Goal: Task Accomplishment & Management: Manage account settings

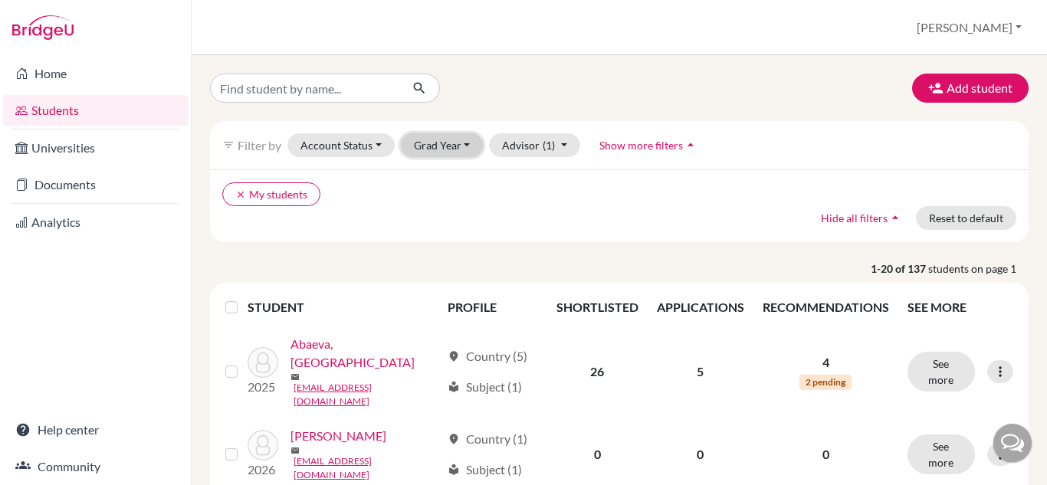
click at [458, 149] on button "Grad Year" at bounding box center [442, 145] width 83 height 24
click at [444, 182] on span "2026" at bounding box center [434, 178] width 28 height 18
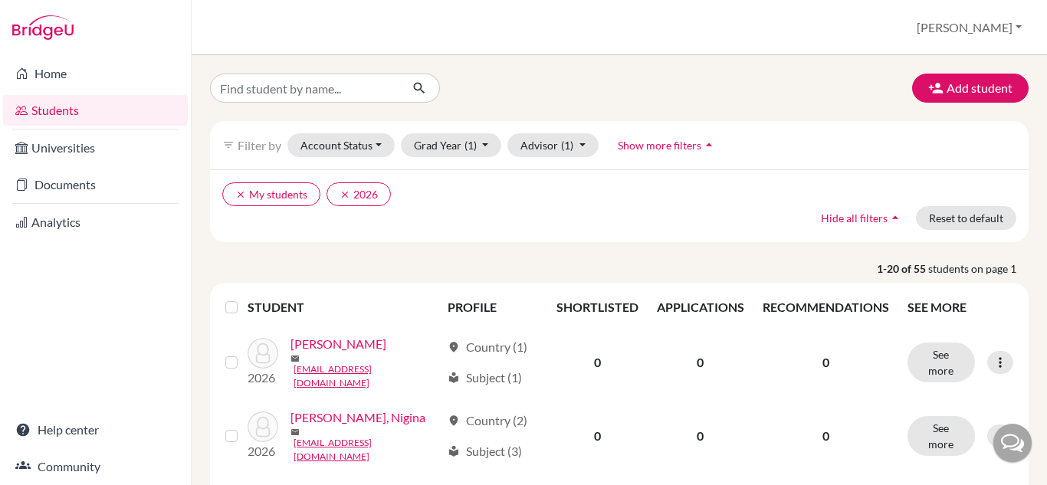
scroll to position [153, 0]
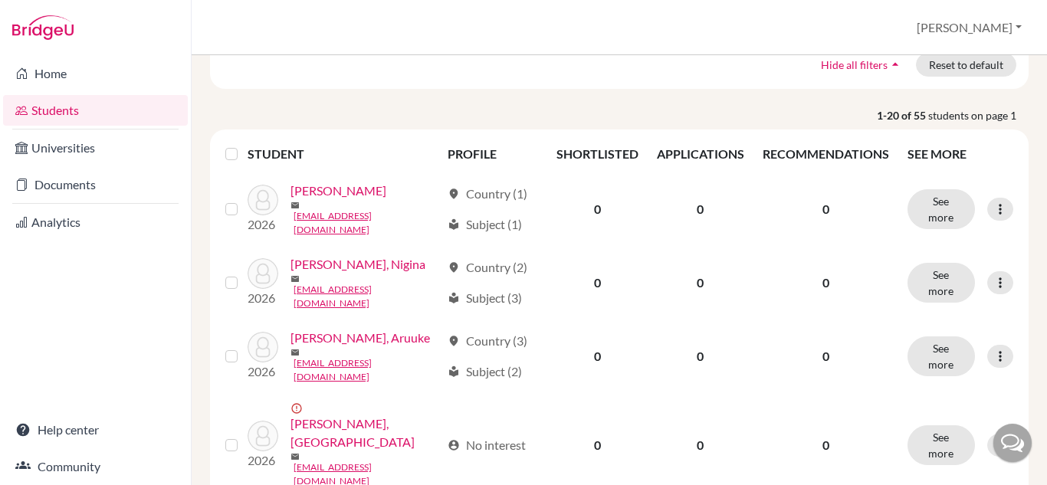
click at [244, 145] on label at bounding box center [244, 145] width 0 height 0
click at [0, 0] on input "checkbox" at bounding box center [0, 0] width 0 height 0
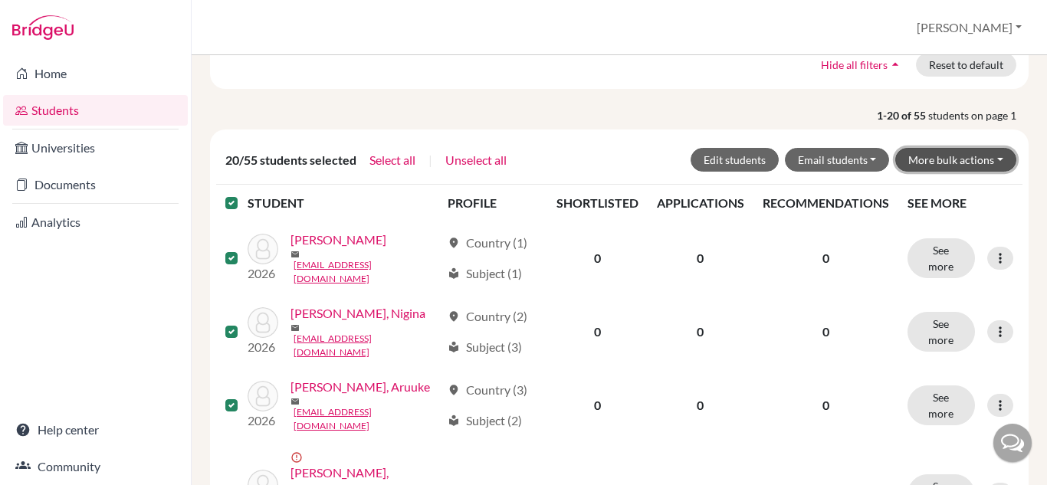
click at [993, 157] on button "More bulk actions" at bounding box center [955, 160] width 121 height 24
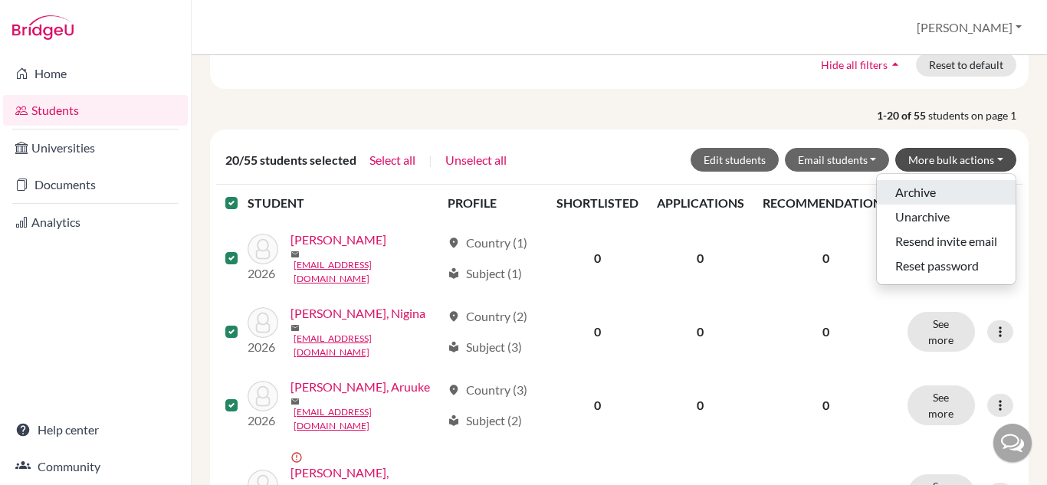
click at [912, 192] on button "Archive" at bounding box center [946, 192] width 139 height 25
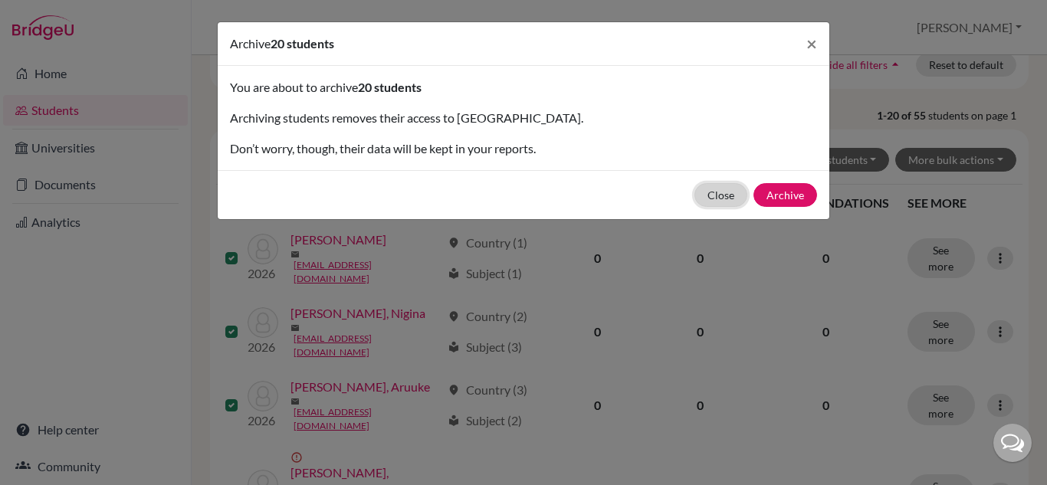
click at [736, 189] on button "Close" at bounding box center [721, 195] width 53 height 24
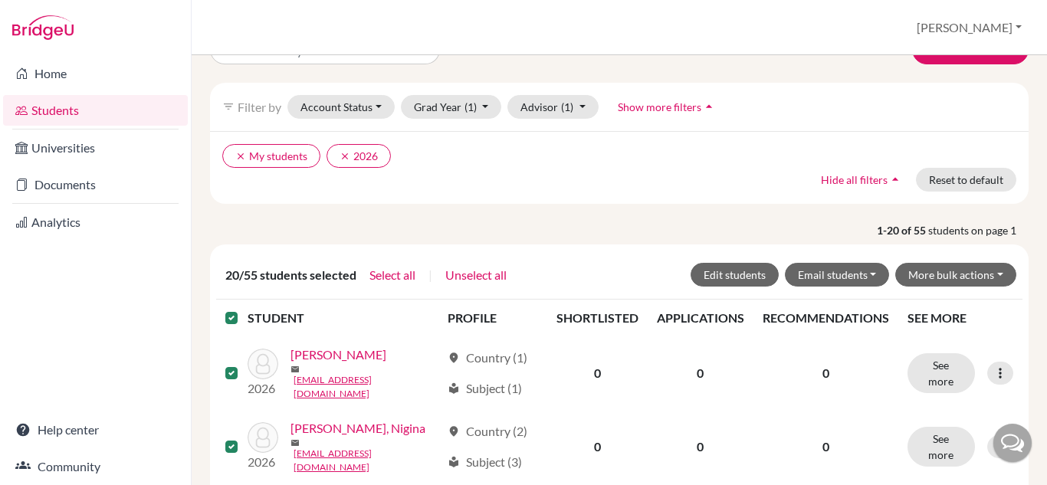
scroll to position [0, 0]
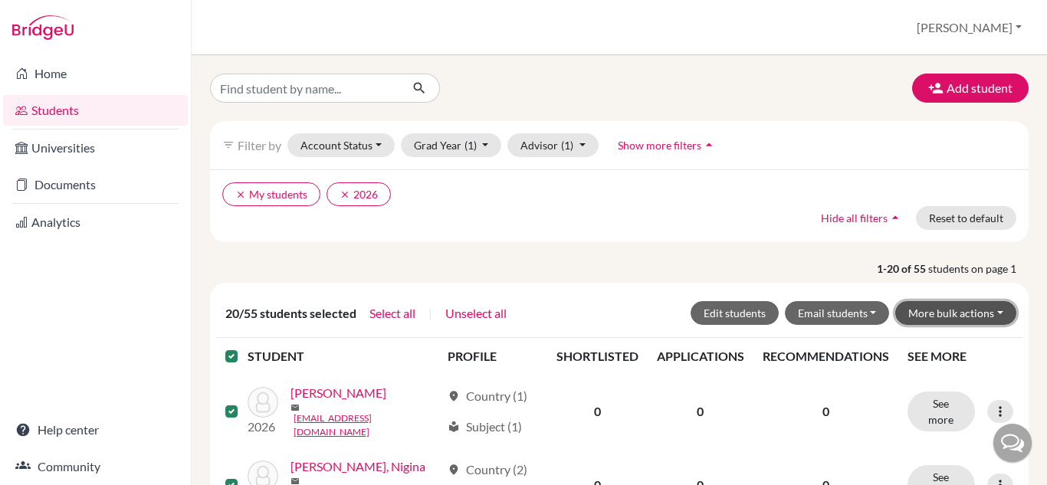
click at [982, 311] on button "More bulk actions" at bounding box center [955, 313] width 121 height 24
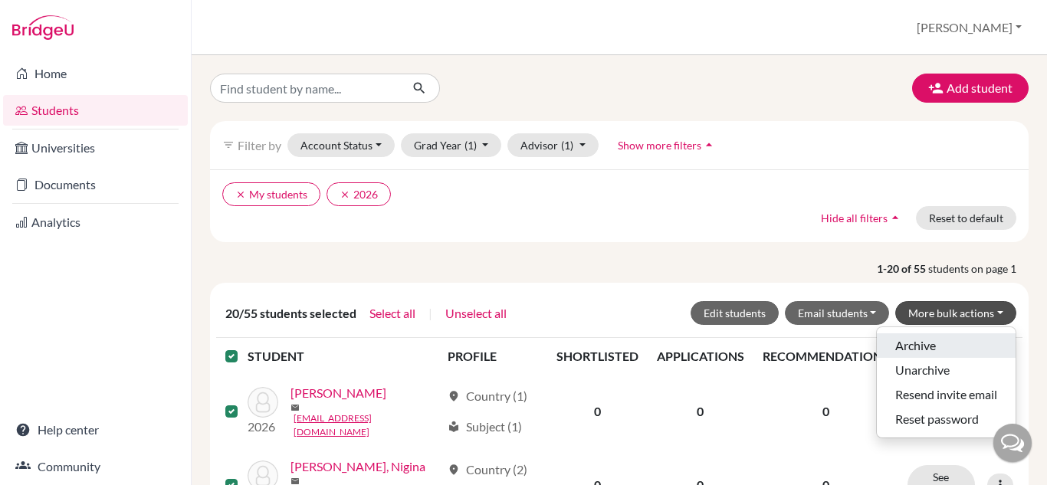
click at [923, 343] on button "Archive" at bounding box center [946, 346] width 139 height 25
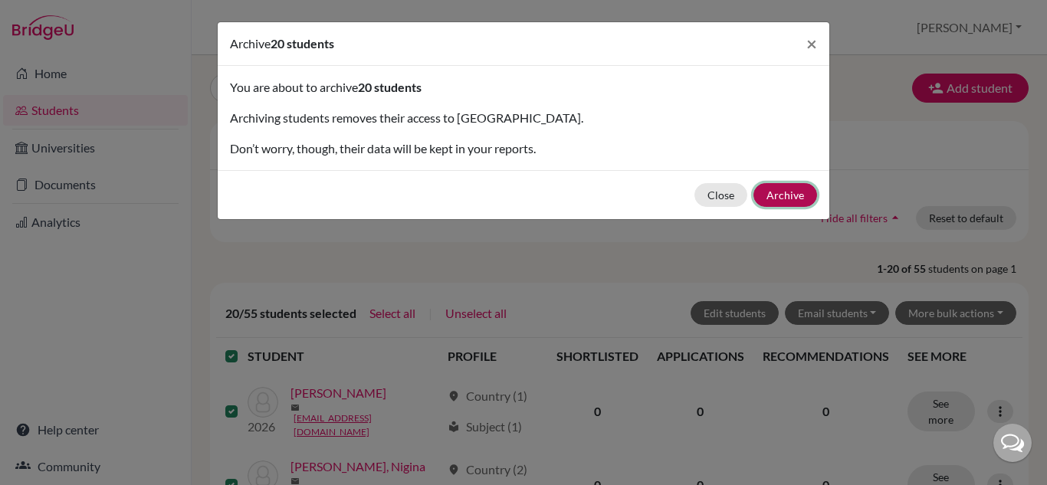
click at [800, 196] on button "Archive" at bounding box center [786, 195] width 64 height 24
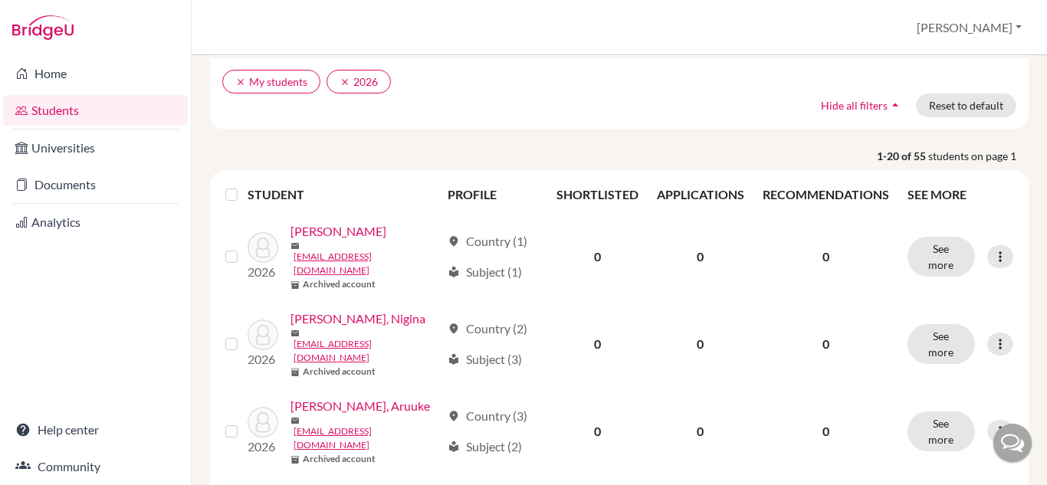
scroll to position [230, 0]
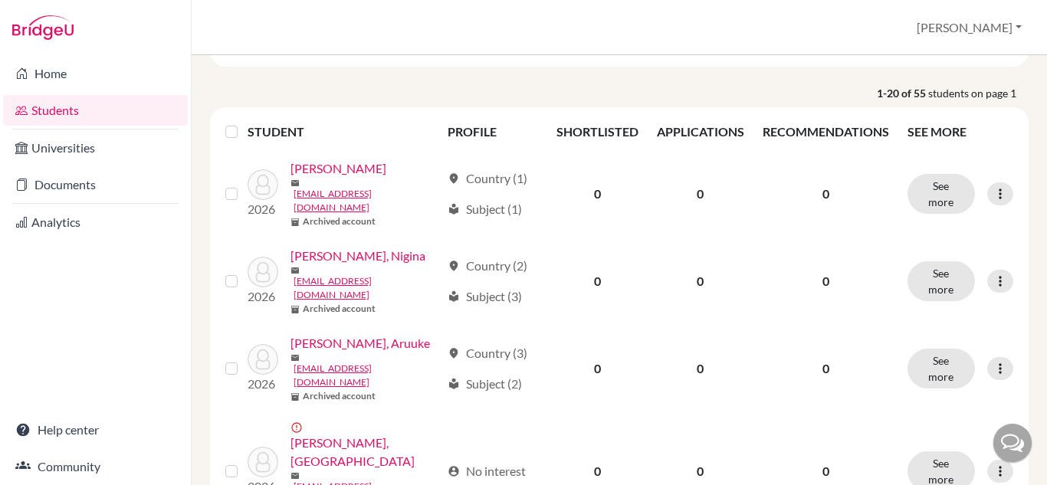
click at [244, 123] on label at bounding box center [244, 123] width 0 height 0
click at [0, 0] on input "checkbox" at bounding box center [0, 0] width 0 height 0
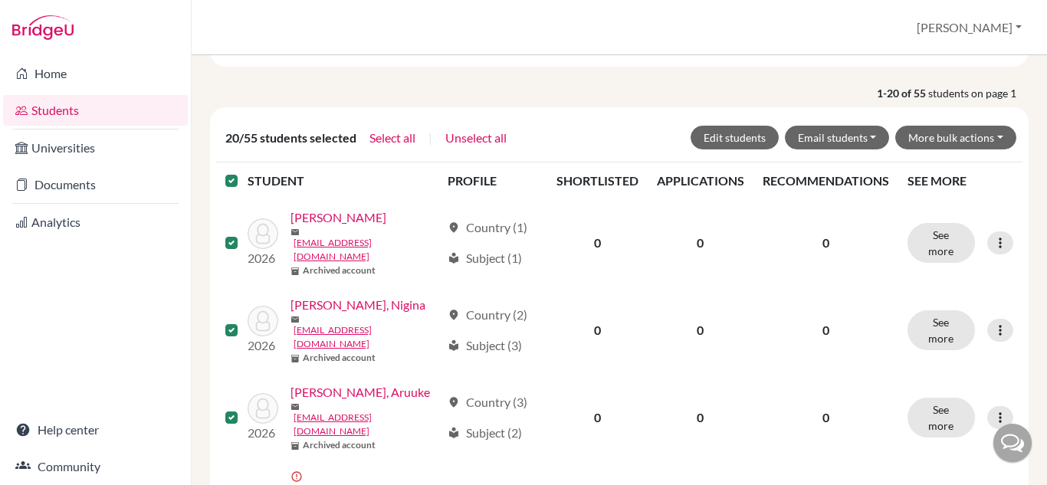
click at [244, 172] on label at bounding box center [244, 172] width 0 height 0
click at [0, 0] on input "checkbox" at bounding box center [0, 0] width 0 height 0
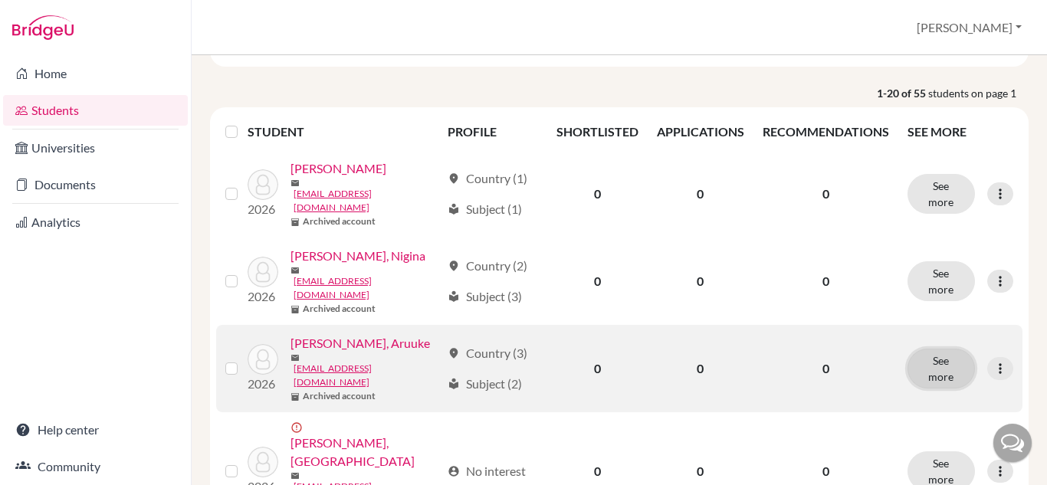
click at [938, 349] on button "See more" at bounding box center [941, 369] width 67 height 40
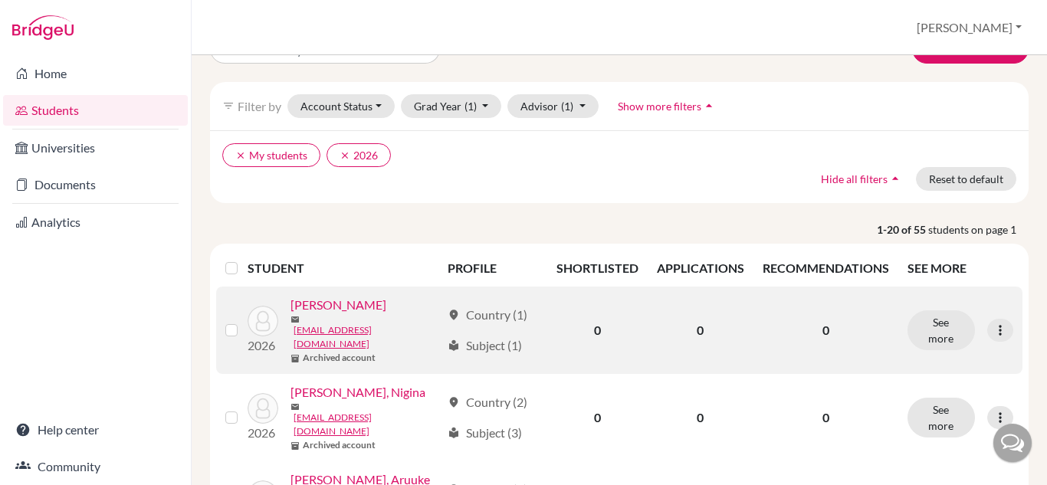
scroll to position [77, 0]
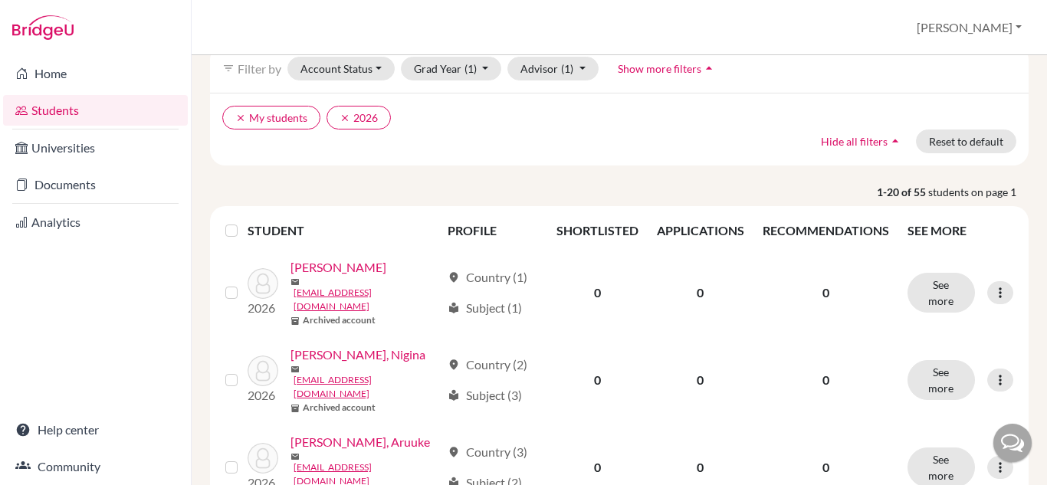
click at [244, 222] on label at bounding box center [244, 222] width 0 height 0
click at [0, 0] on input "checkbox" at bounding box center [0, 0] width 0 height 0
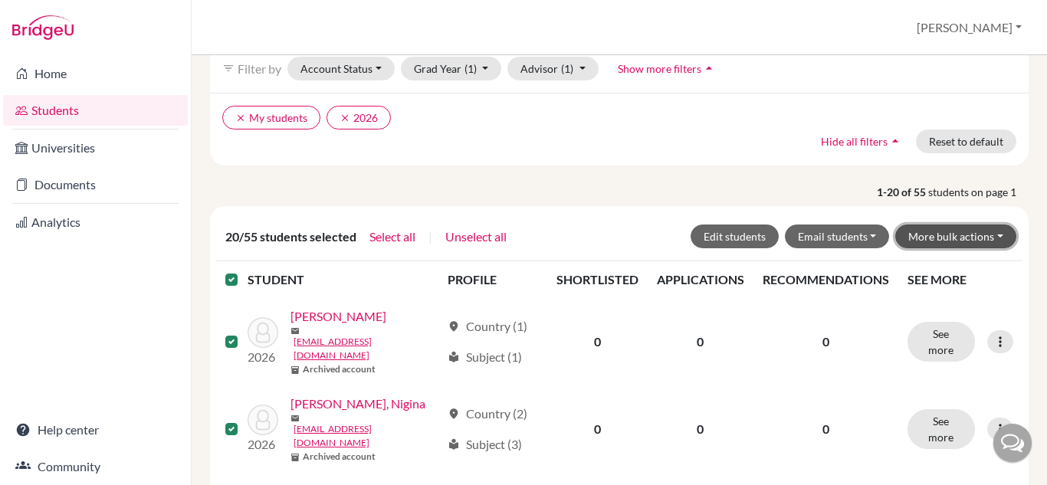
click at [976, 236] on button "More bulk actions" at bounding box center [955, 237] width 121 height 24
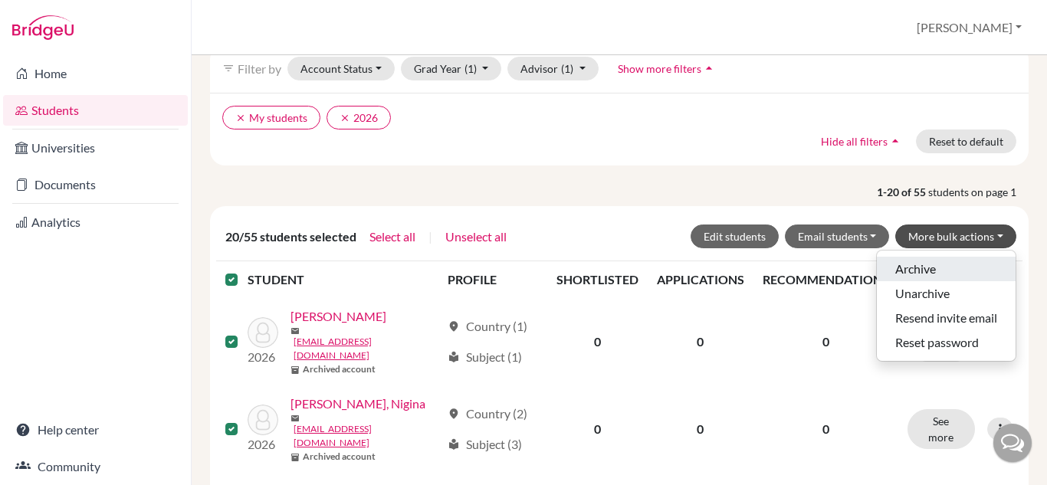
click at [909, 264] on button "Archive" at bounding box center [946, 269] width 139 height 25
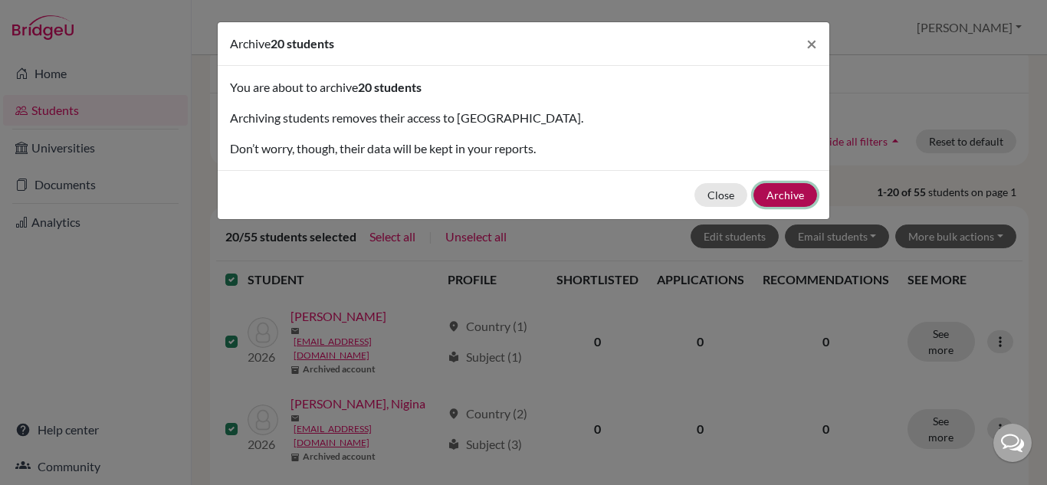
click at [789, 191] on button "Archive" at bounding box center [786, 195] width 64 height 24
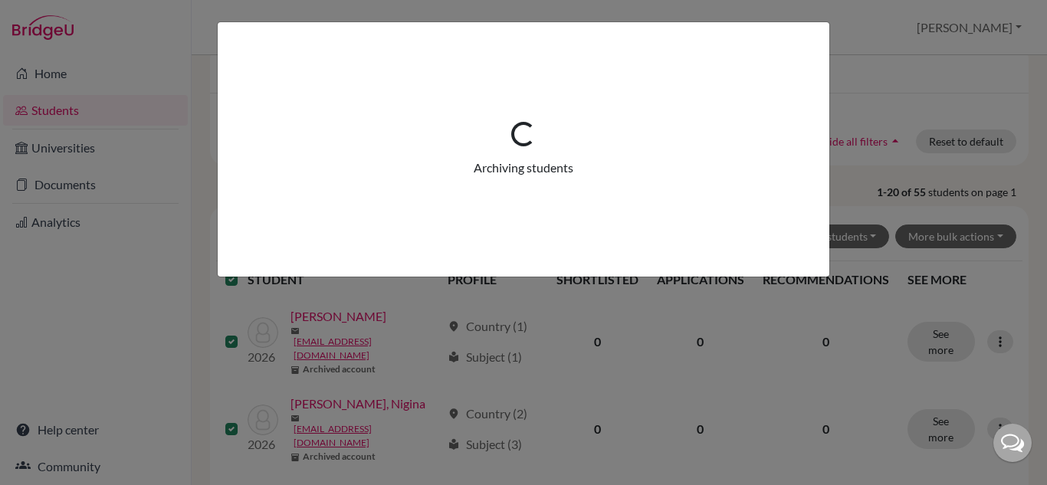
scroll to position [0, 0]
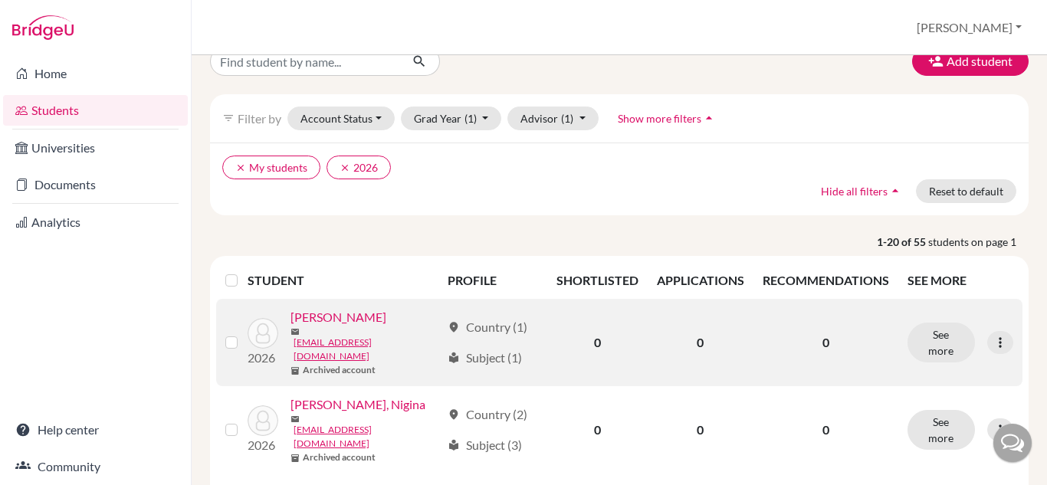
scroll to position [77, 0]
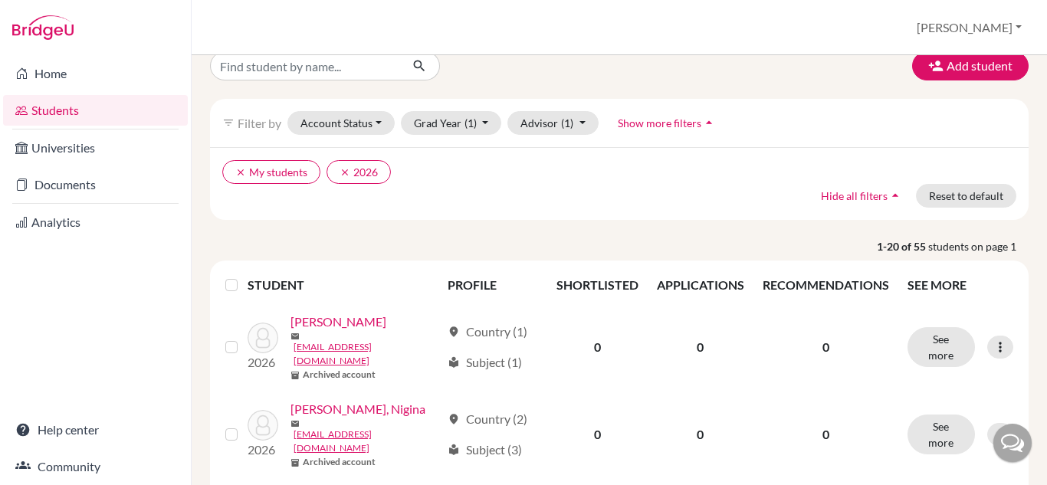
click at [244, 276] on label at bounding box center [244, 276] width 0 height 0
click at [0, 0] on input "checkbox" at bounding box center [0, 0] width 0 height 0
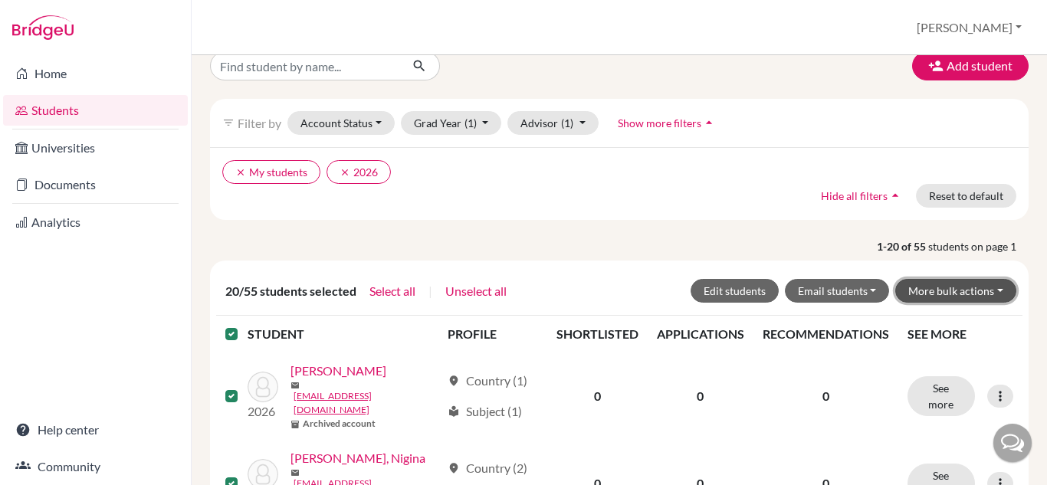
click at [982, 291] on button "More bulk actions" at bounding box center [955, 291] width 121 height 24
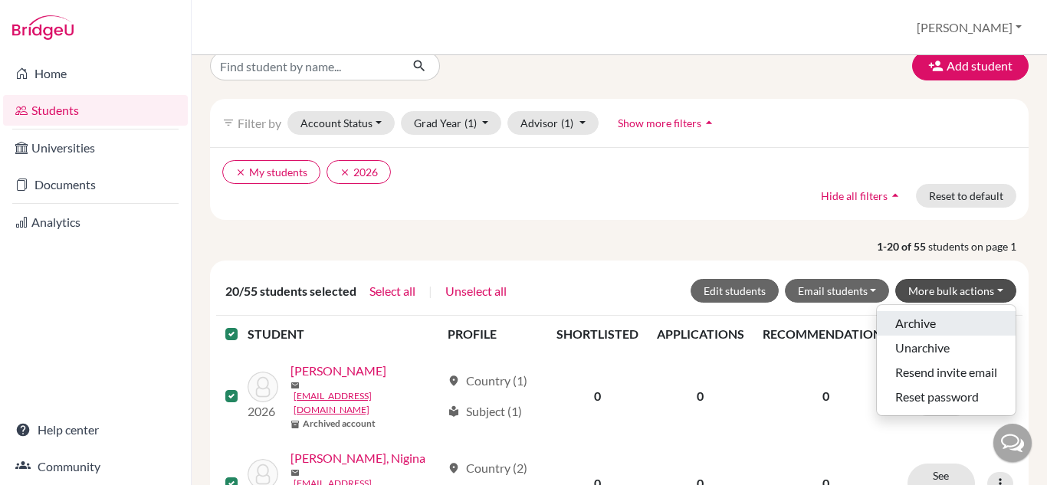
click at [932, 324] on button "Archive" at bounding box center [946, 323] width 139 height 25
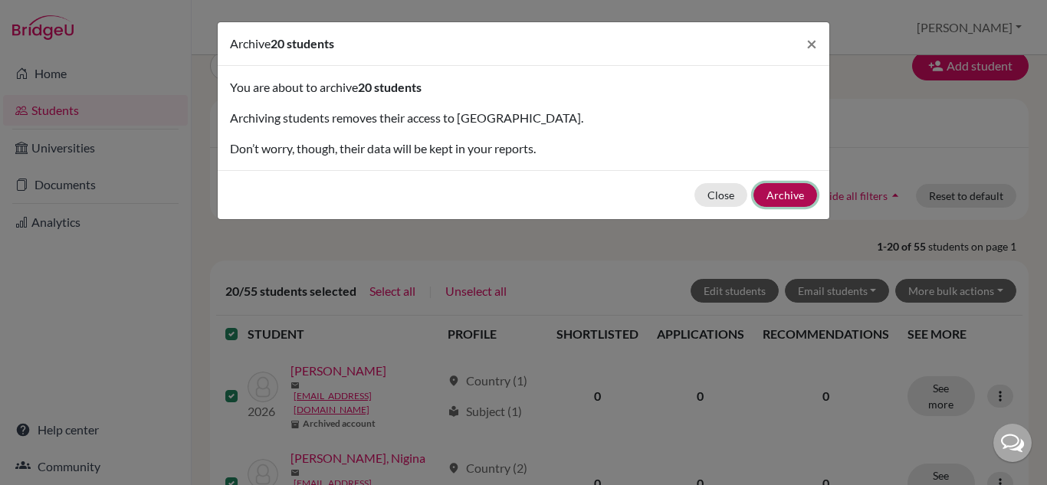
click at [801, 186] on button "Archive" at bounding box center [786, 195] width 64 height 24
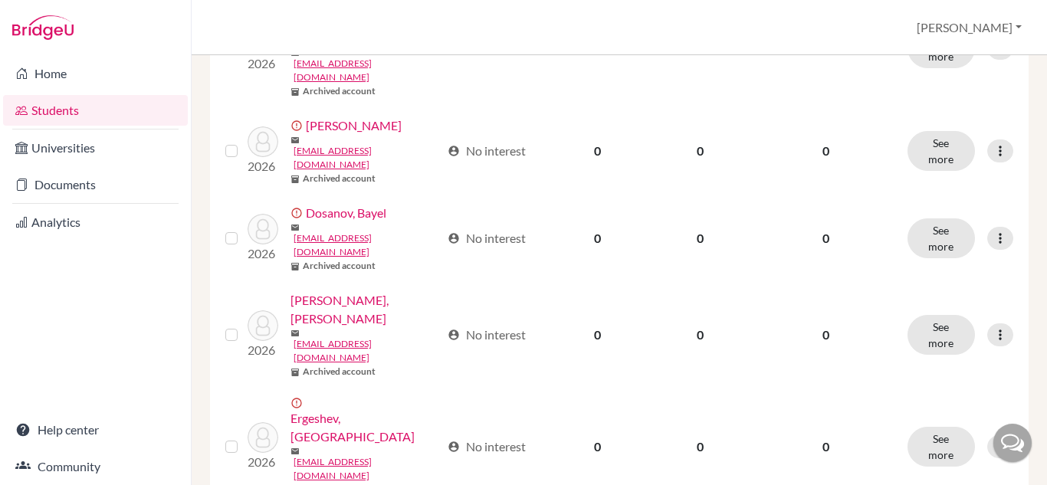
scroll to position [1347, 0]
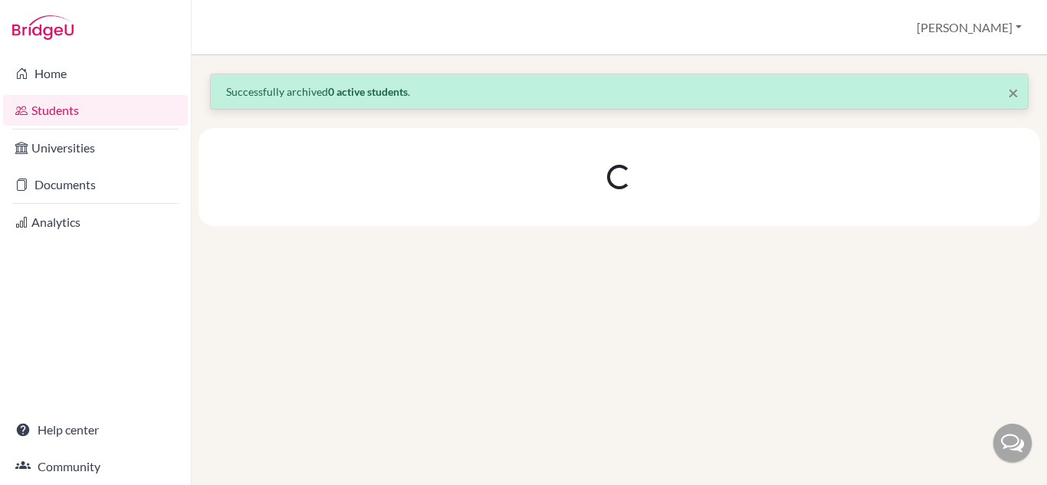
scroll to position [0, 0]
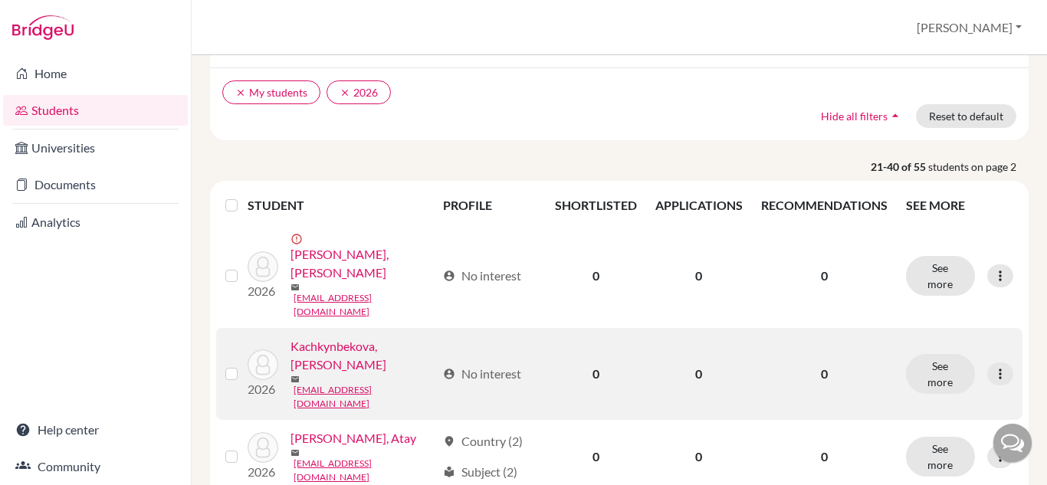
scroll to position [153, 0]
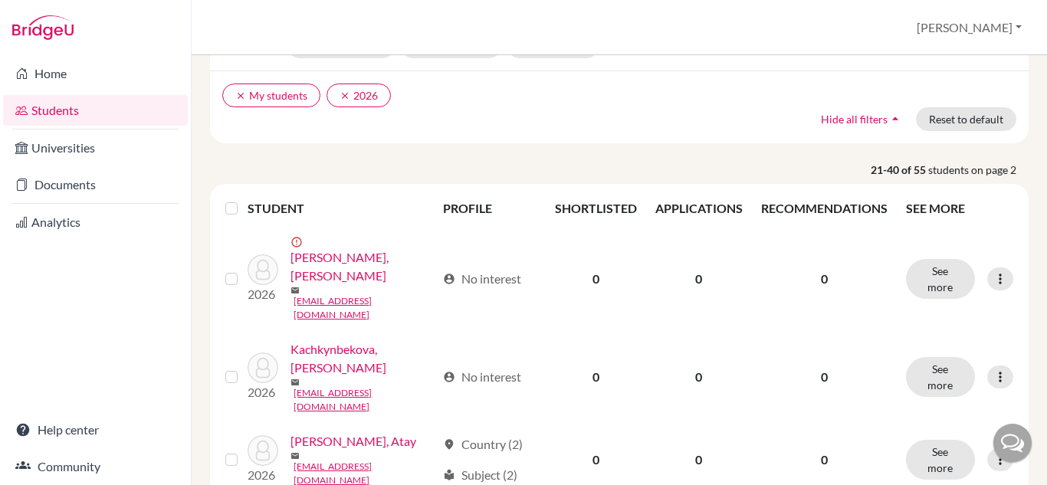
click at [244, 199] on label at bounding box center [244, 199] width 0 height 0
click at [0, 0] on input "checkbox" at bounding box center [0, 0] width 0 height 0
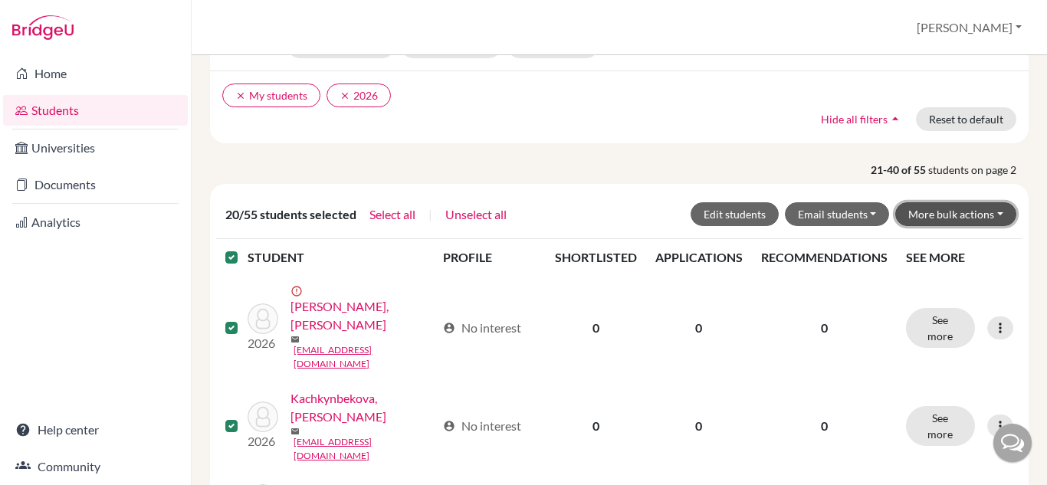
click at [945, 212] on button "More bulk actions" at bounding box center [955, 214] width 121 height 24
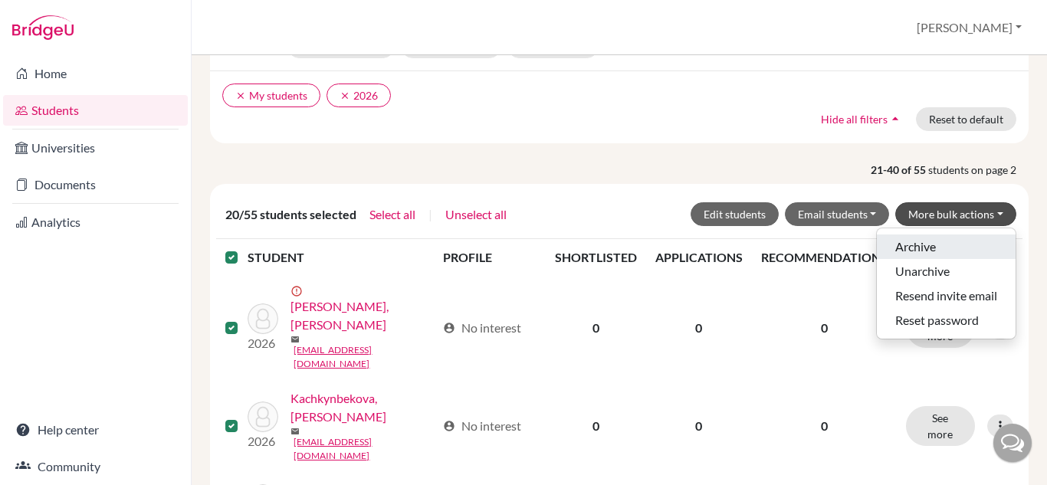
click at [920, 247] on button "Archive" at bounding box center [946, 247] width 139 height 25
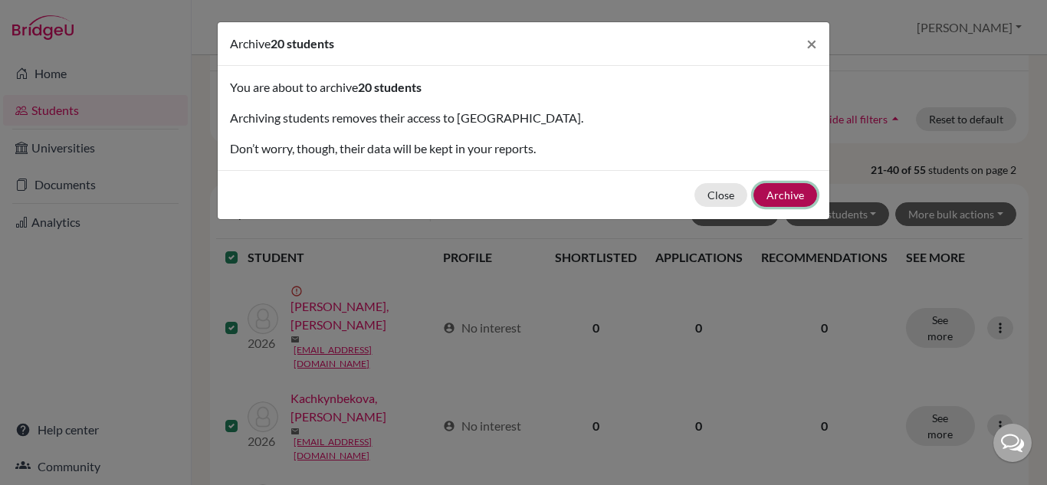
click at [780, 193] on button "Archive" at bounding box center [786, 195] width 64 height 24
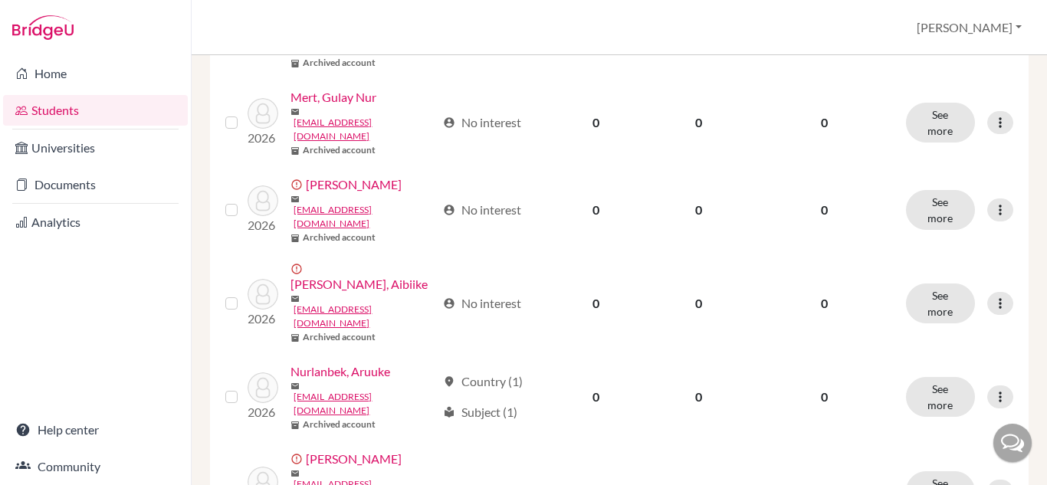
scroll to position [1393, 0]
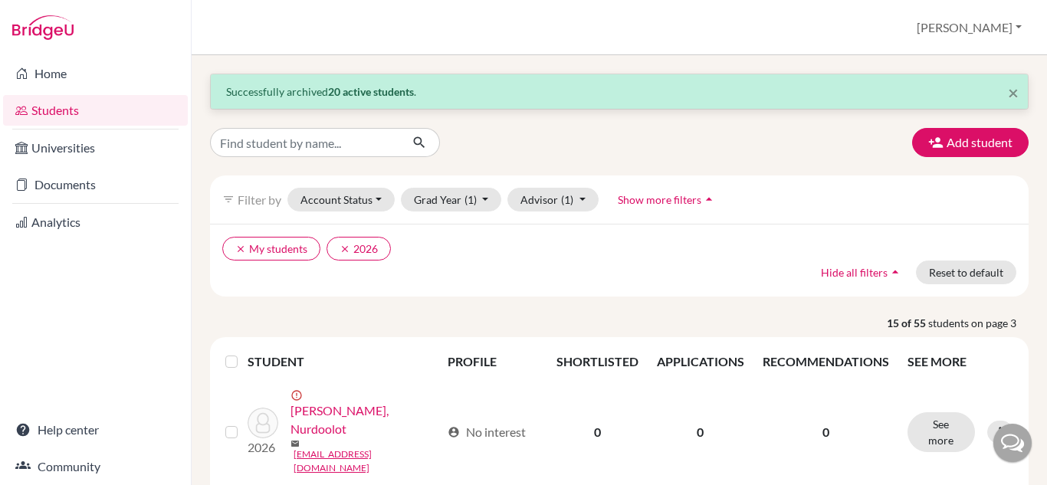
click at [244, 353] on label at bounding box center [244, 353] width 0 height 0
click at [0, 0] on input "checkbox" at bounding box center [0, 0] width 0 height 0
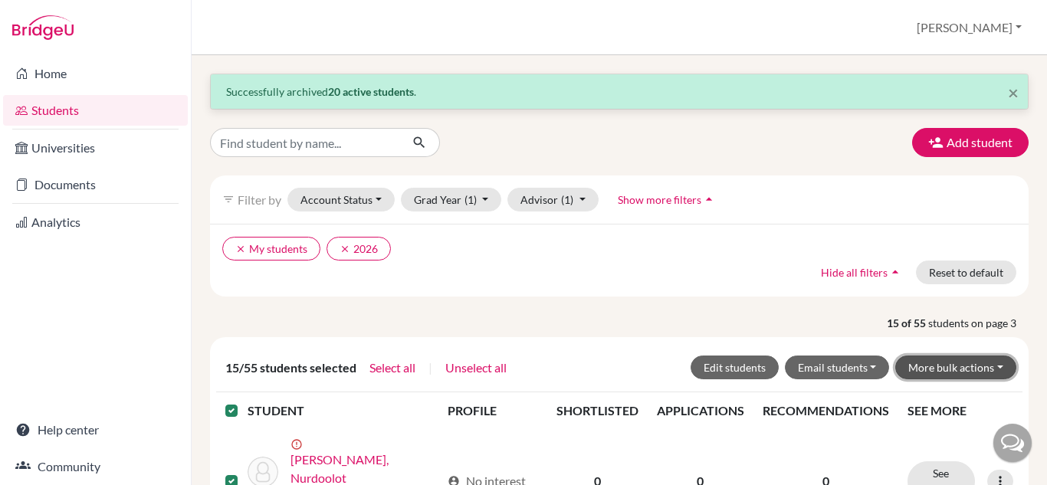
click at [919, 360] on button "More bulk actions" at bounding box center [955, 368] width 121 height 24
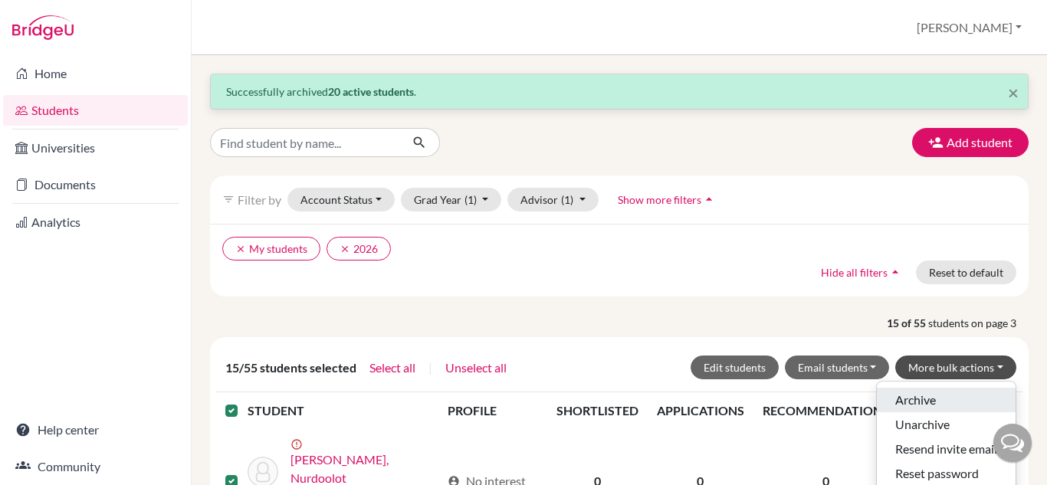
click at [909, 401] on button "Archive" at bounding box center [946, 400] width 139 height 25
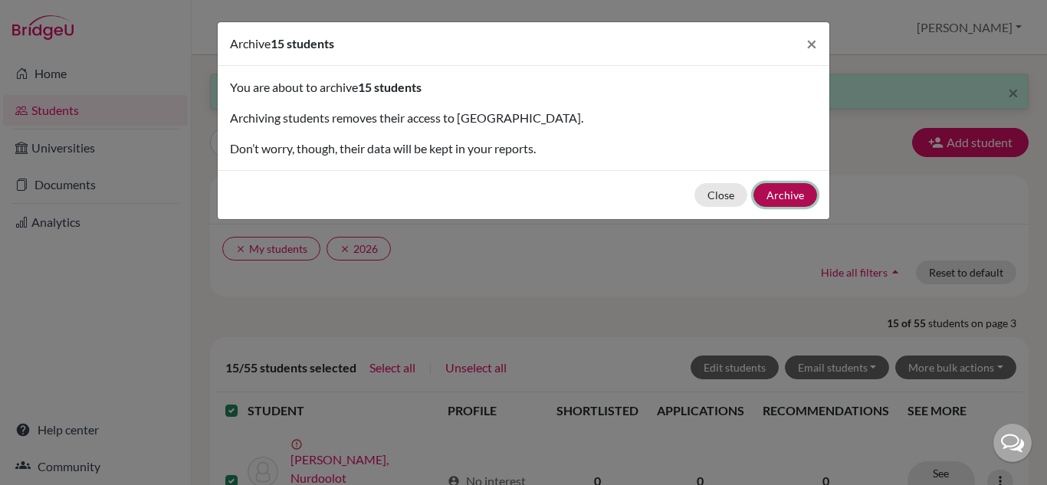
click at [783, 190] on button "Archive" at bounding box center [786, 195] width 64 height 24
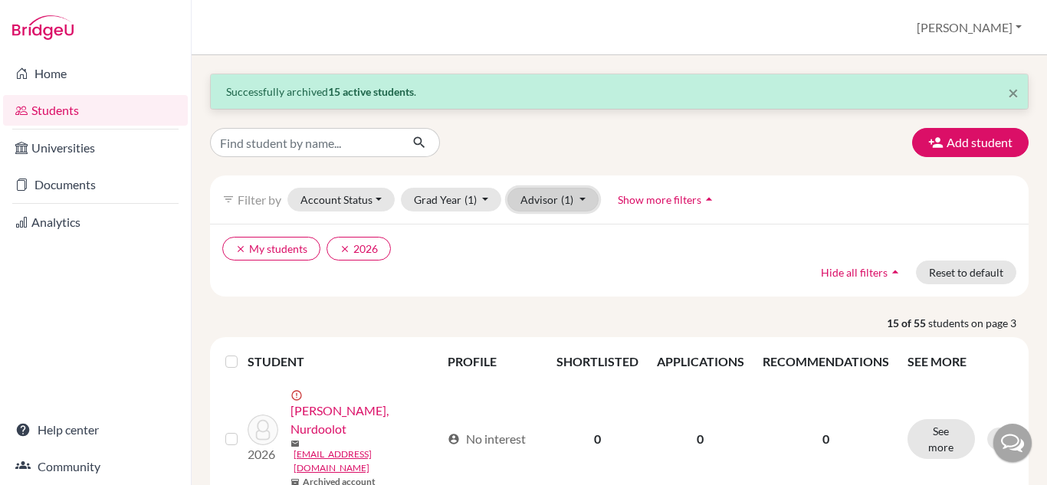
click at [584, 202] on button "Advisor (1)" at bounding box center [553, 200] width 91 height 24
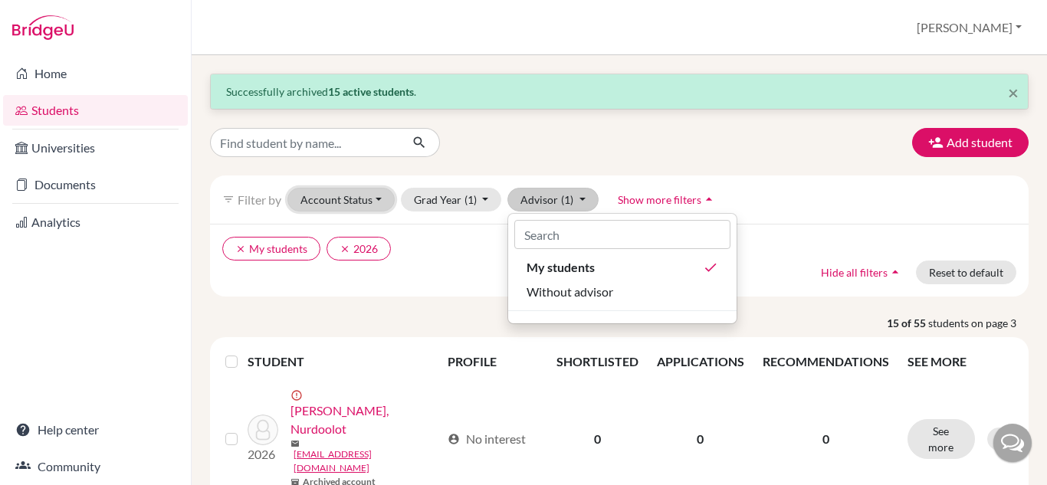
click at [373, 205] on button "Account Status" at bounding box center [341, 200] width 107 height 24
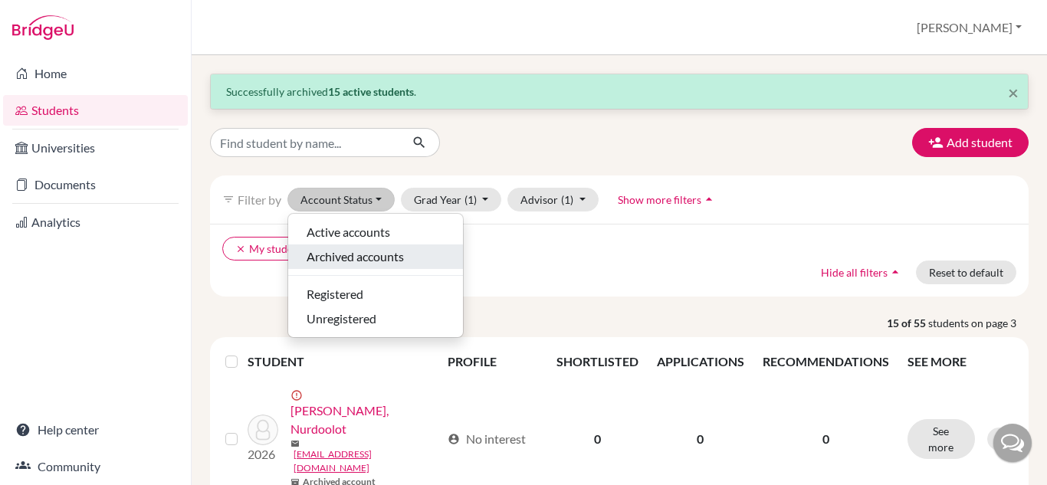
click at [413, 255] on div "Archived accounts" at bounding box center [376, 257] width 138 height 18
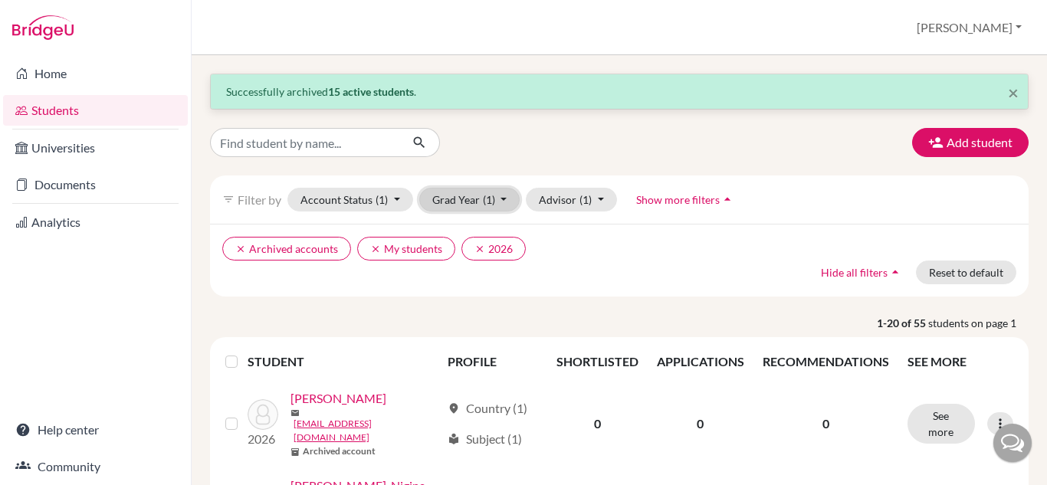
click at [489, 205] on span "(1)" at bounding box center [489, 199] width 12 height 13
click at [487, 252] on div "2025" at bounding box center [466, 257] width 54 height 18
click at [570, 245] on button "clear 2025" at bounding box center [564, 249] width 64 height 24
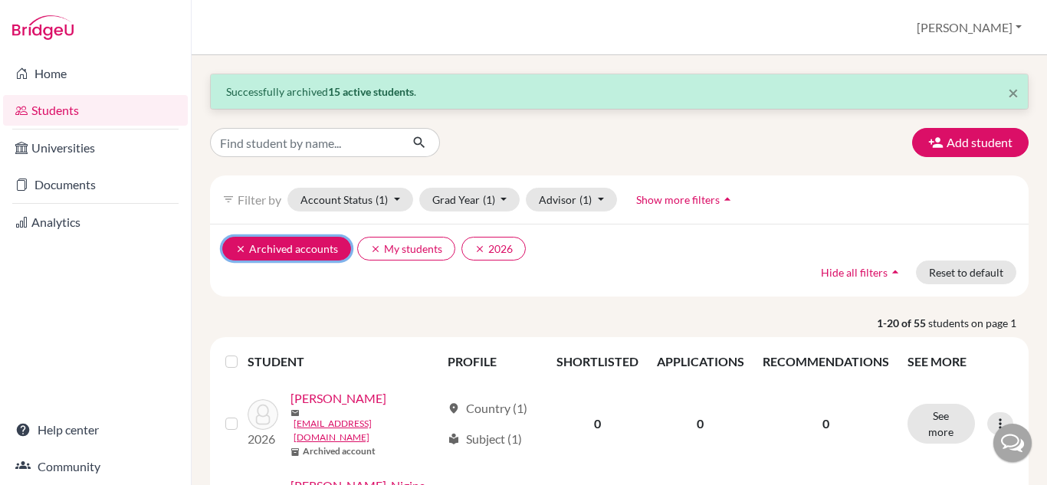
click at [285, 245] on button "clear Archived accounts" at bounding box center [286, 249] width 129 height 24
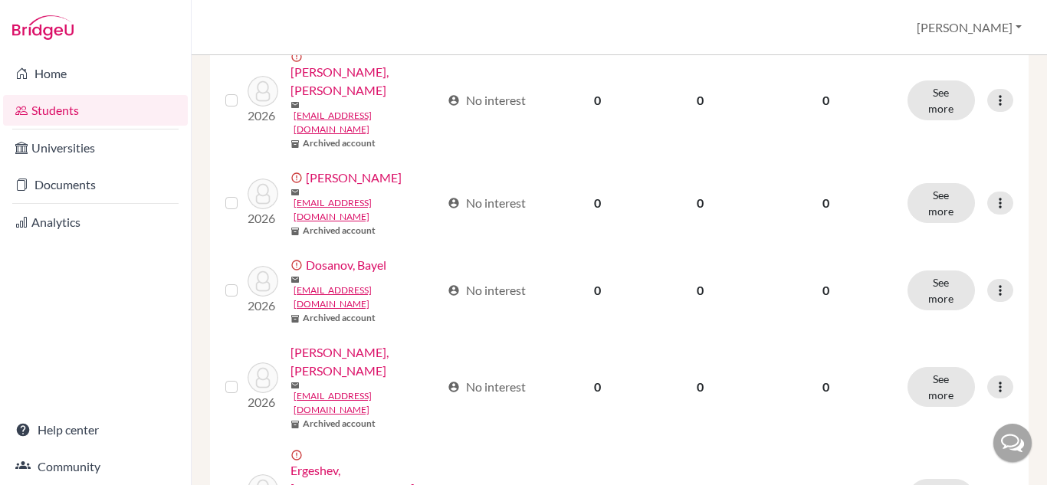
scroll to position [1303, 0]
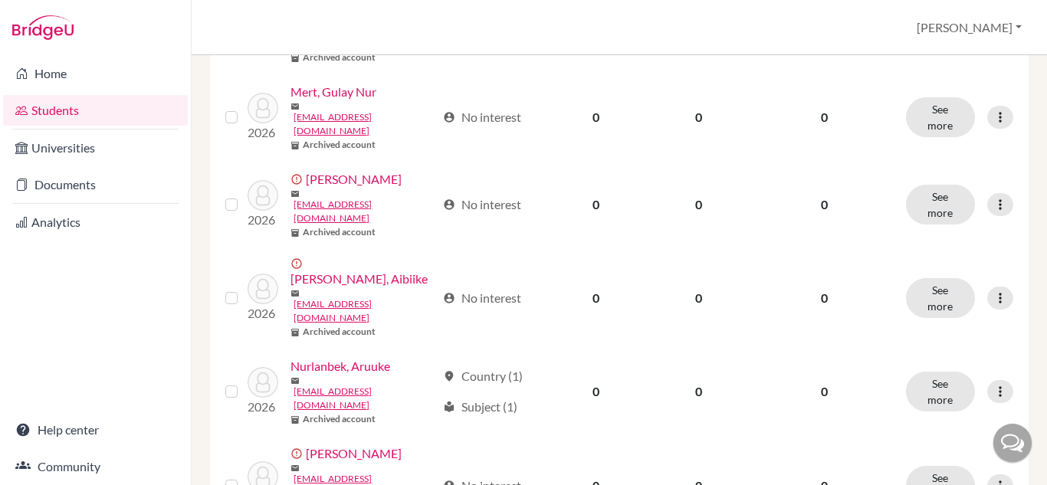
scroll to position [1393, 0]
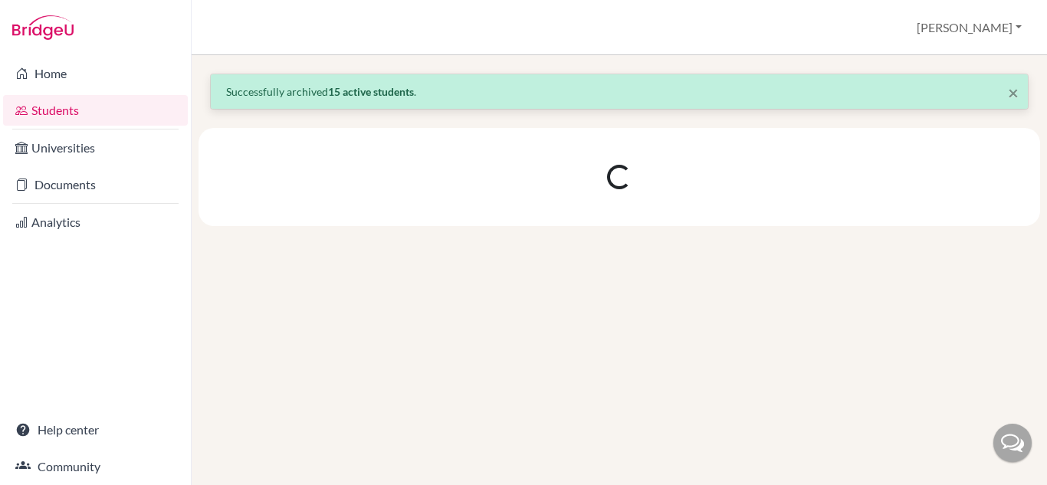
scroll to position [0, 0]
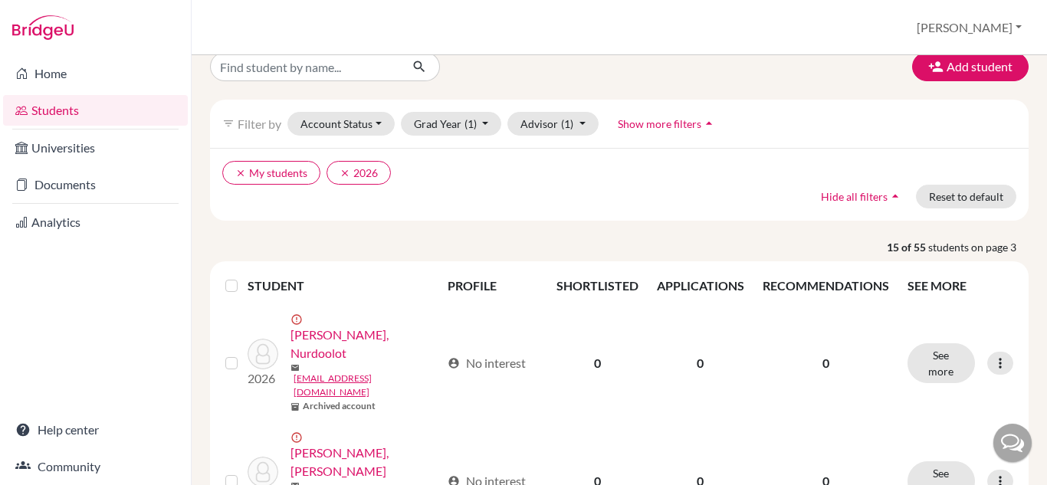
scroll to position [77, 0]
click at [244, 276] on label at bounding box center [244, 276] width 0 height 0
click at [0, 0] on input "checkbox" at bounding box center [0, 0] width 0 height 0
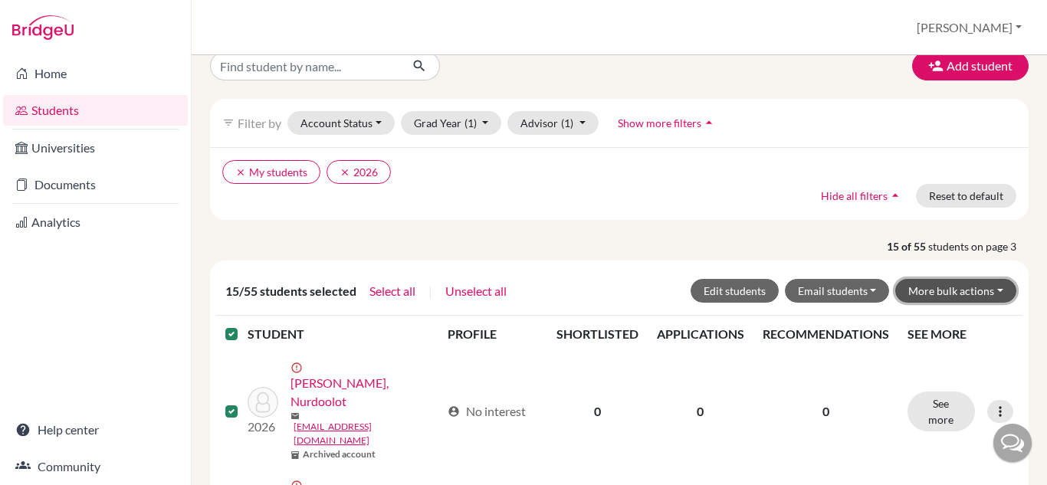
click at [978, 289] on button "More bulk actions" at bounding box center [955, 291] width 121 height 24
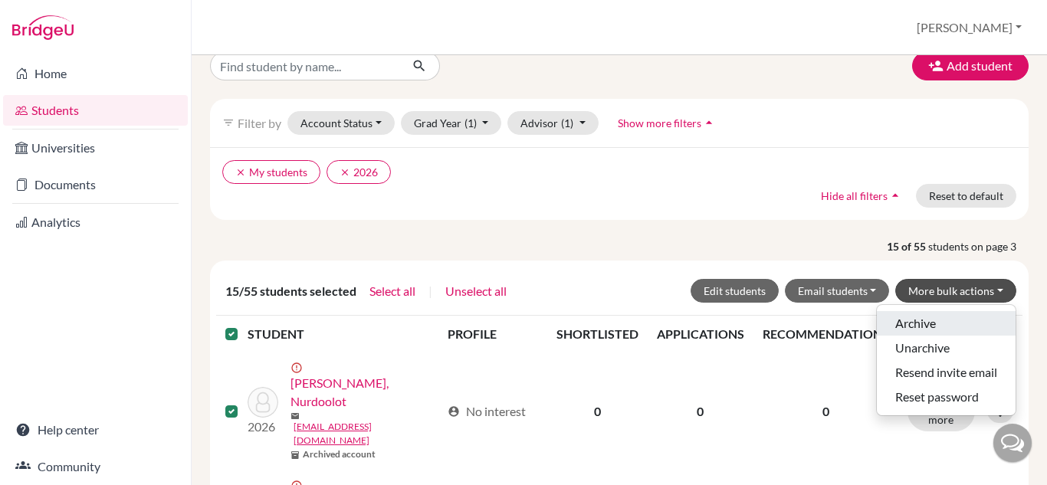
click at [933, 321] on button "Archive" at bounding box center [946, 323] width 139 height 25
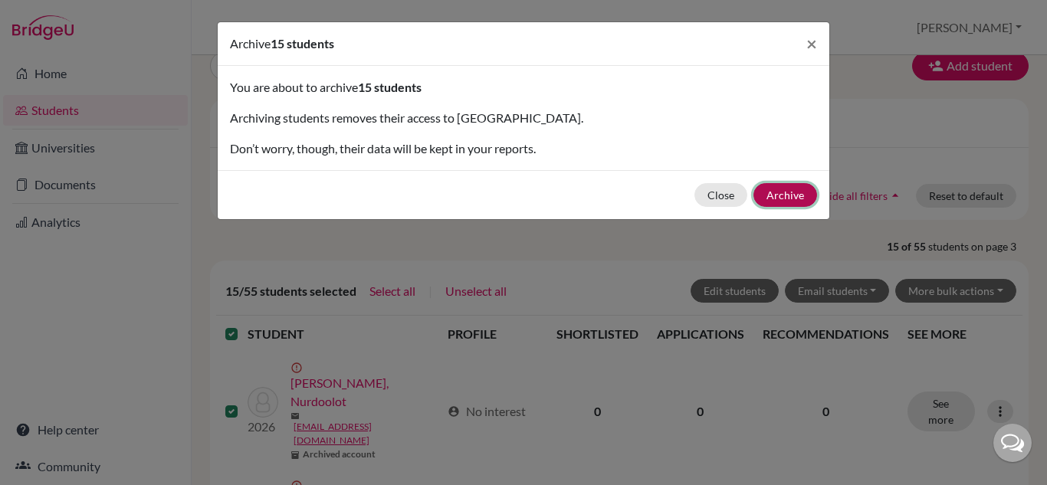
click at [797, 198] on button "Archive" at bounding box center [786, 195] width 64 height 24
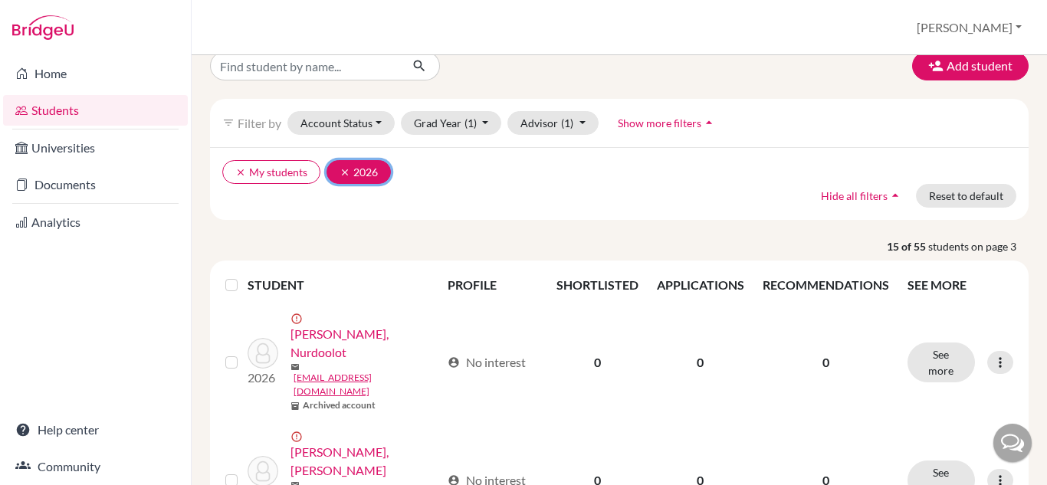
click at [348, 167] on icon "clear" at bounding box center [345, 172] width 11 height 11
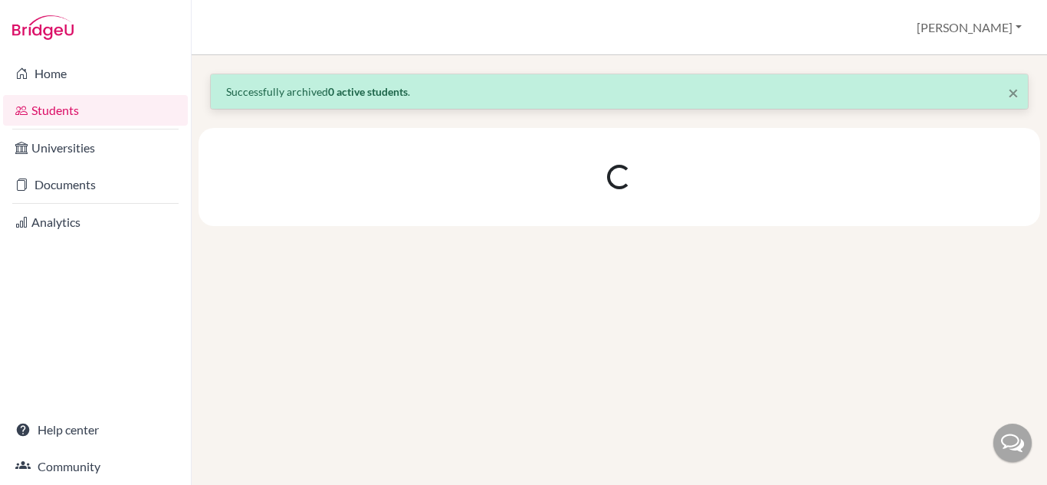
scroll to position [0, 0]
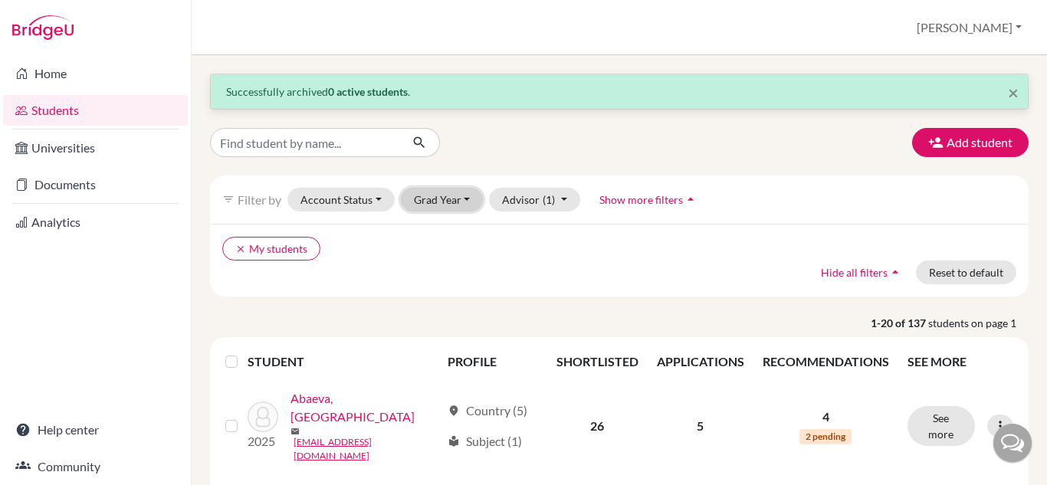
click at [449, 202] on button "Grad Year" at bounding box center [442, 200] width 83 height 24
click at [453, 223] on div "2026" at bounding box center [447, 232] width 54 height 18
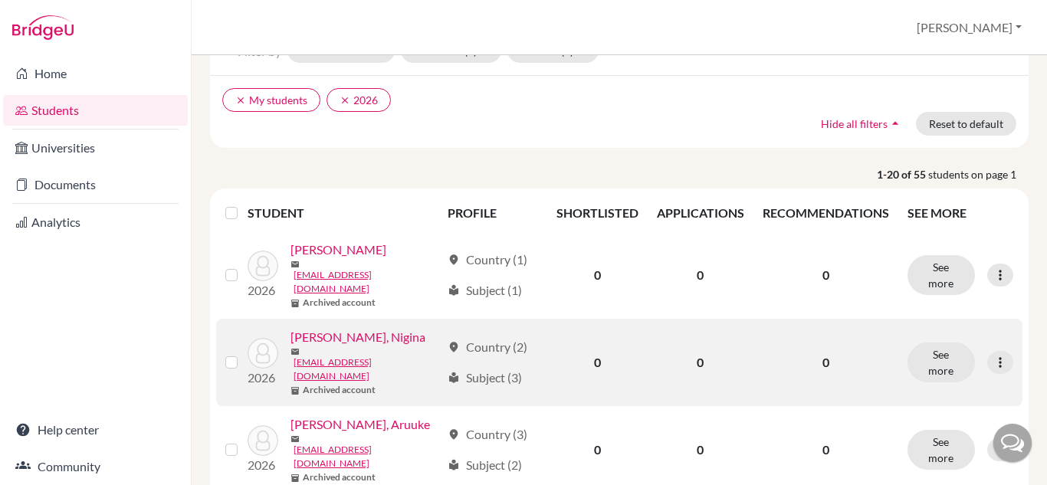
scroll to position [153, 0]
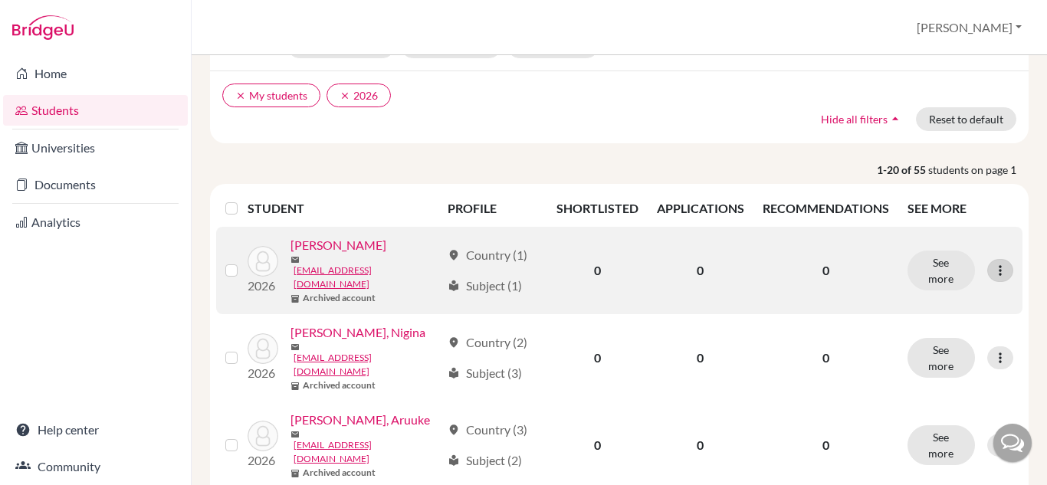
click at [993, 263] on icon at bounding box center [1000, 270] width 15 height 15
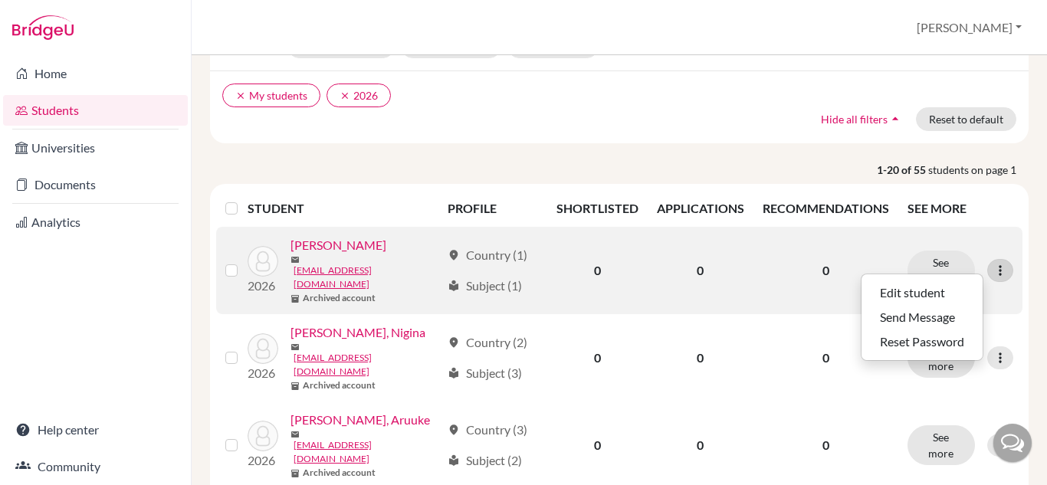
click at [993, 263] on icon at bounding box center [1000, 270] width 15 height 15
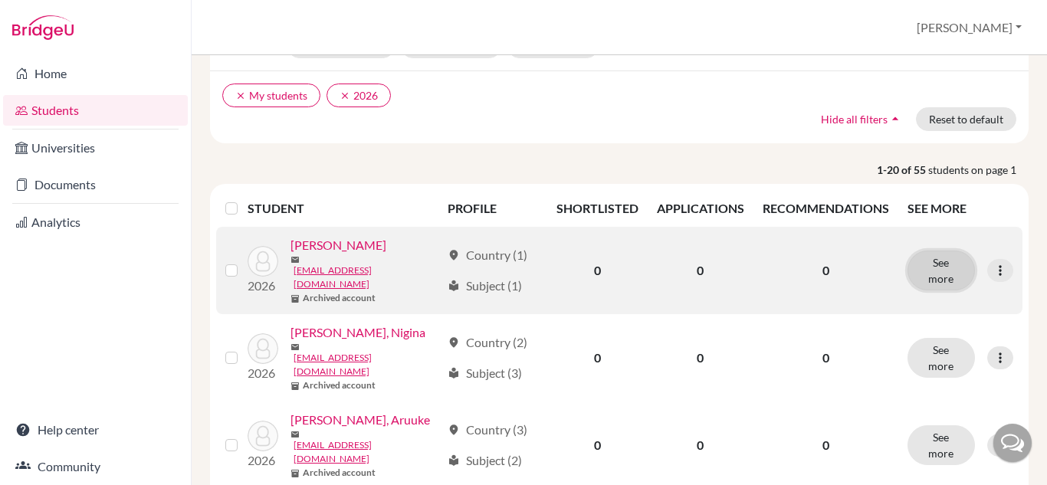
click at [948, 261] on button "See more" at bounding box center [941, 271] width 67 height 40
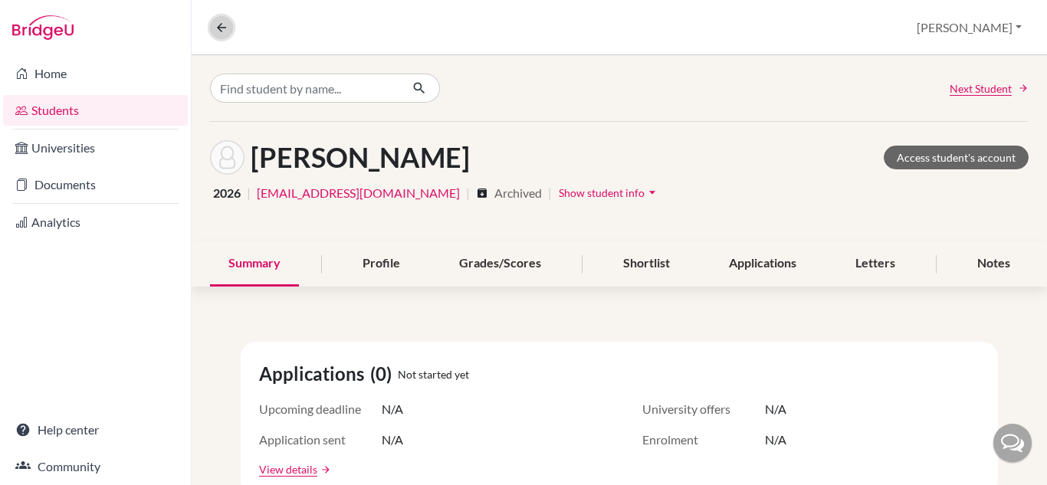
click at [212, 30] on button at bounding box center [221, 27] width 23 height 23
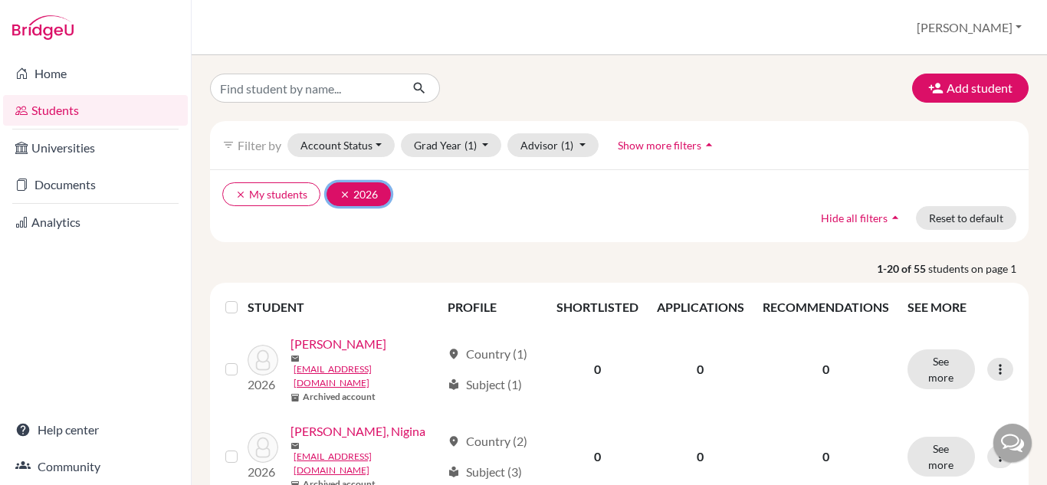
click at [383, 192] on button "clear 2026" at bounding box center [359, 194] width 64 height 24
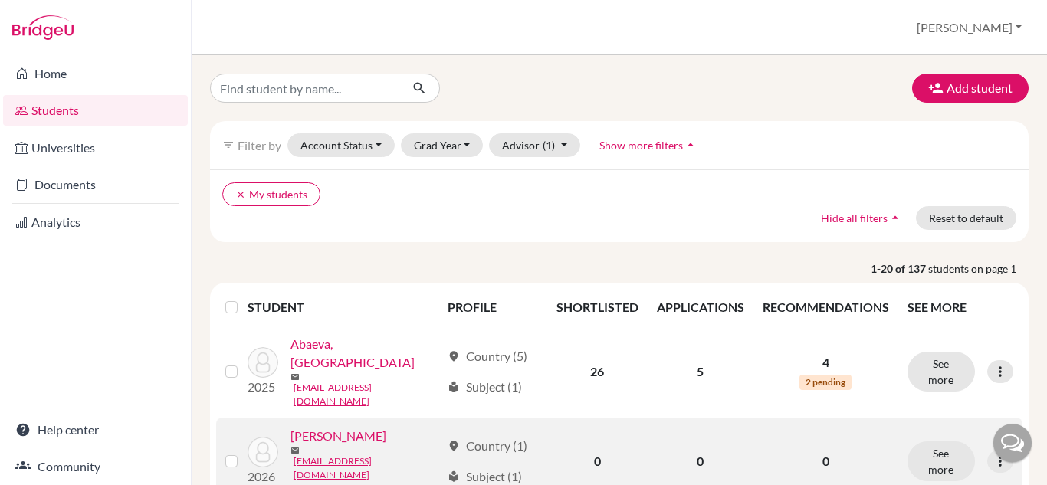
scroll to position [153, 0]
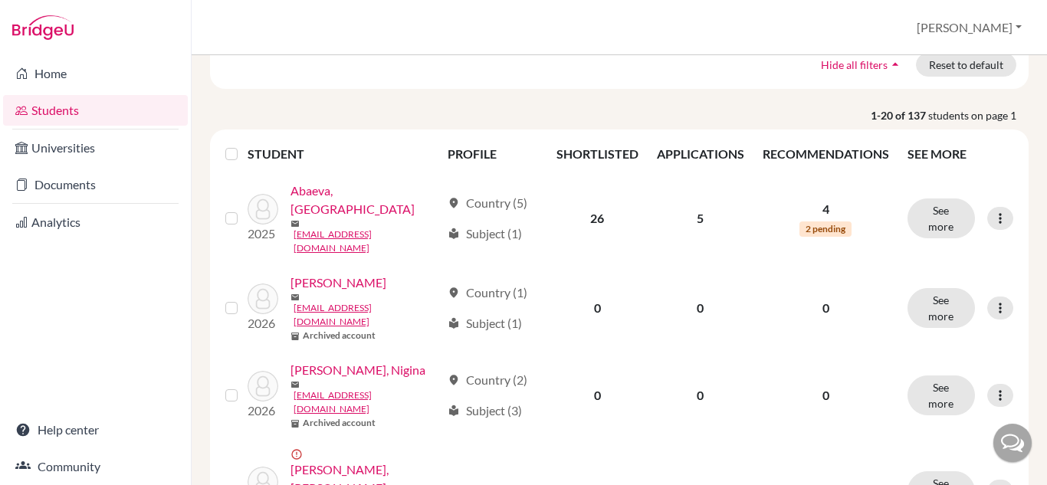
click at [244, 145] on label at bounding box center [244, 145] width 0 height 0
click at [0, 0] on input "checkbox" at bounding box center [0, 0] width 0 height 0
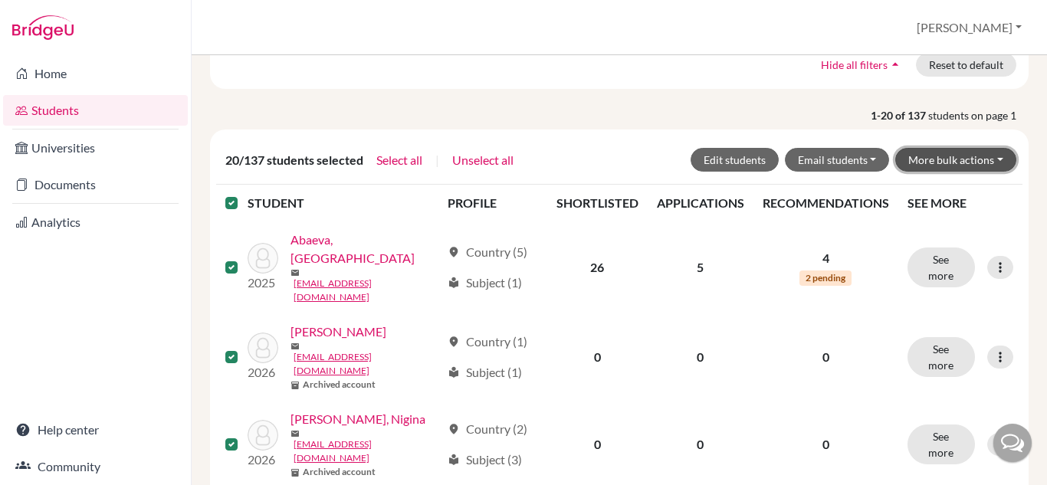
click at [941, 161] on button "More bulk actions" at bounding box center [955, 160] width 121 height 24
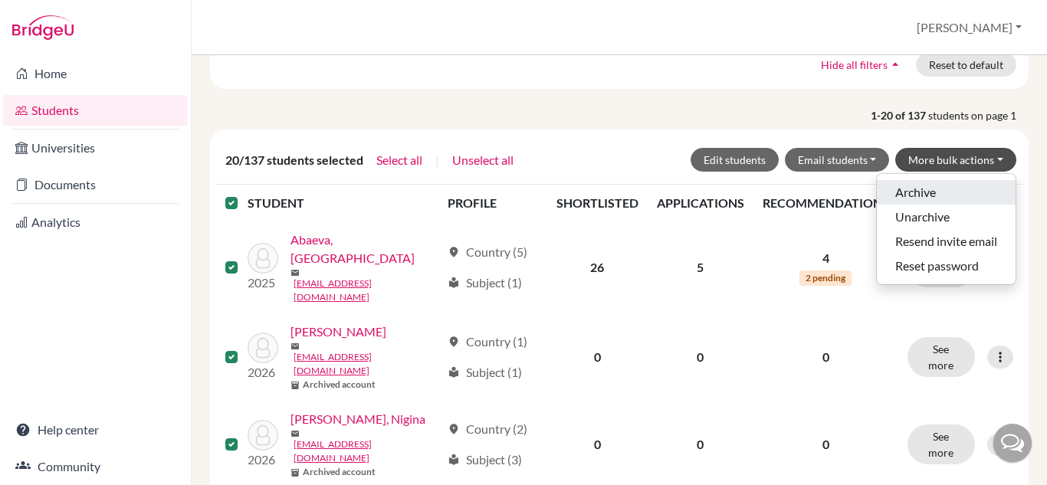
click at [901, 191] on button "Archive" at bounding box center [946, 192] width 139 height 25
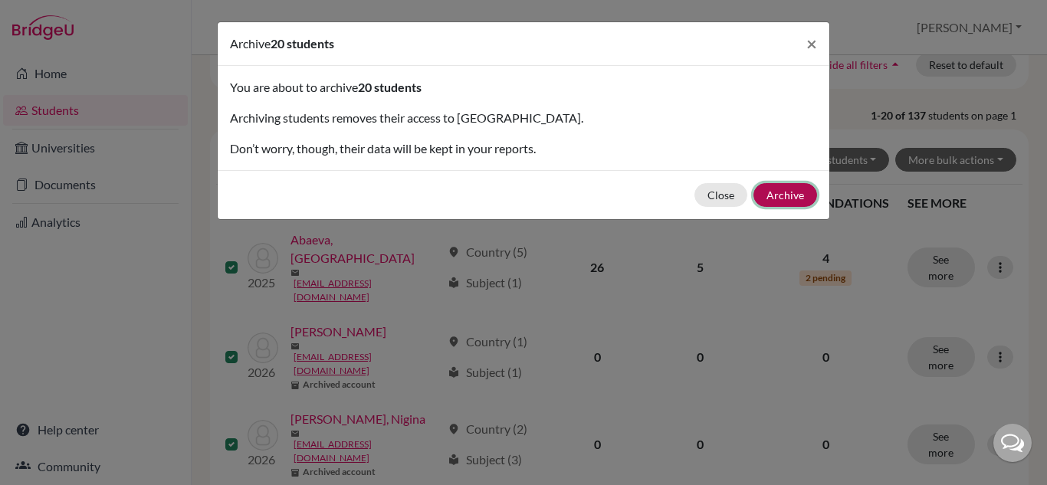
click at [781, 192] on button "Archive" at bounding box center [786, 195] width 64 height 24
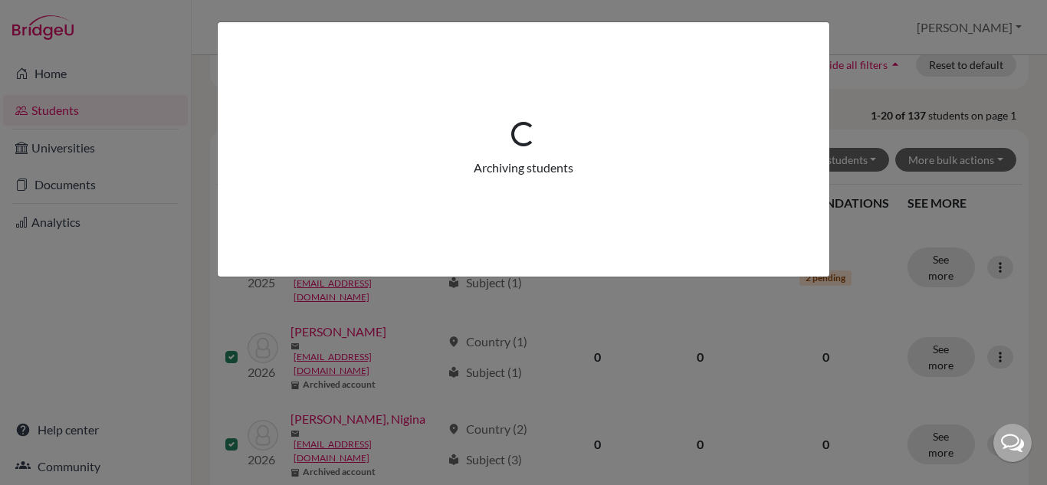
scroll to position [0, 0]
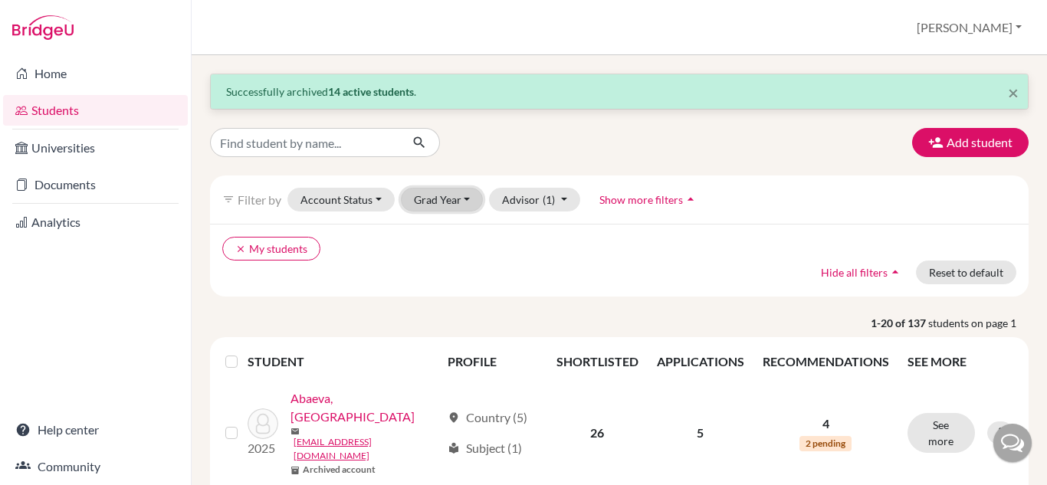
click at [427, 199] on button "Grad Year" at bounding box center [442, 200] width 83 height 24
click at [439, 225] on span "2026" at bounding box center [434, 232] width 28 height 18
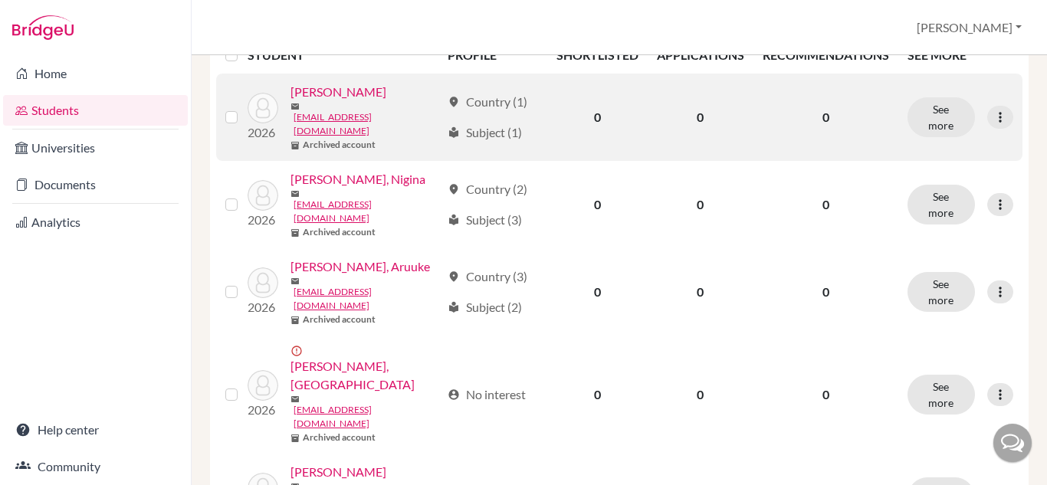
scroll to position [153, 0]
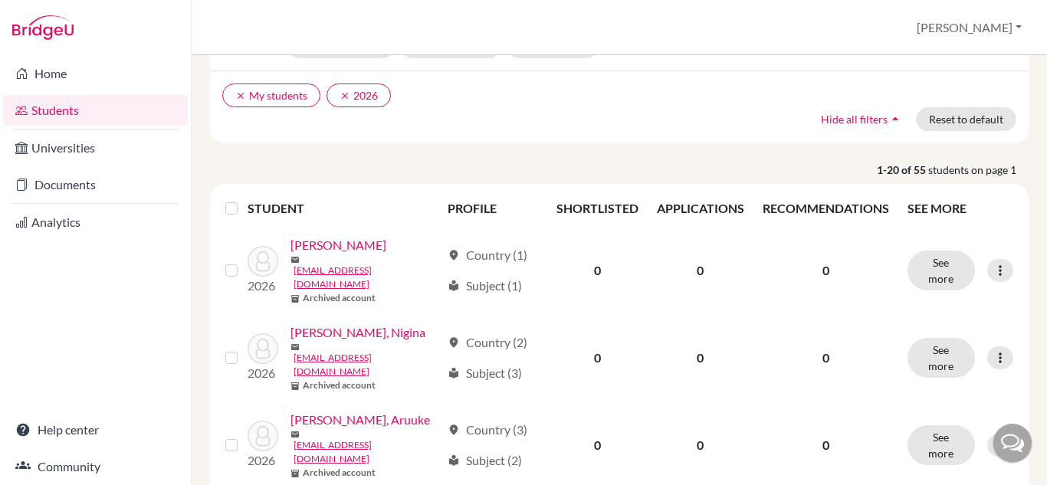
click at [244, 199] on label at bounding box center [244, 199] width 0 height 0
click at [0, 0] on input "checkbox" at bounding box center [0, 0] width 0 height 0
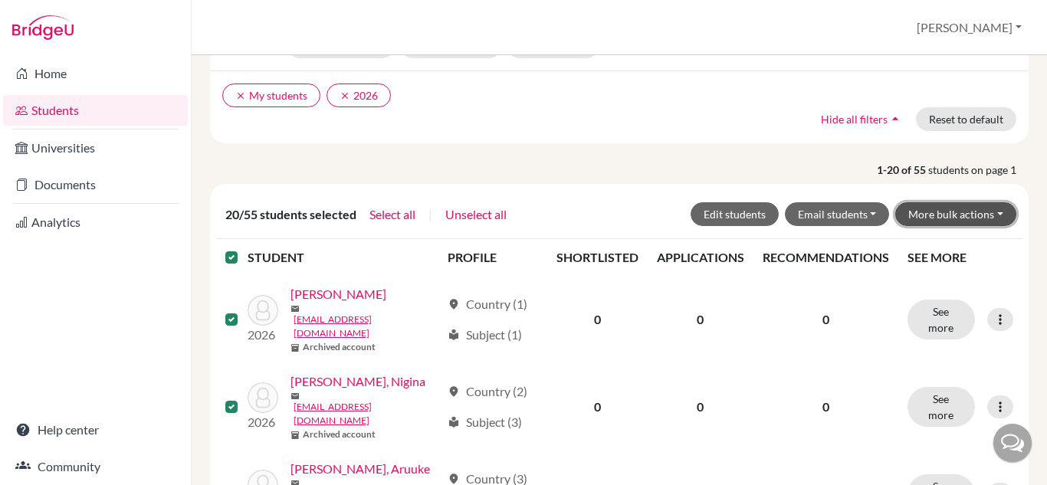
click at [966, 212] on button "More bulk actions" at bounding box center [955, 214] width 121 height 24
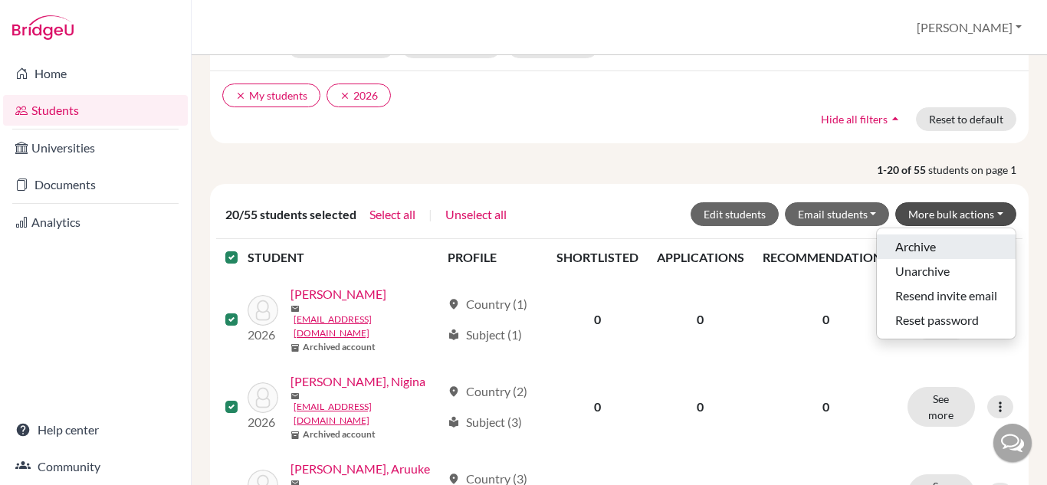
click at [939, 246] on button "Archive" at bounding box center [946, 247] width 139 height 25
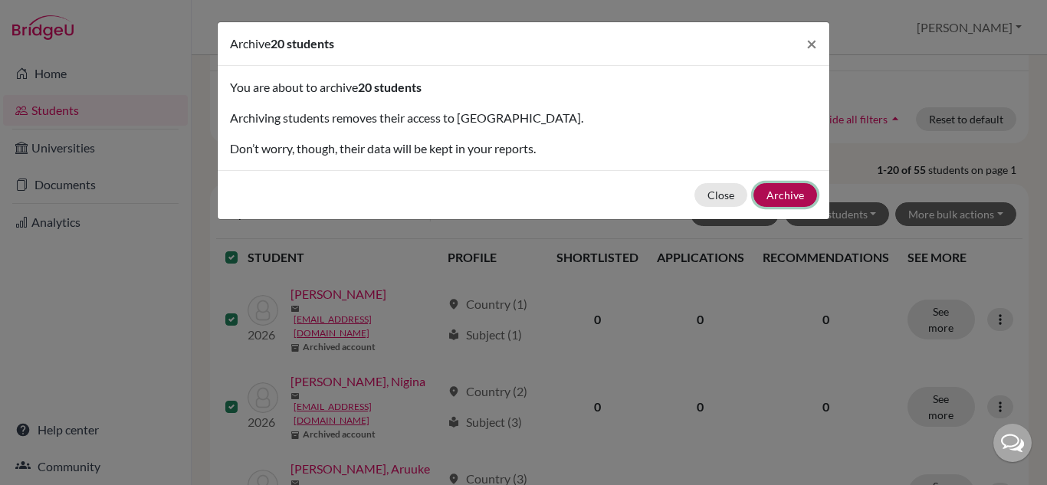
click at [809, 197] on button "Archive" at bounding box center [786, 195] width 64 height 24
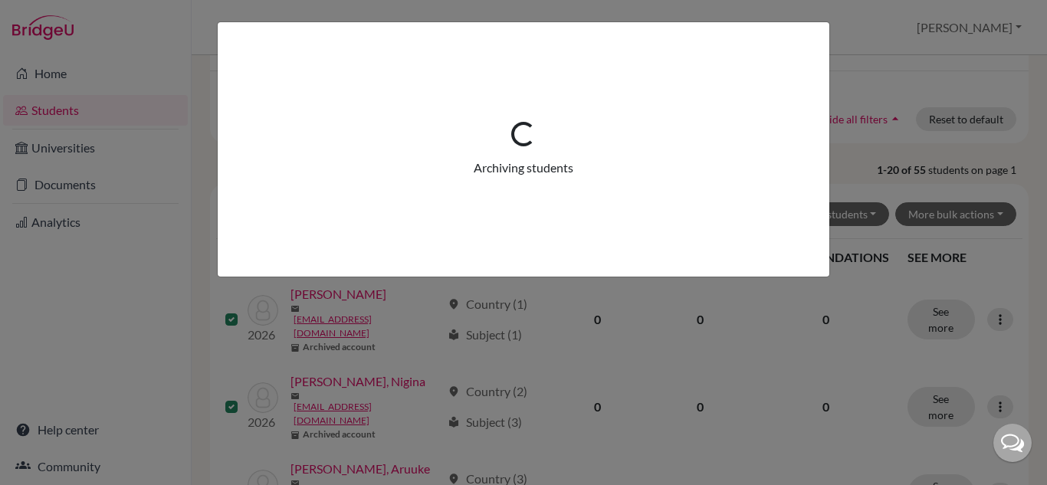
scroll to position [0, 0]
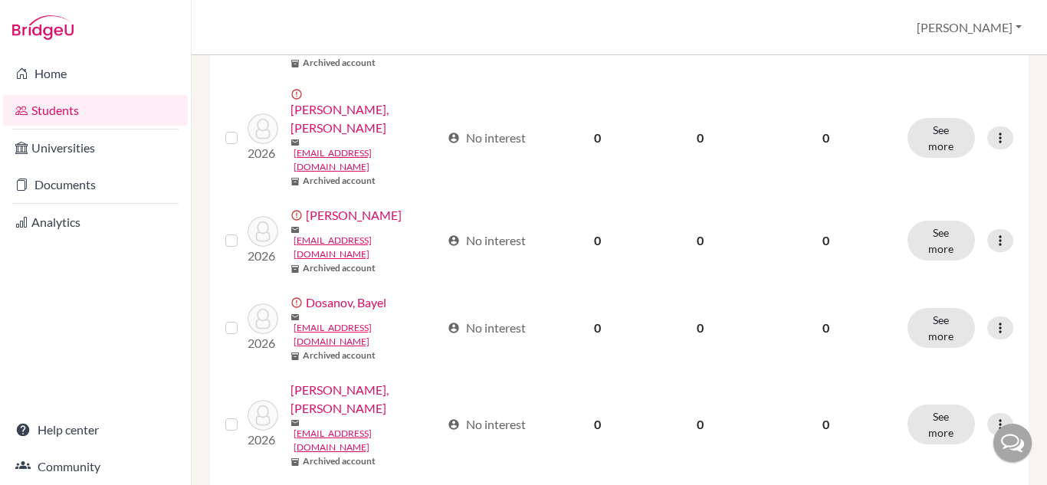
scroll to position [1347, 0]
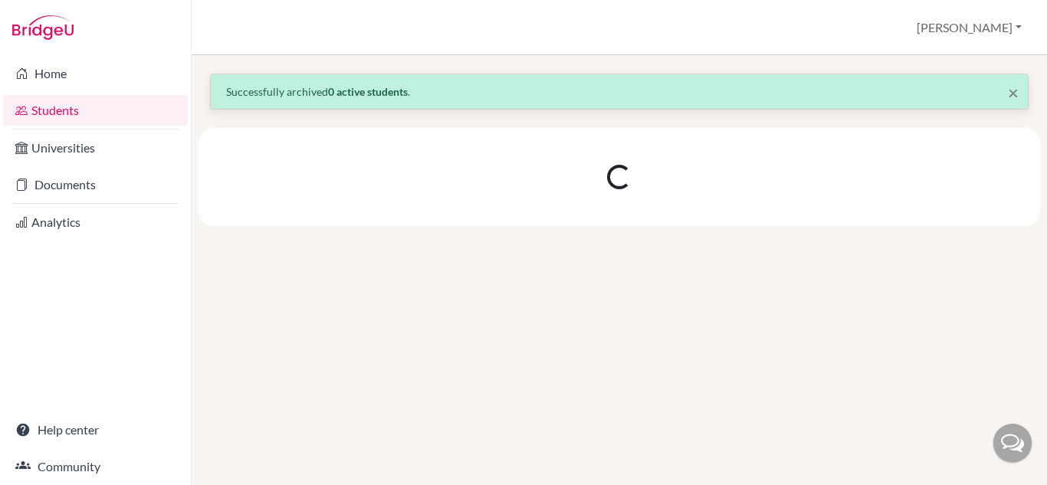
scroll to position [0, 0]
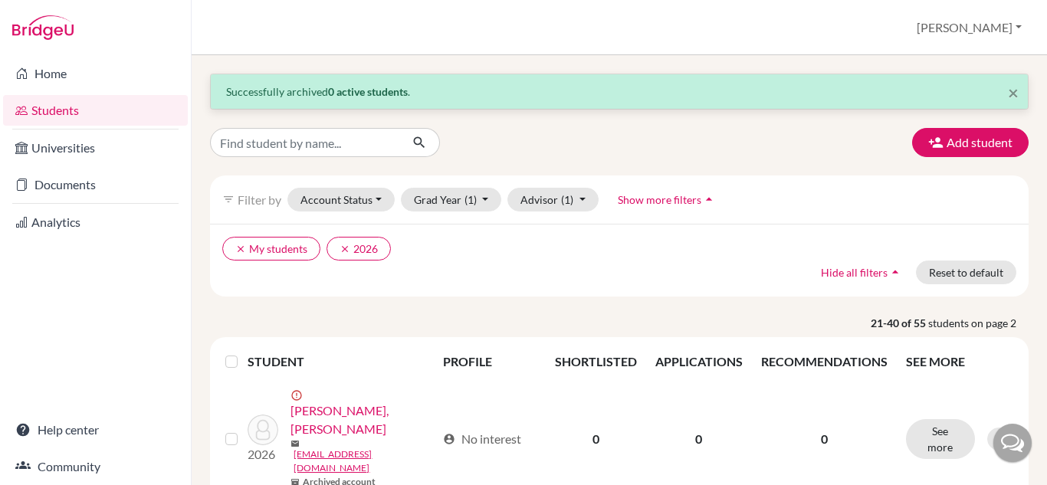
scroll to position [153, 0]
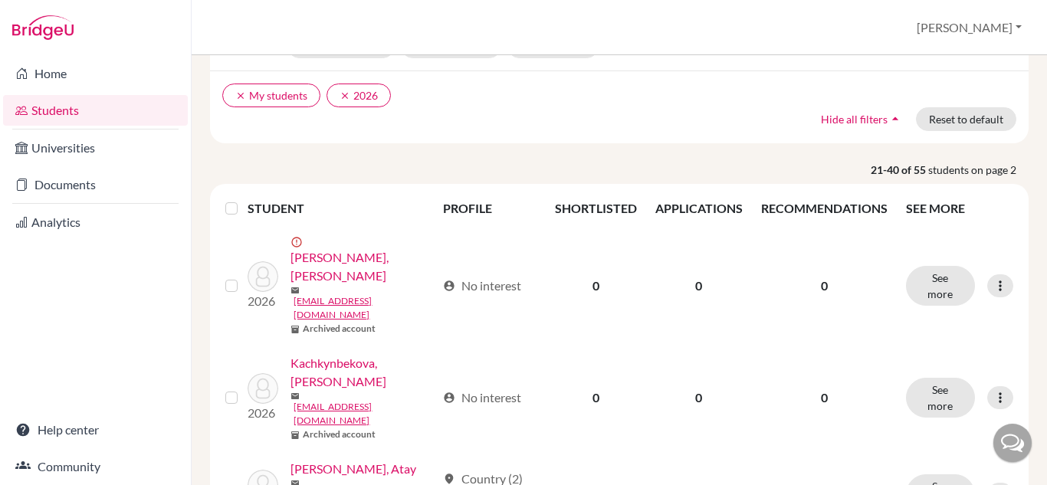
click at [244, 199] on label at bounding box center [244, 199] width 0 height 0
click at [0, 0] on input "checkbox" at bounding box center [0, 0] width 0 height 0
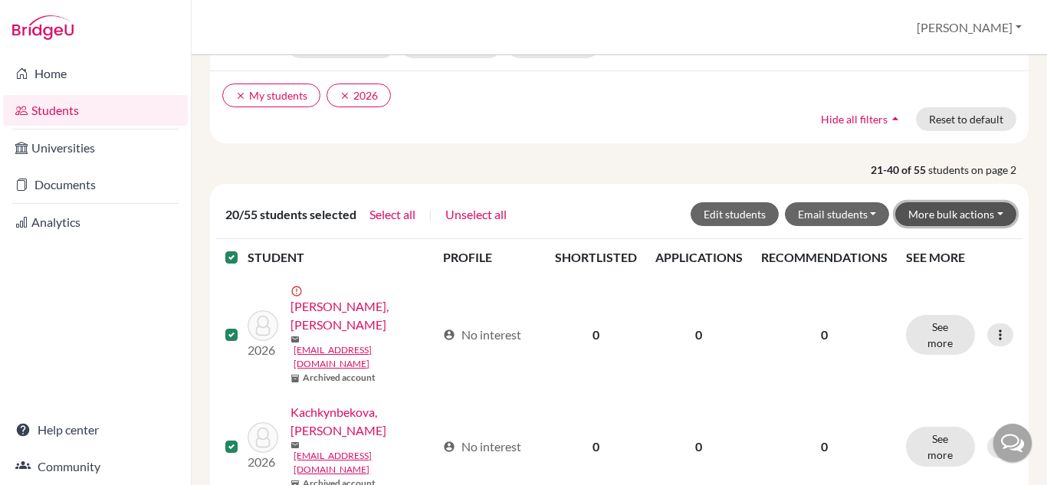
click at [958, 219] on button "More bulk actions" at bounding box center [955, 214] width 121 height 24
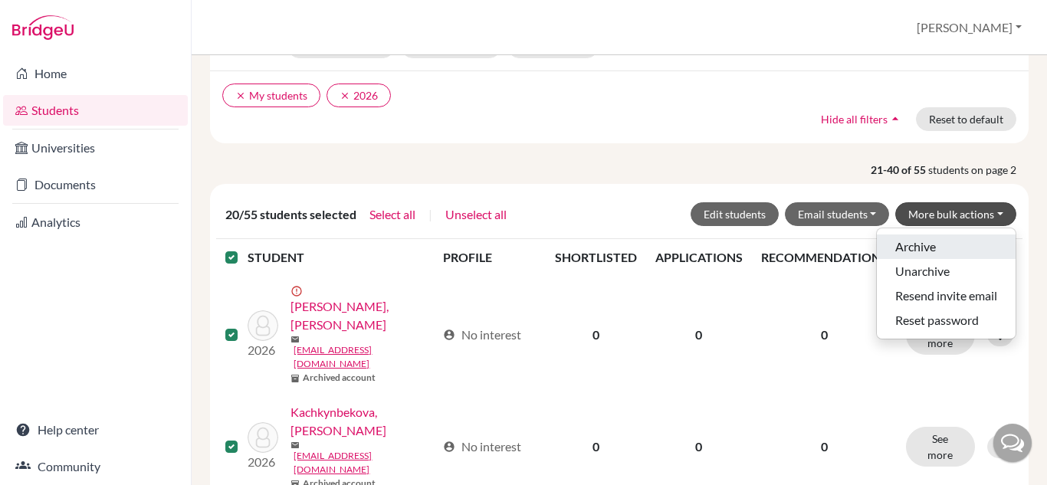
click at [916, 248] on button "Archive" at bounding box center [946, 247] width 139 height 25
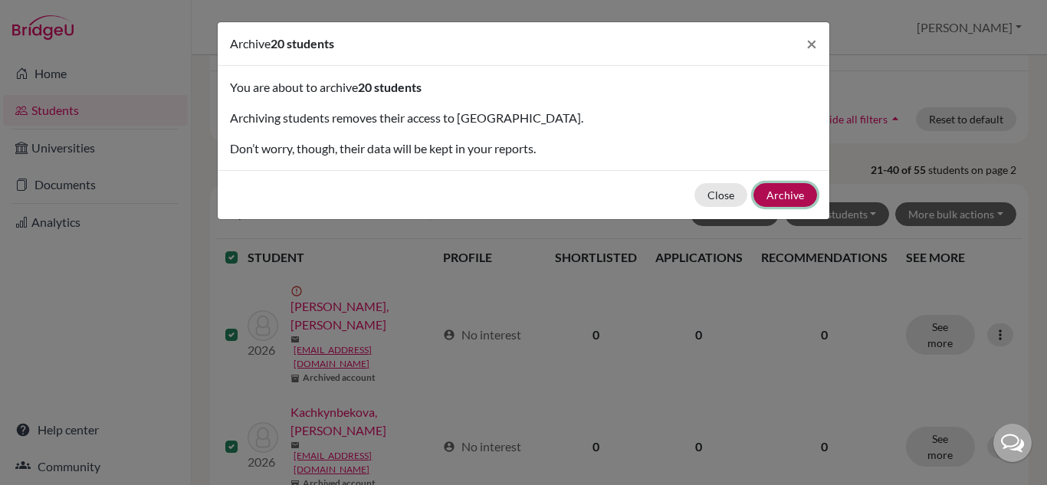
click at [771, 192] on button "Archive" at bounding box center [786, 195] width 64 height 24
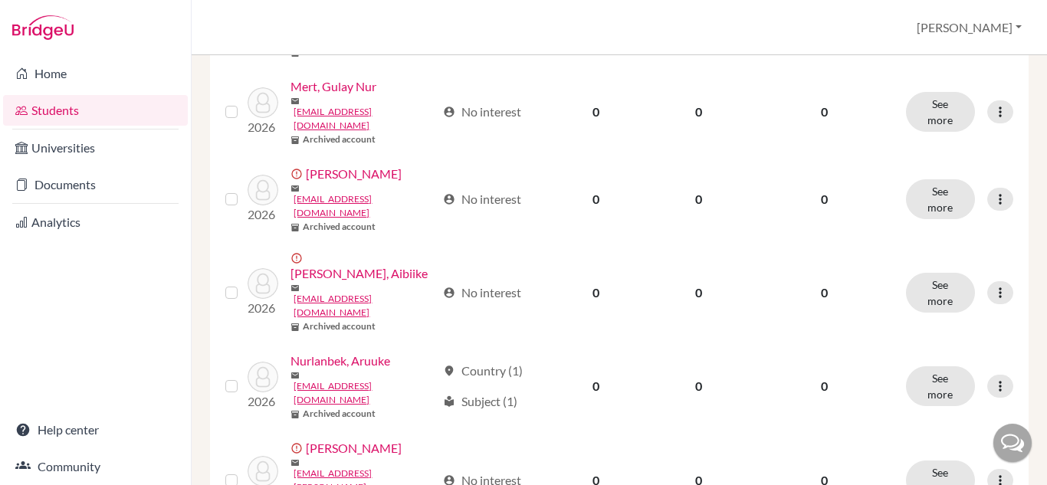
scroll to position [1393, 0]
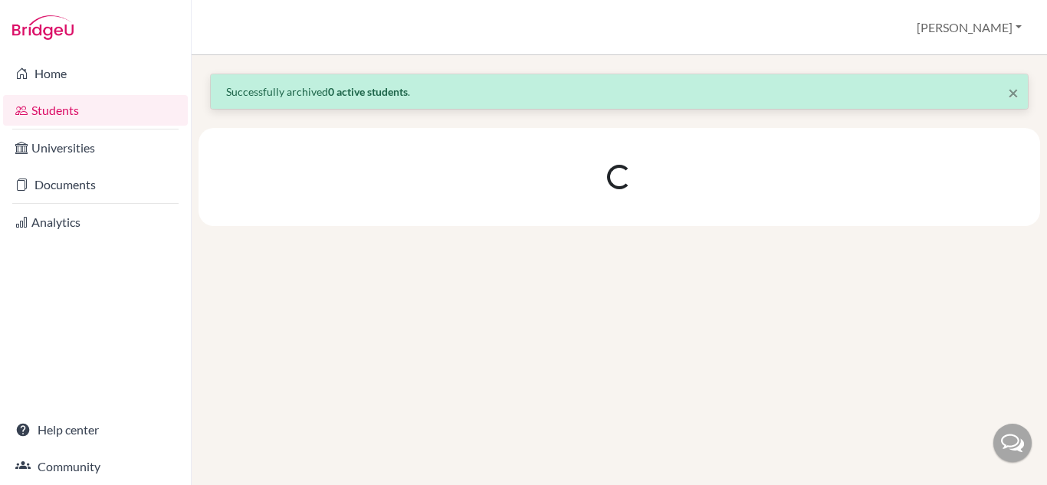
scroll to position [0, 0]
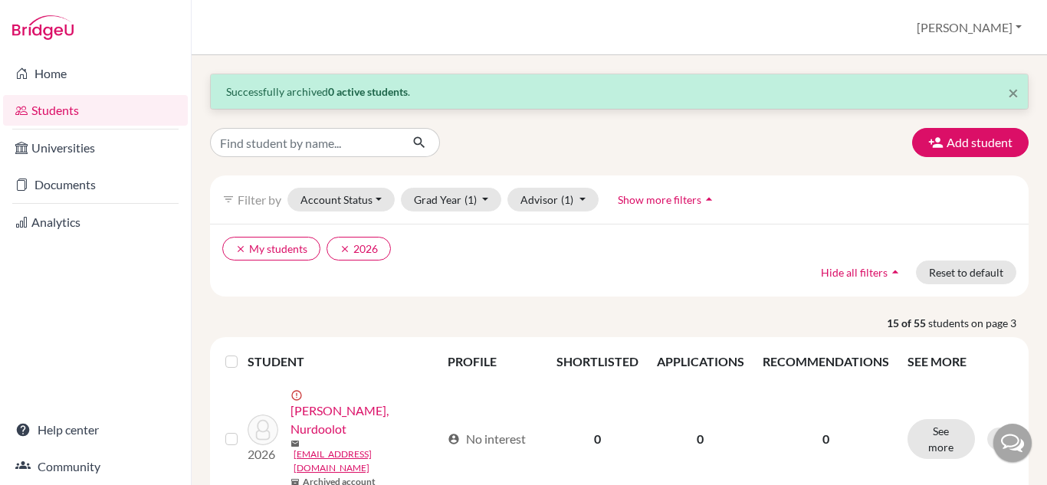
click at [244, 353] on label at bounding box center [244, 353] width 0 height 0
click at [0, 0] on input "checkbox" at bounding box center [0, 0] width 0 height 0
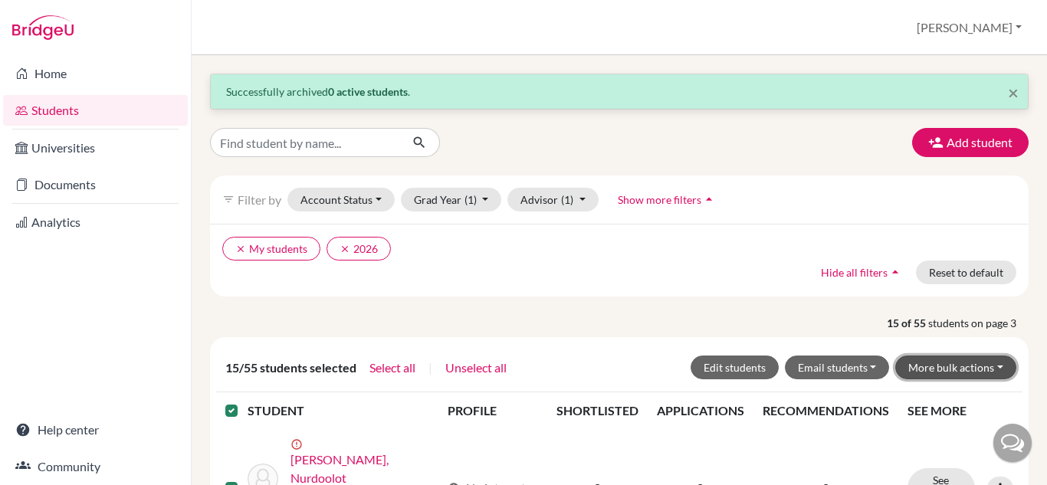
click at [918, 358] on button "More bulk actions" at bounding box center [955, 368] width 121 height 24
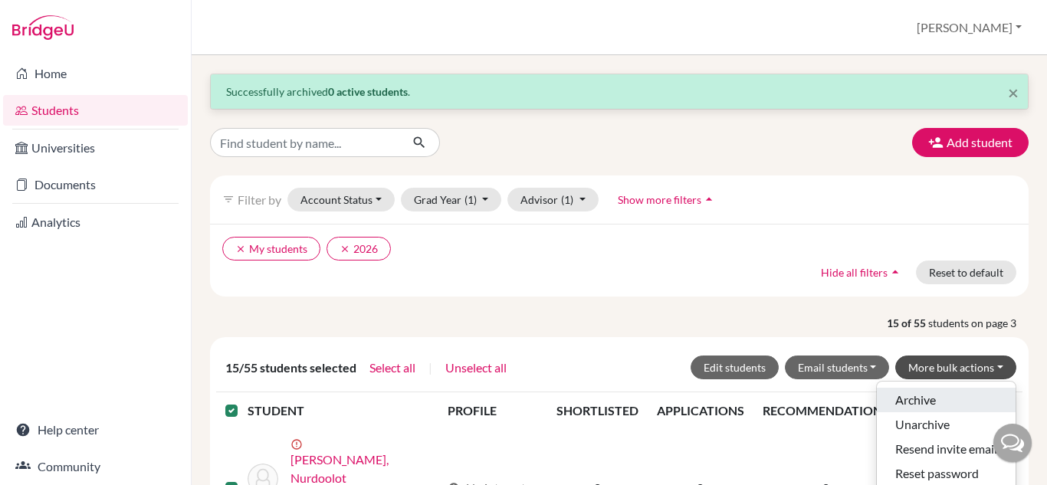
click at [900, 402] on button "Archive" at bounding box center [946, 400] width 139 height 25
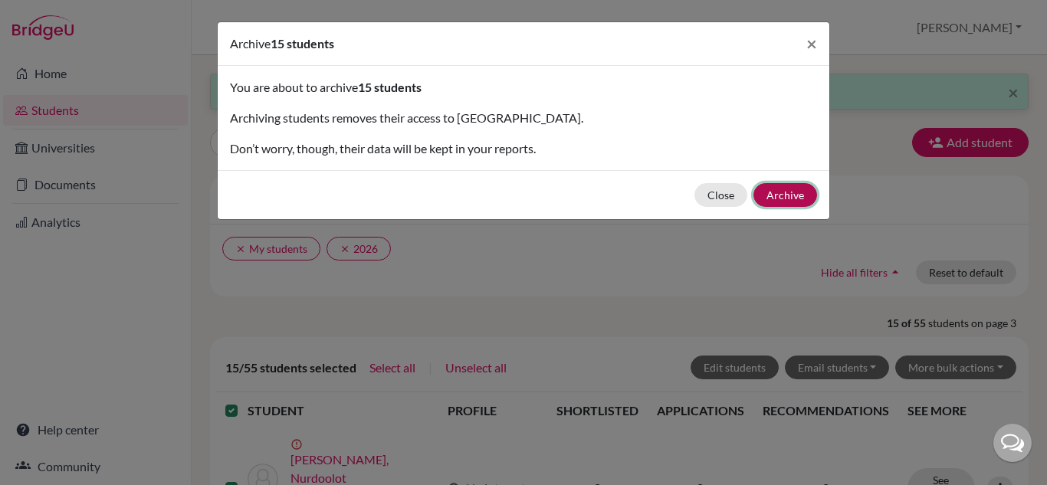
click at [801, 196] on button "Archive" at bounding box center [786, 195] width 64 height 24
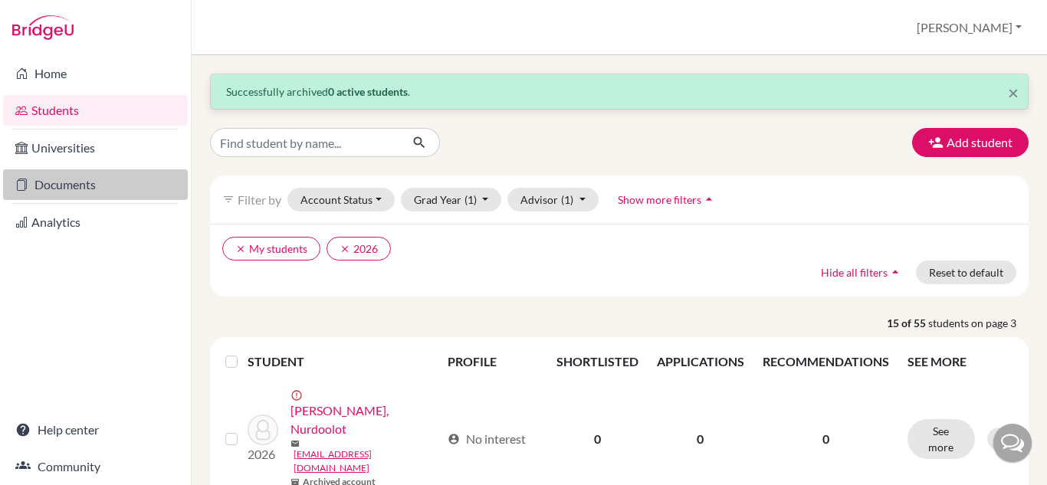
click at [61, 179] on link "Documents" at bounding box center [95, 184] width 185 height 31
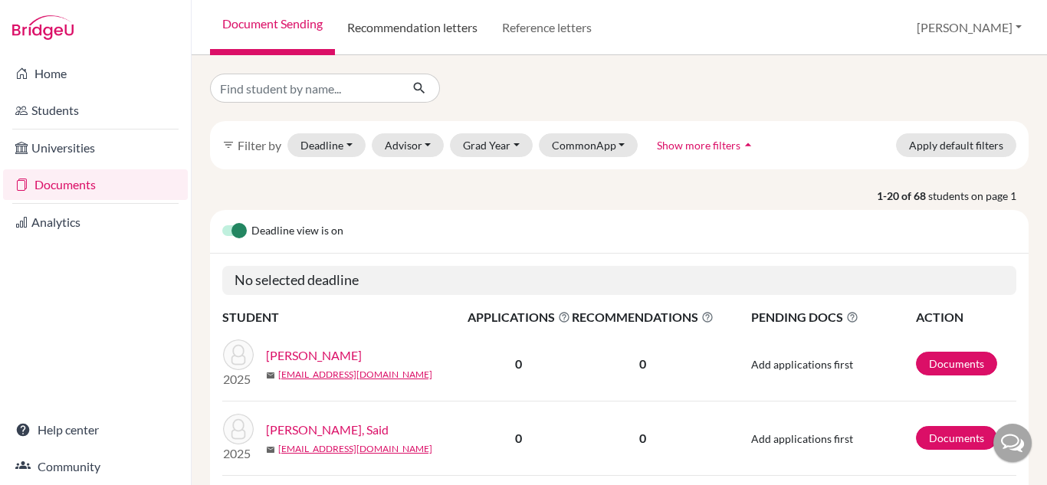
click at [453, 36] on link "Recommendation letters" at bounding box center [412, 27] width 155 height 55
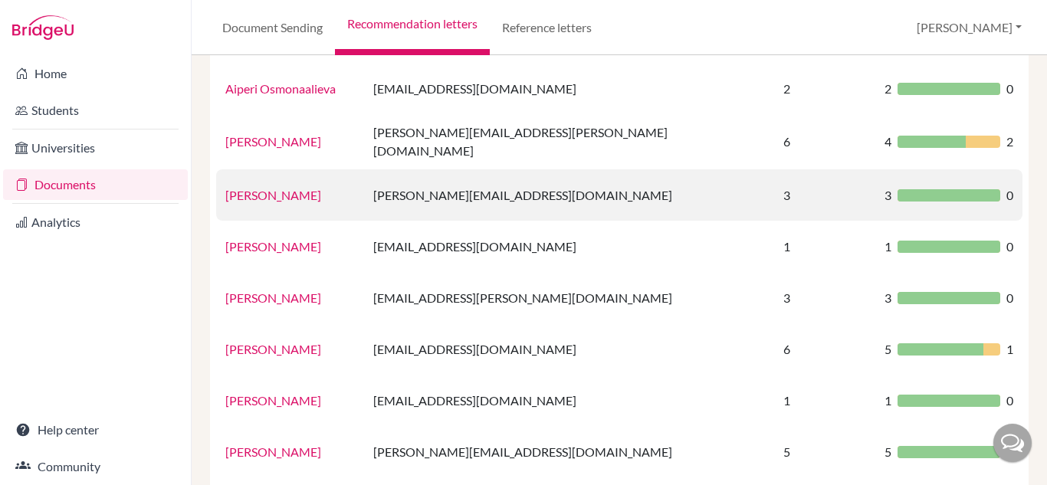
scroll to position [185, 0]
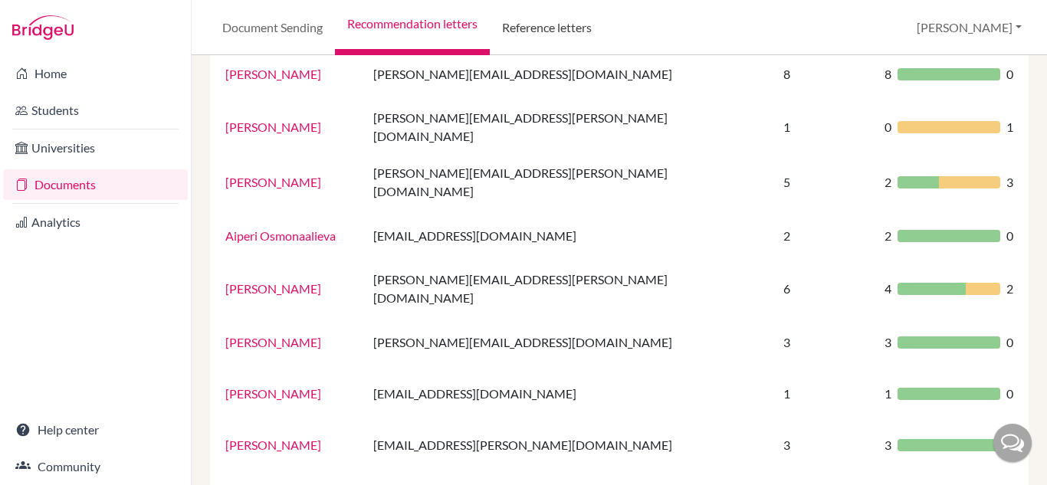
click at [556, 43] on link "Reference letters" at bounding box center [547, 27] width 114 height 55
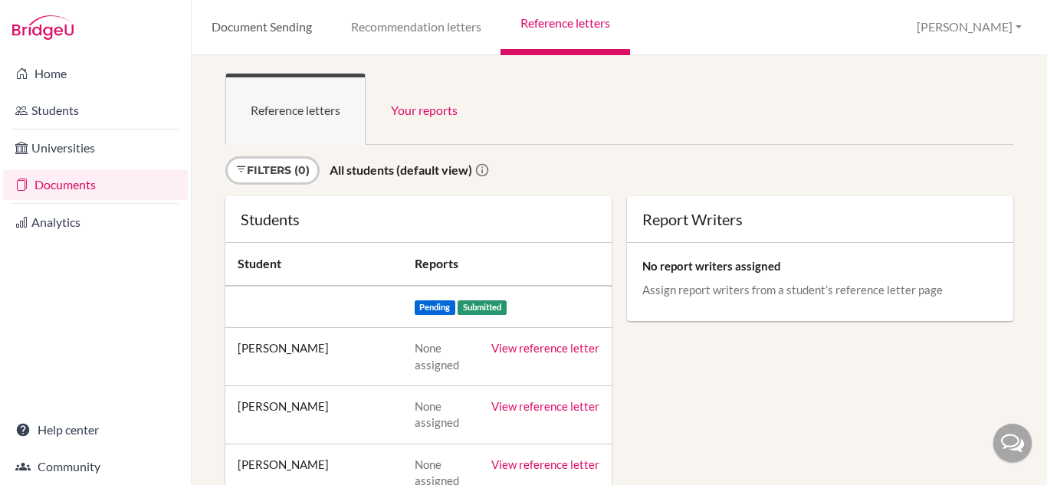
click at [272, 21] on link "Document Sending" at bounding box center [262, 27] width 140 height 55
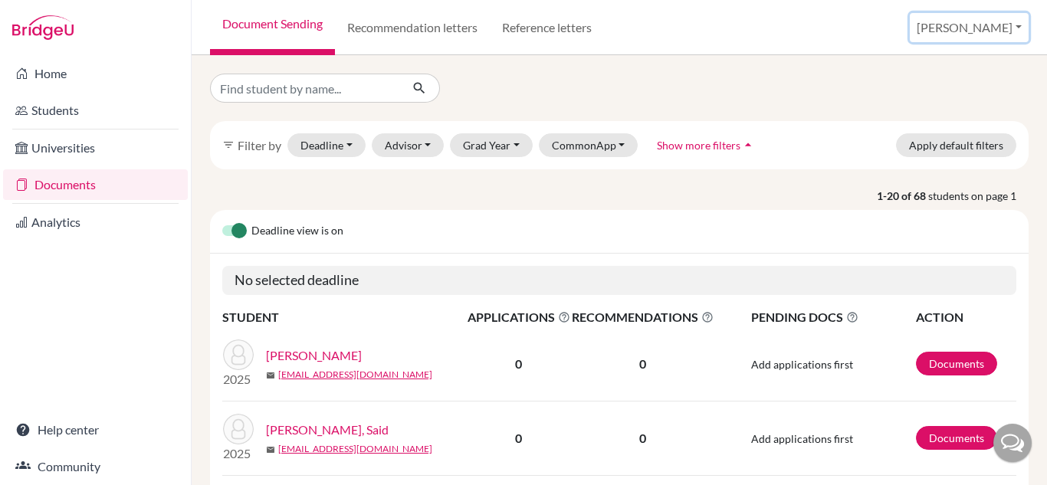
click at [1004, 35] on button "[PERSON_NAME]" at bounding box center [969, 27] width 119 height 29
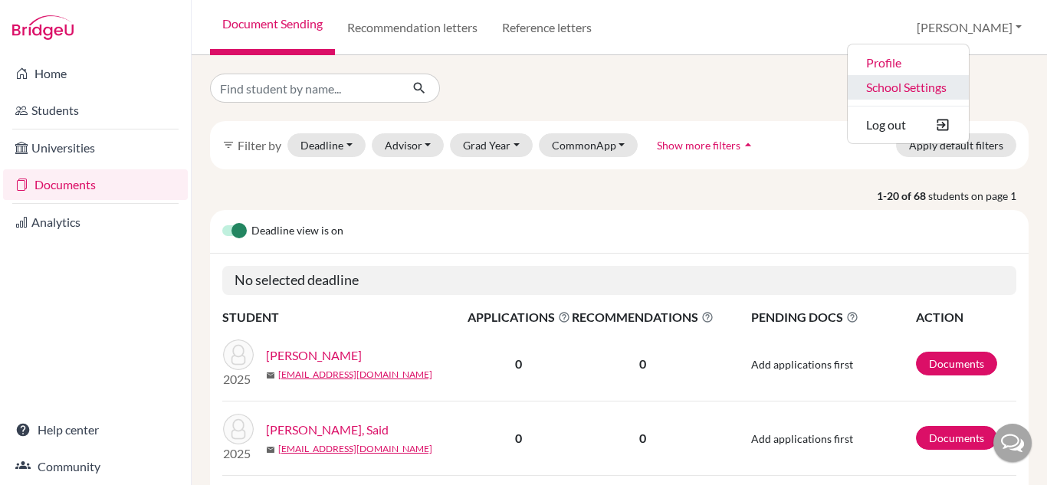
click at [969, 89] on link "School Settings" at bounding box center [908, 87] width 121 height 25
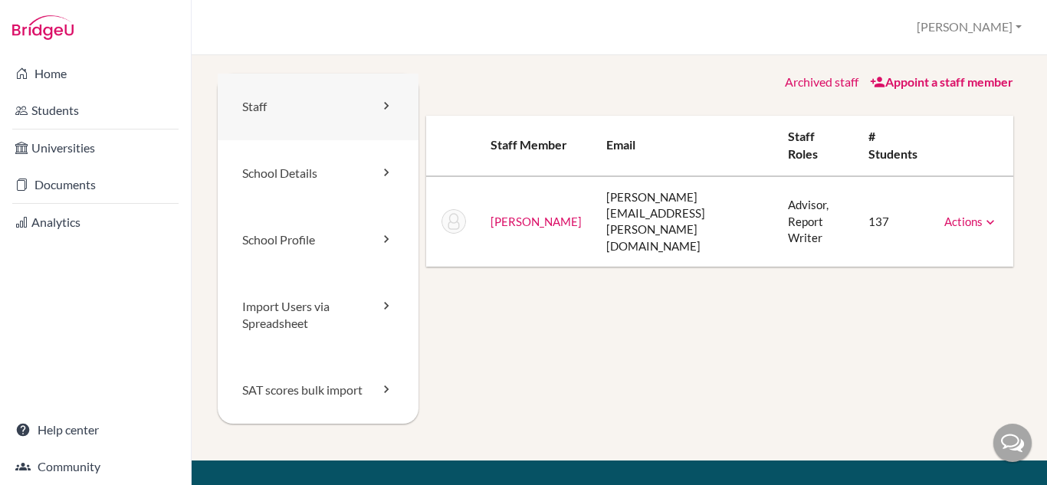
click at [249, 96] on link "Staff" at bounding box center [318, 107] width 201 height 67
click at [968, 215] on link "Actions" at bounding box center [972, 222] width 54 height 14
click at [261, 175] on link "School Details" at bounding box center [318, 173] width 201 height 67
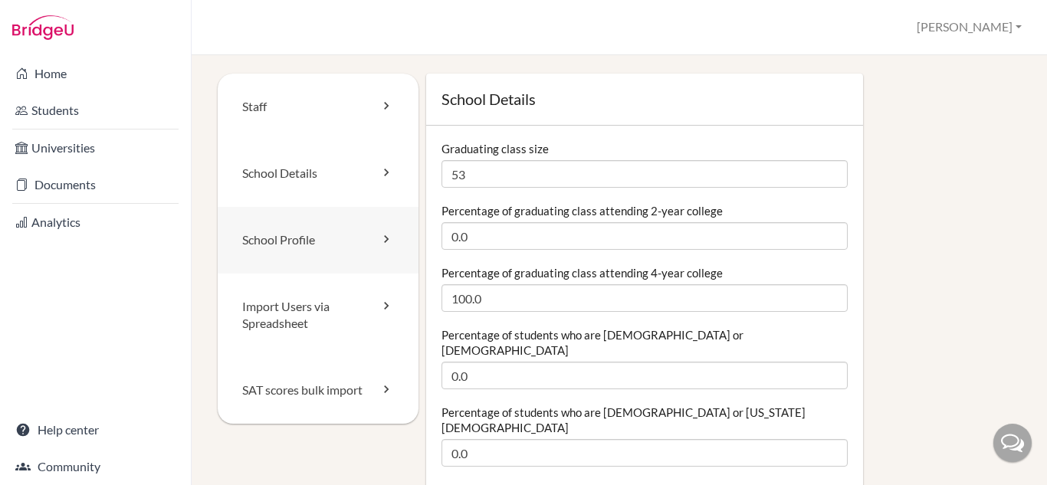
click at [282, 240] on link "School Profile" at bounding box center [318, 240] width 201 height 67
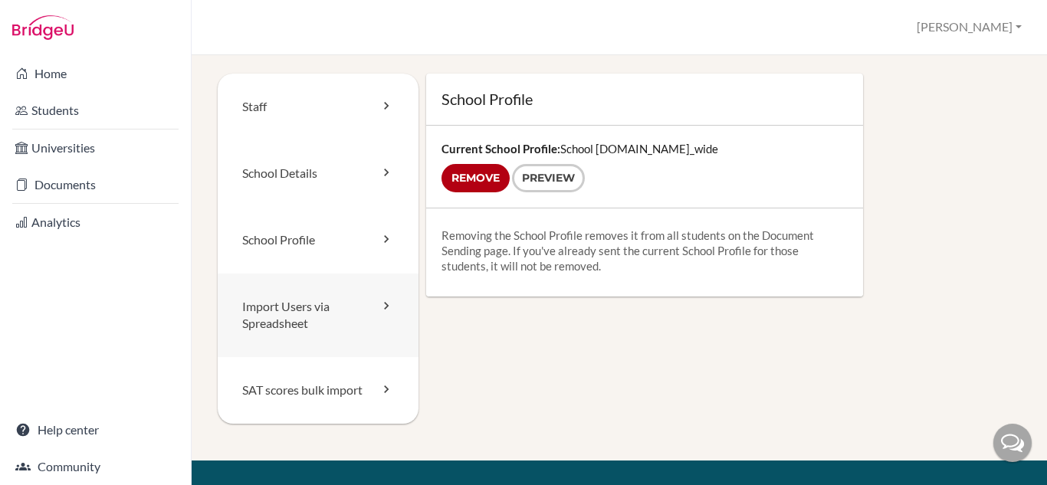
click at [294, 320] on link "Import Users via Spreadsheet" at bounding box center [318, 316] width 201 height 84
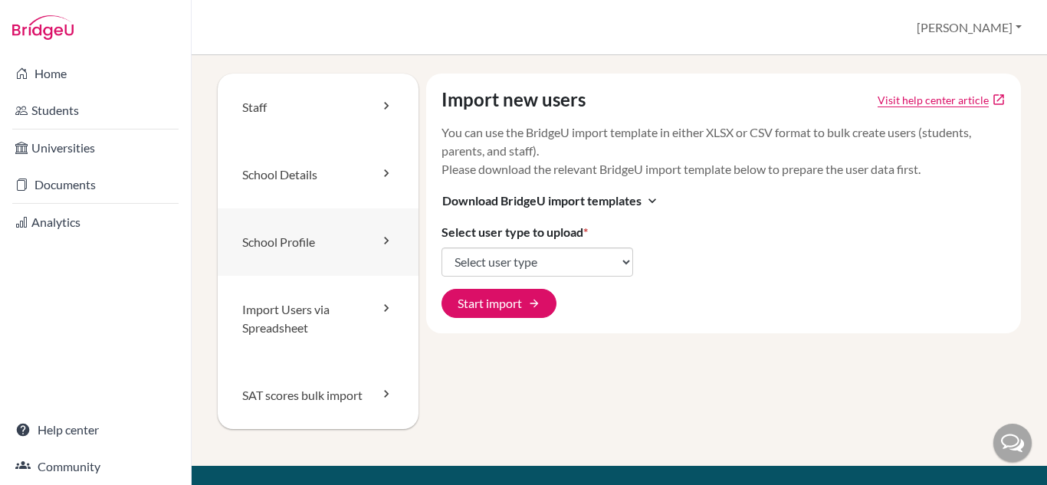
click at [300, 242] on link "School Profile" at bounding box center [318, 242] width 201 height 67
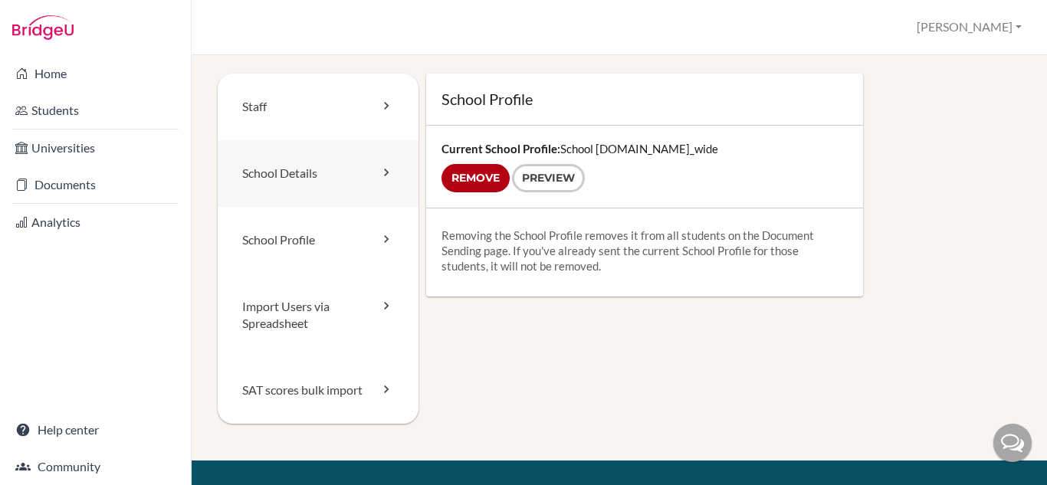
click at [316, 185] on link "School Details" at bounding box center [318, 173] width 201 height 67
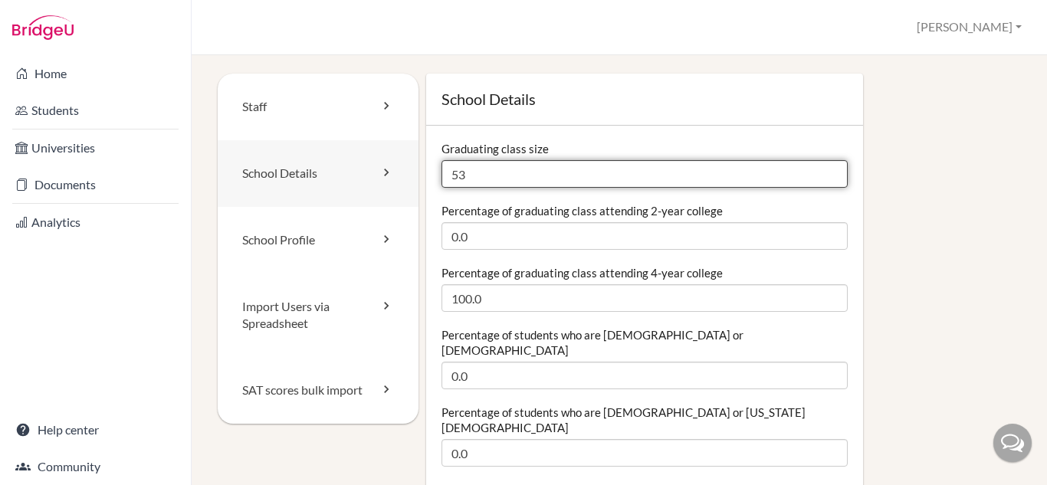
drag, startPoint x: 527, startPoint y: 179, endPoint x: 363, endPoint y: 183, distance: 164.1
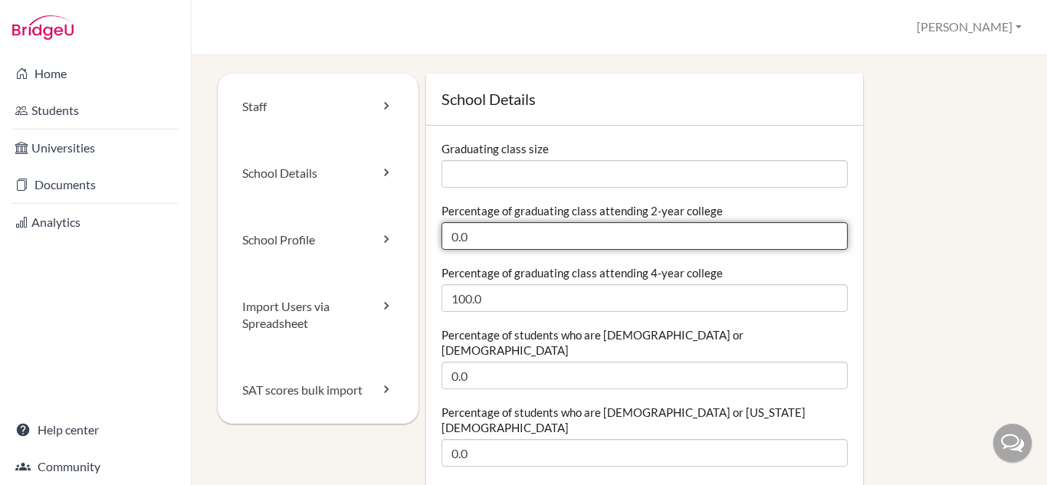
drag, startPoint x: 478, startPoint y: 226, endPoint x: 417, endPoint y: 234, distance: 61.8
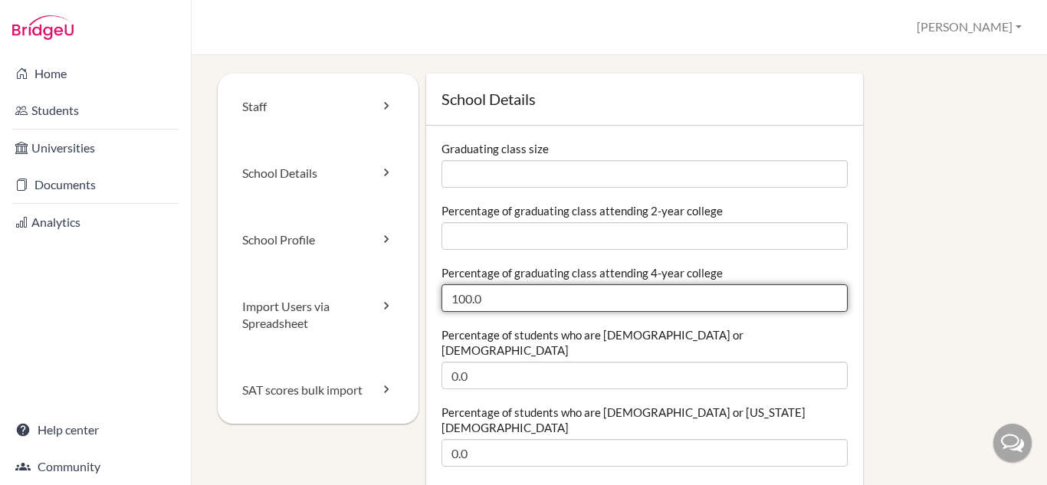
drag, startPoint x: 498, startPoint y: 310, endPoint x: 446, endPoint y: 309, distance: 52.1
click at [446, 309] on input "100.0" at bounding box center [645, 298] width 406 height 28
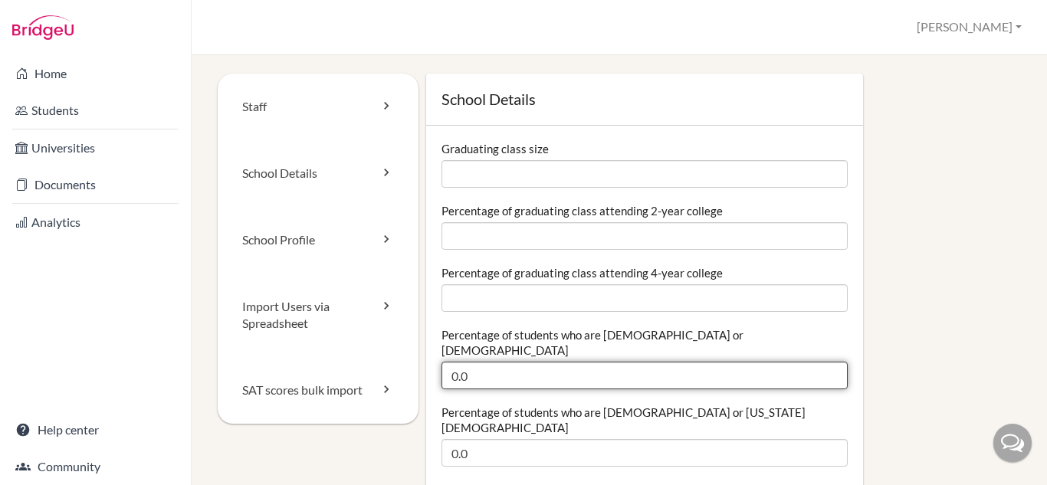
drag, startPoint x: 486, startPoint y: 360, endPoint x: 420, endPoint y: 363, distance: 66.0
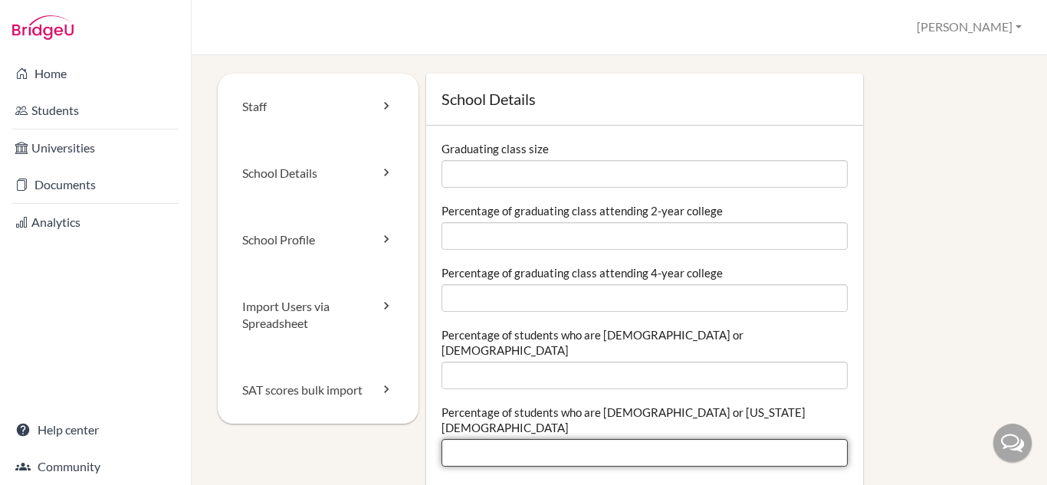
drag, startPoint x: 485, startPoint y: 431, endPoint x: 422, endPoint y: 431, distance: 62.1
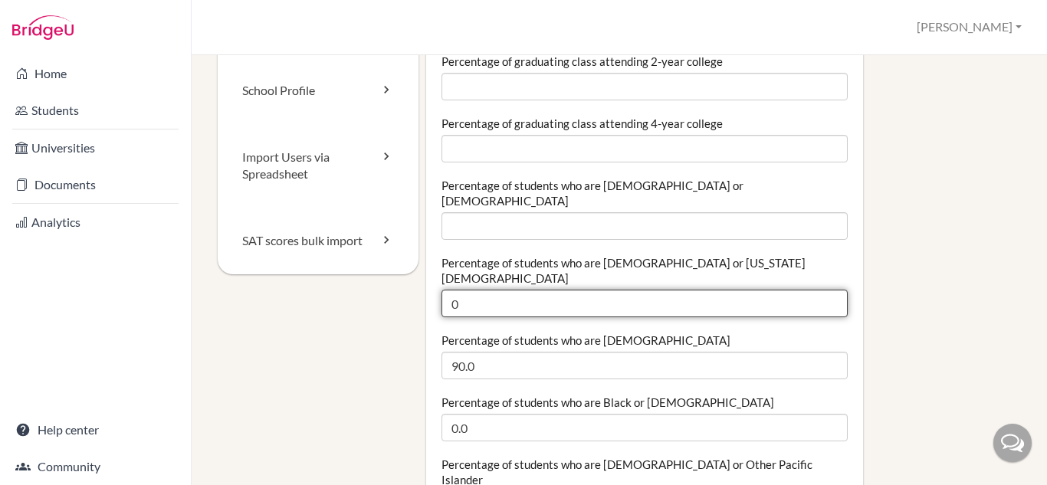
scroll to position [153, 0]
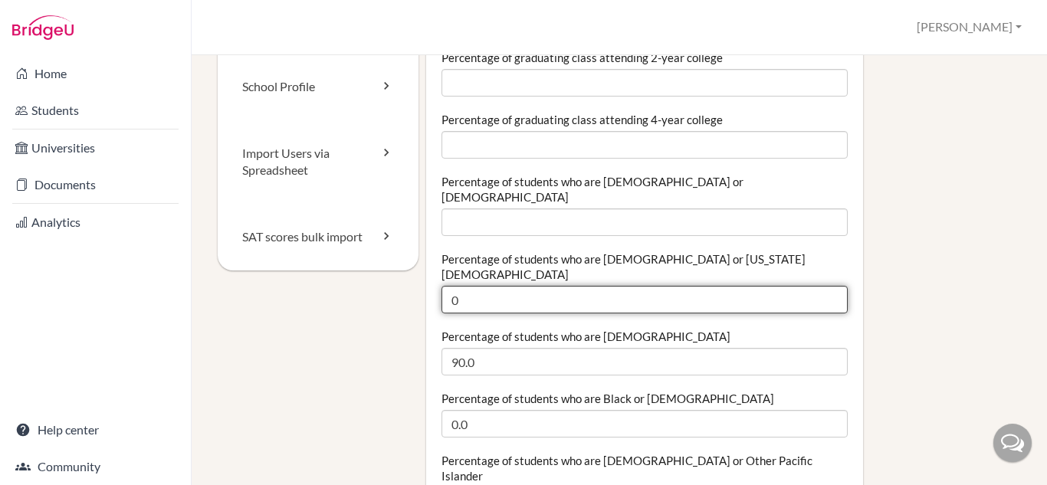
type input "0"
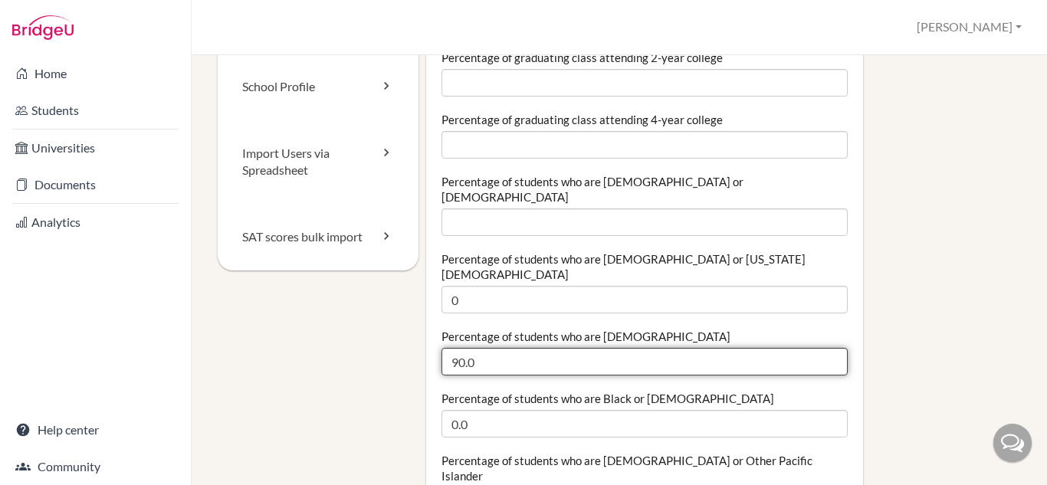
drag, startPoint x: 533, startPoint y: 330, endPoint x: 453, endPoint y: 330, distance: 79.7
click at [453, 348] on input "90.0" at bounding box center [645, 362] width 406 height 28
type input "9"
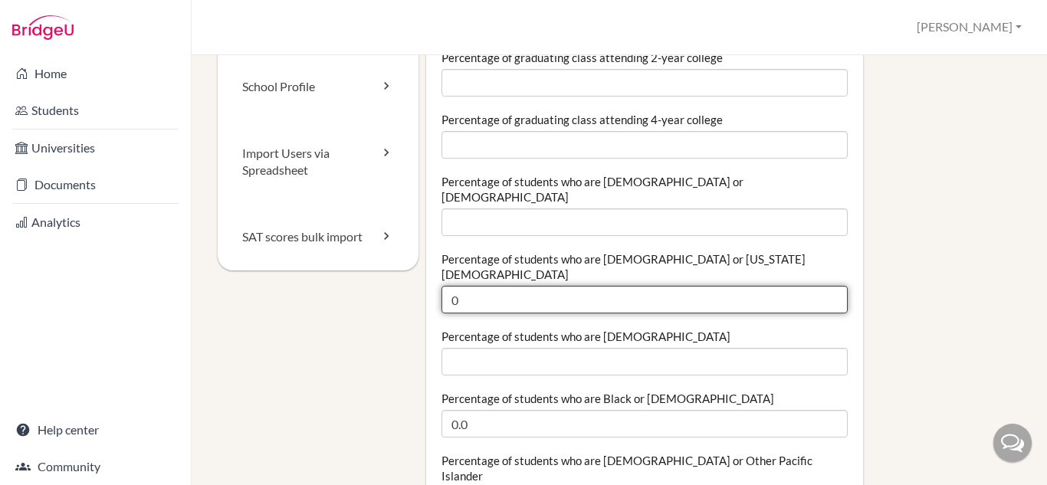
click at [505, 286] on input "0" at bounding box center [645, 300] width 406 height 28
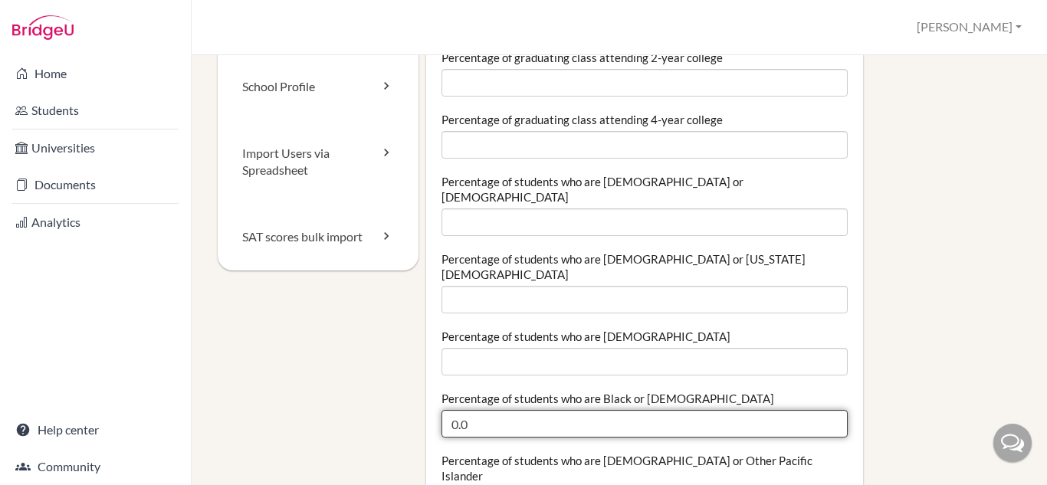
drag, startPoint x: 521, startPoint y: 393, endPoint x: 450, endPoint y: 392, distance: 71.3
click at [450, 410] on input "0.0" at bounding box center [645, 424] width 406 height 28
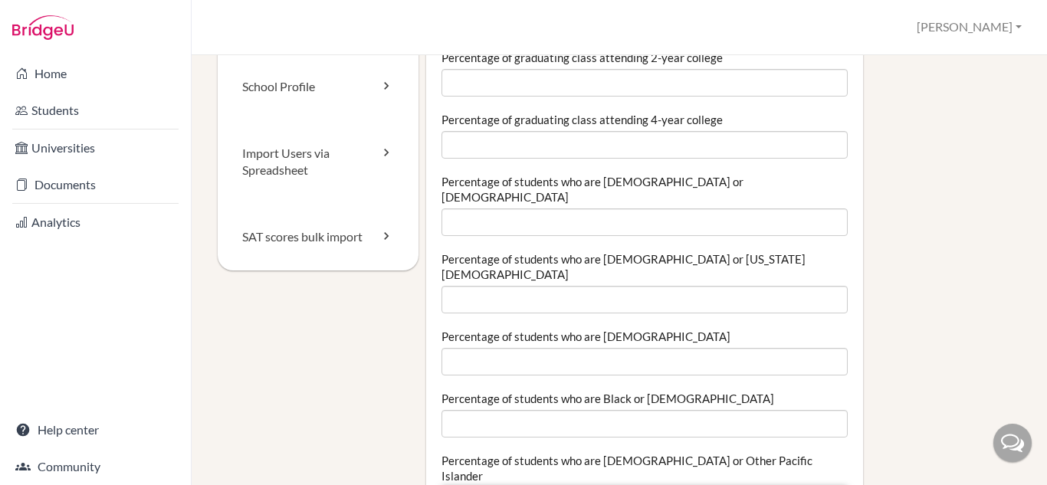
drag, startPoint x: 537, startPoint y: 445, endPoint x: 434, endPoint y: 458, distance: 103.6
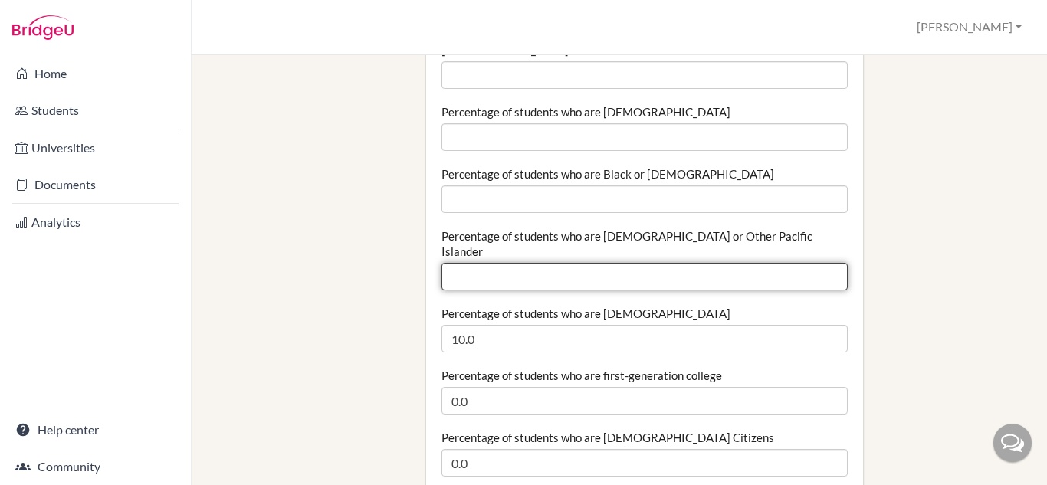
scroll to position [383, 0]
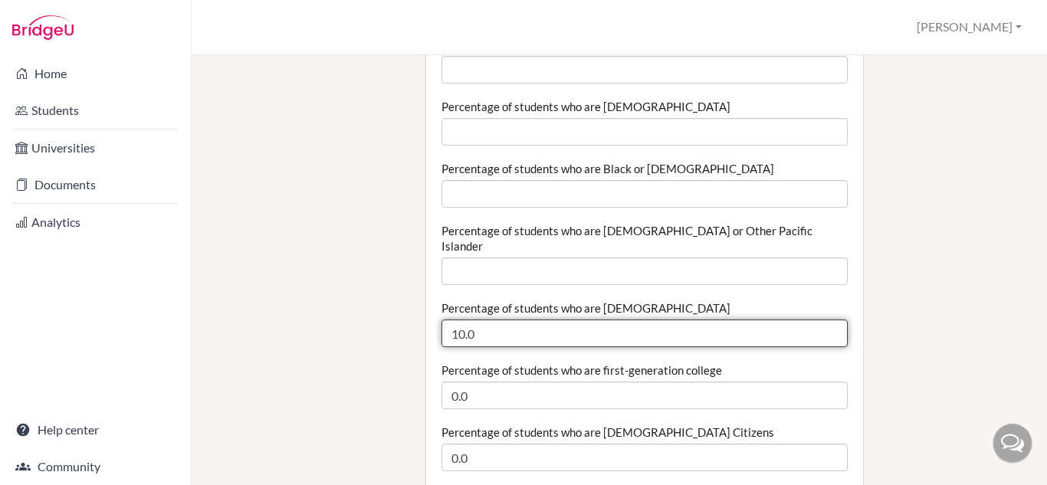
drag, startPoint x: 597, startPoint y: 285, endPoint x: 453, endPoint y: 294, distance: 144.4
click at [452, 320] on input "10.0" at bounding box center [645, 334] width 406 height 28
type input "1"
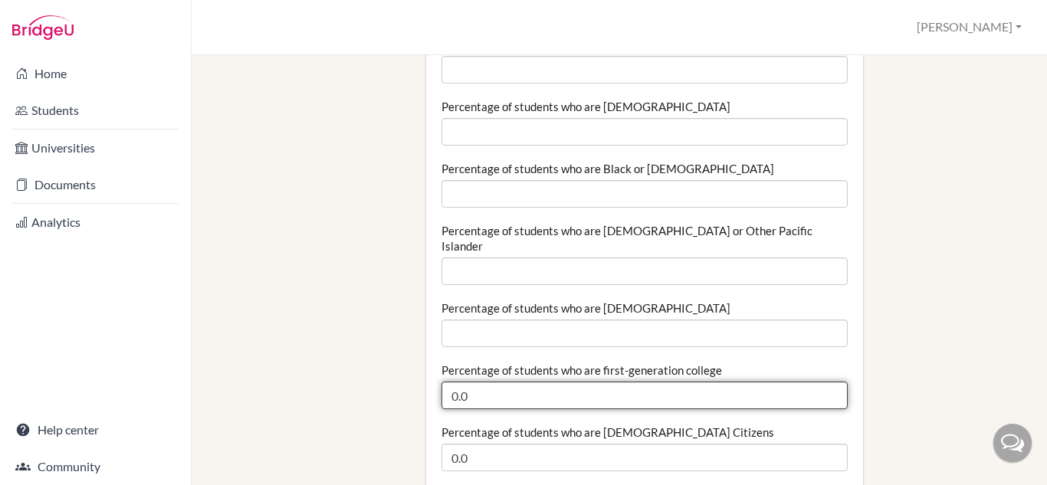
drag, startPoint x: 561, startPoint y: 336, endPoint x: 443, endPoint y: 354, distance: 119.5
click at [443, 382] on input "0.0" at bounding box center [645, 396] width 406 height 28
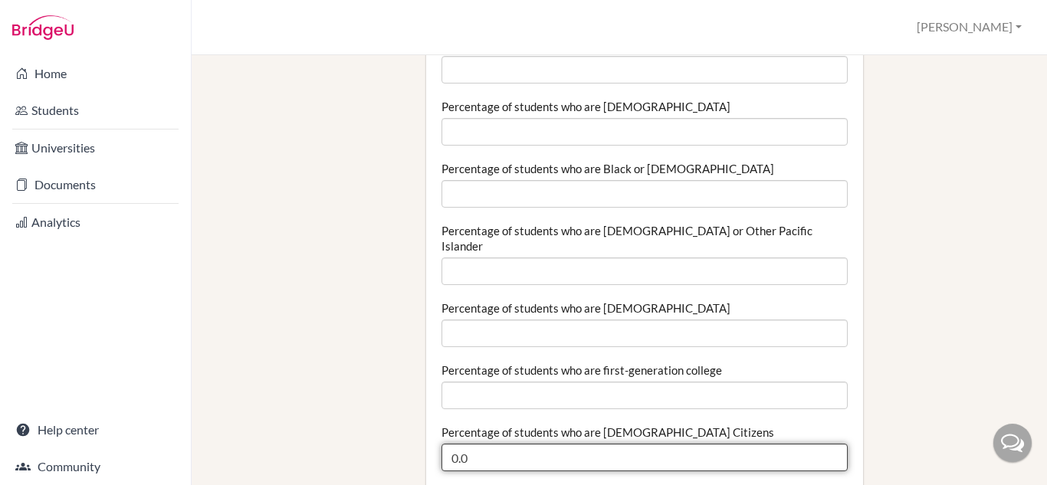
drag, startPoint x: 541, startPoint y: 407, endPoint x: 430, endPoint y: 407, distance: 110.4
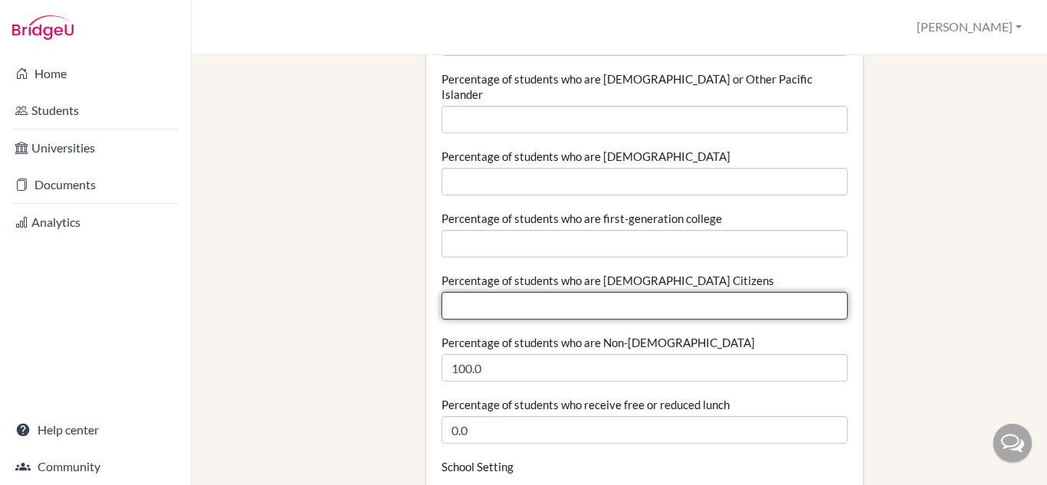
scroll to position [537, 0]
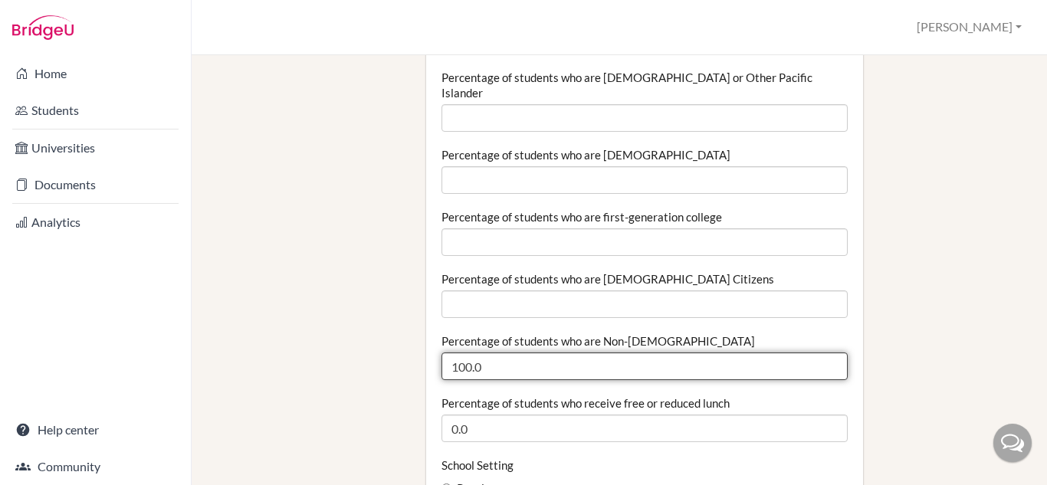
click at [595, 353] on input "100.0" at bounding box center [645, 367] width 406 height 28
type input "1"
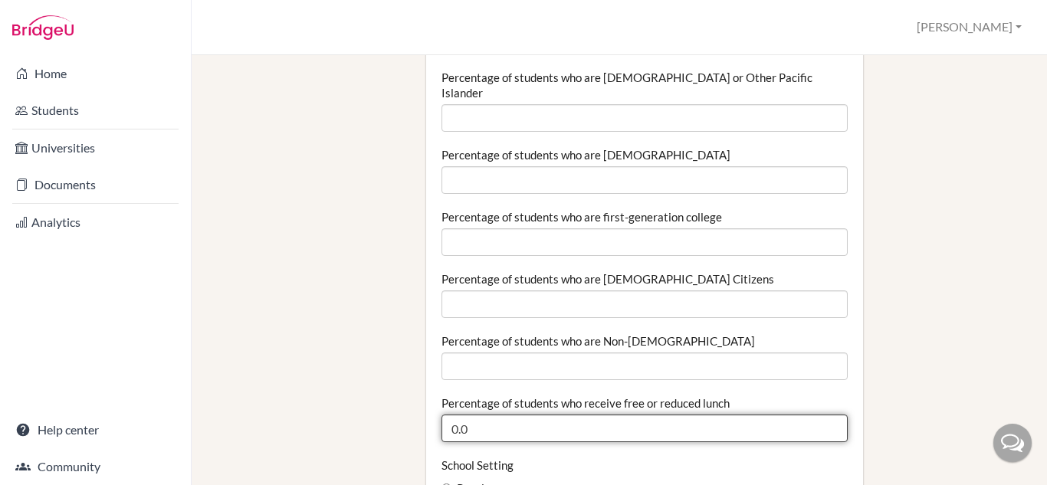
drag, startPoint x: 582, startPoint y: 383, endPoint x: 429, endPoint y: 387, distance: 153.4
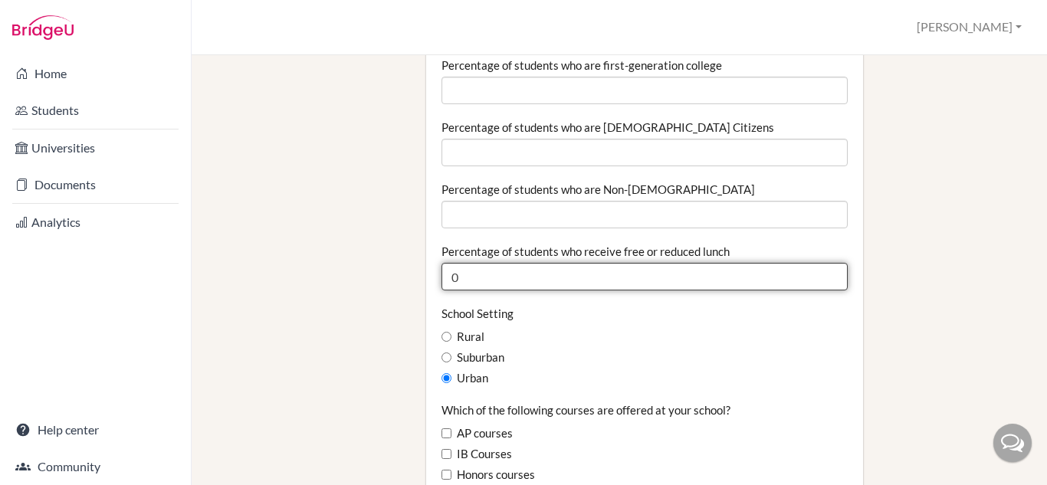
scroll to position [690, 0]
type input "0"
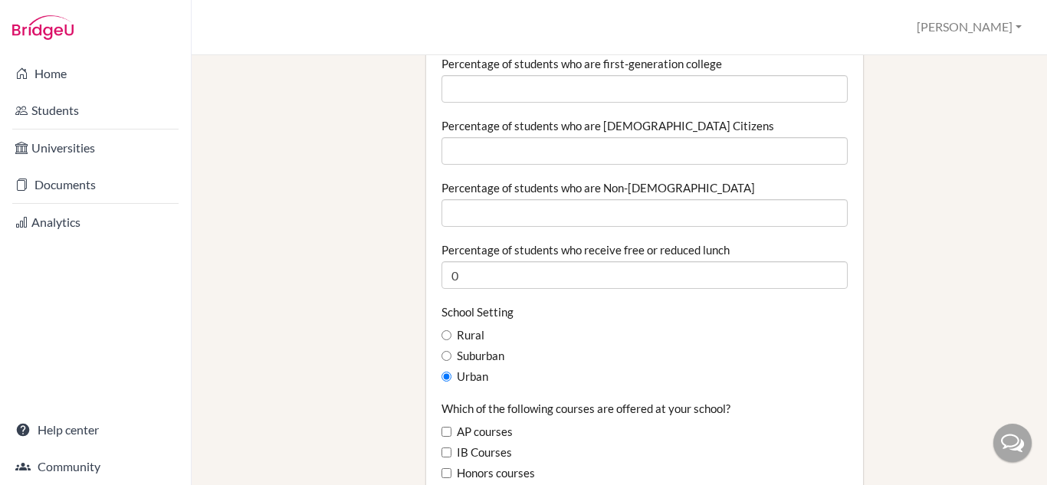
click at [469, 369] on label "Urban" at bounding box center [465, 377] width 47 height 17
click at [452, 372] on input "Urban" at bounding box center [447, 377] width 10 height 10
click at [483, 304] on label "School Setting" at bounding box center [478, 311] width 72 height 15
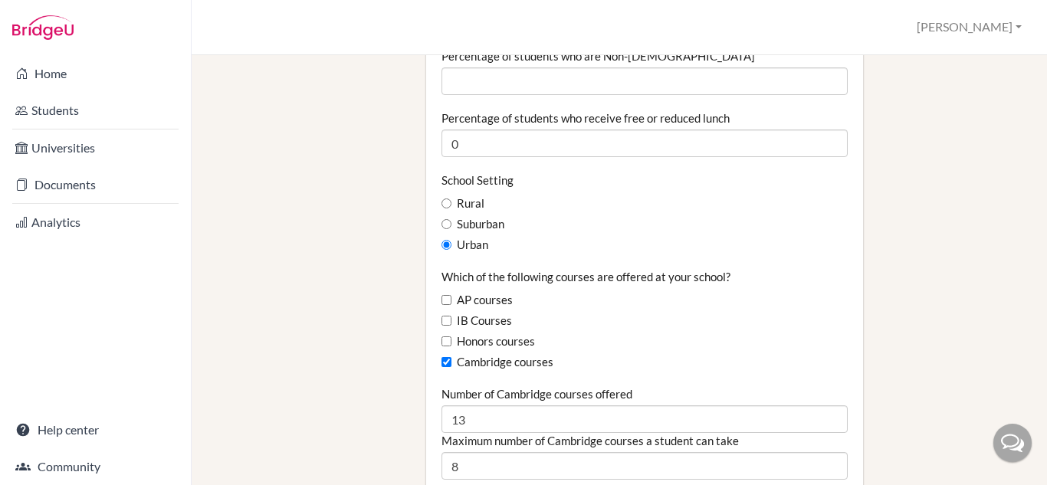
scroll to position [920, 0]
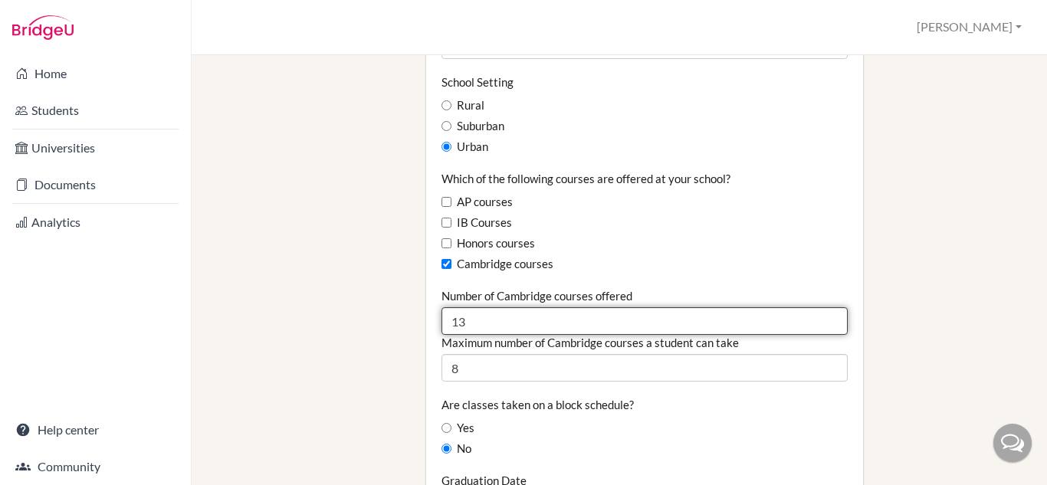
drag, startPoint x: 485, startPoint y: 272, endPoint x: 374, endPoint y: 282, distance: 111.6
click at [374, 282] on div "Staff School Details School Profile Import Users via Spreadsheet SAT scores bul…" at bounding box center [619, 365] width 803 height 2423
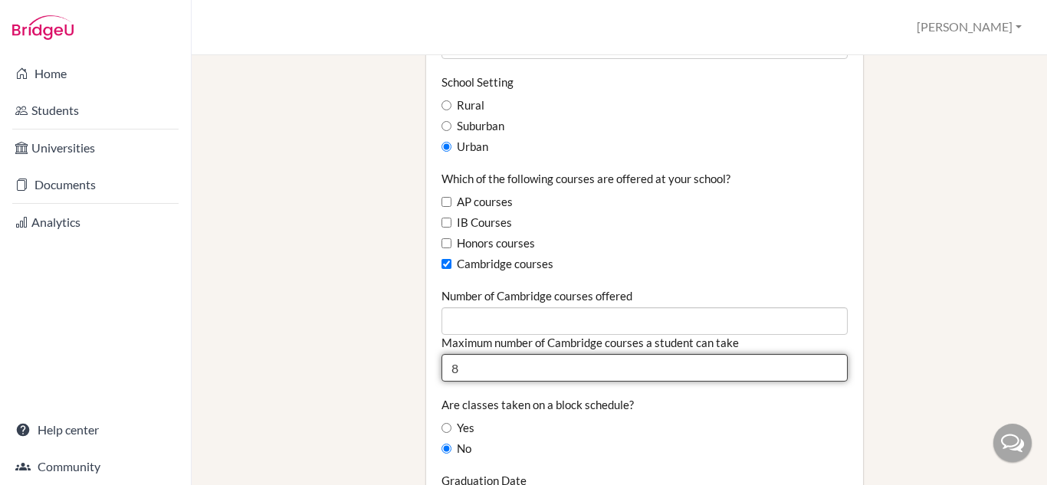
drag, startPoint x: 473, startPoint y: 323, endPoint x: 398, endPoint y: 323, distance: 75.1
click at [398, 323] on div "Staff School Details School Profile Import Users via Spreadsheet SAT scores bul…" at bounding box center [619, 365] width 803 height 2423
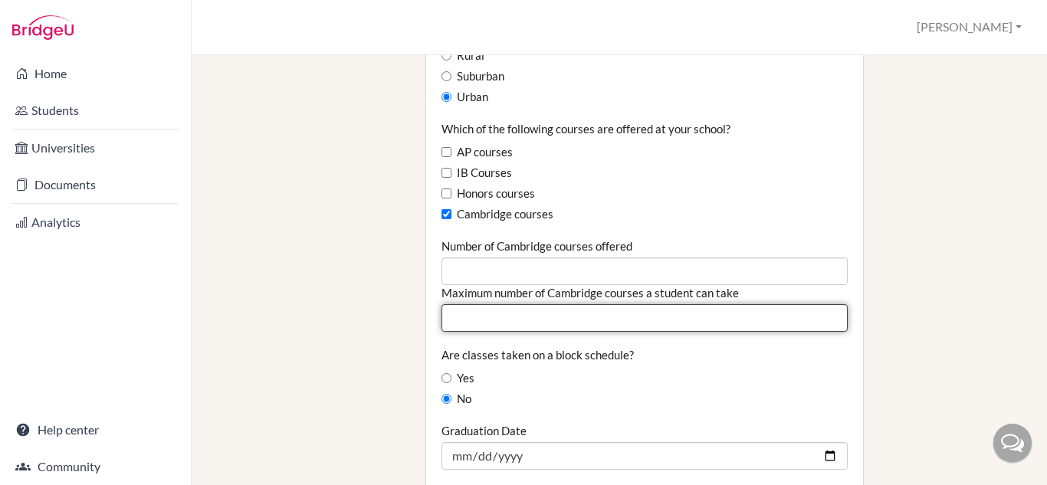
scroll to position [997, 0]
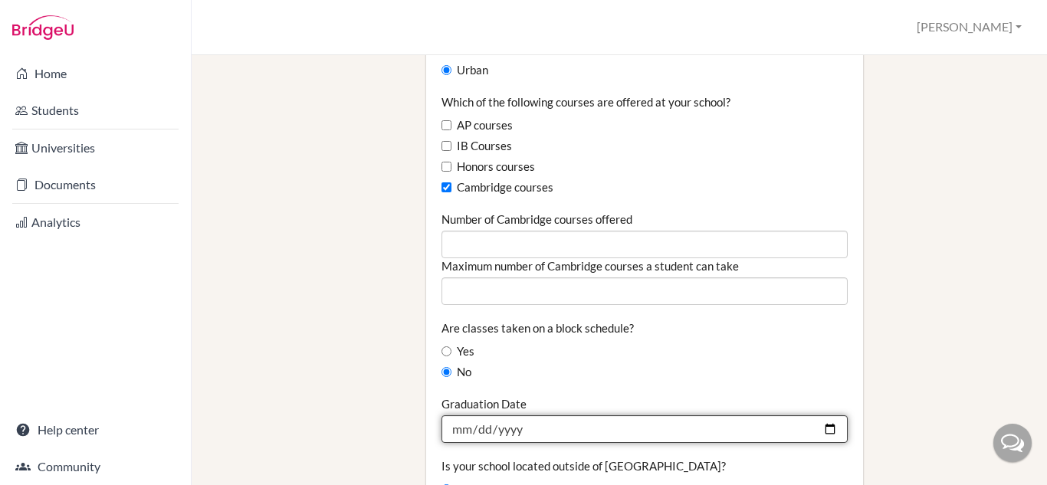
drag, startPoint x: 577, startPoint y: 373, endPoint x: 426, endPoint y: 380, distance: 152.0
click at [426, 380] on div "Graduating class size Percentage of graduating class attending 2-year college P…" at bounding box center [644, 273] width 437 height 2288
click at [583, 416] on input "2025-06-13" at bounding box center [645, 430] width 406 height 28
drag, startPoint x: 533, startPoint y: 377, endPoint x: 519, endPoint y: 388, distance: 17.5
click at [521, 416] on input "2025-06-13" at bounding box center [645, 430] width 406 height 28
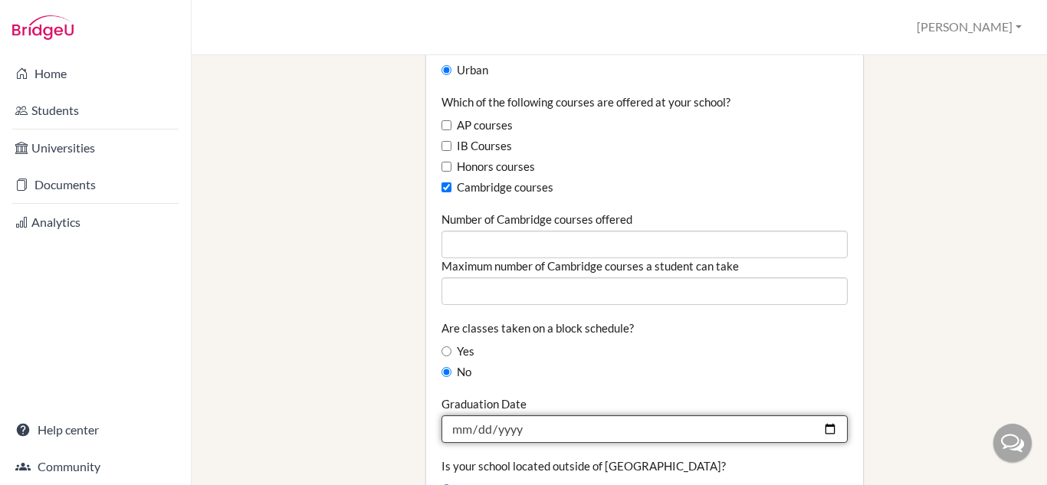
click at [519, 416] on input "2025-06-13" at bounding box center [645, 430] width 406 height 28
click at [472, 416] on input "Graduation Date" at bounding box center [645, 430] width 406 height 28
click at [508, 416] on input "Graduation Date" at bounding box center [645, 430] width 406 height 28
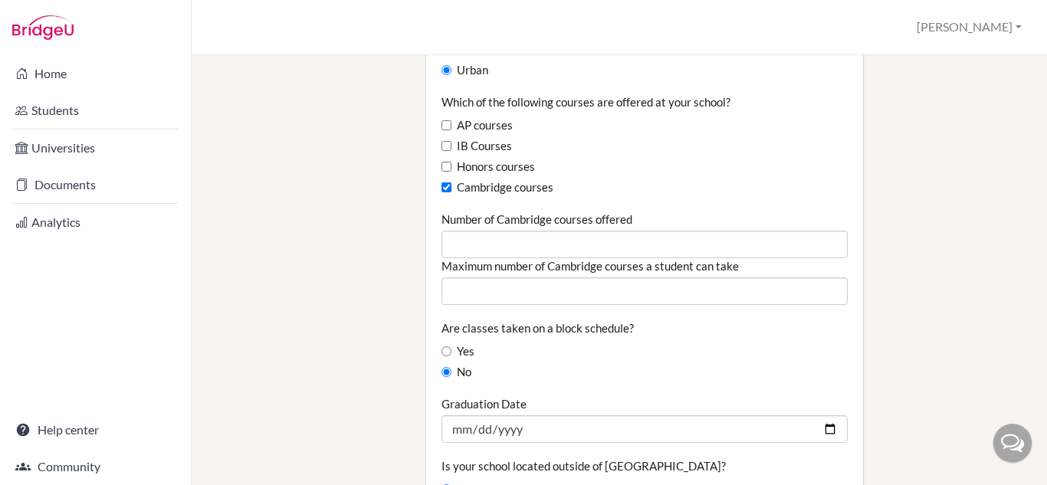
click at [457, 364] on label "No" at bounding box center [457, 372] width 30 height 17
click at [452, 367] on input "No" at bounding box center [447, 372] width 10 height 10
click at [574, 364] on div "No" at bounding box center [645, 372] width 406 height 17
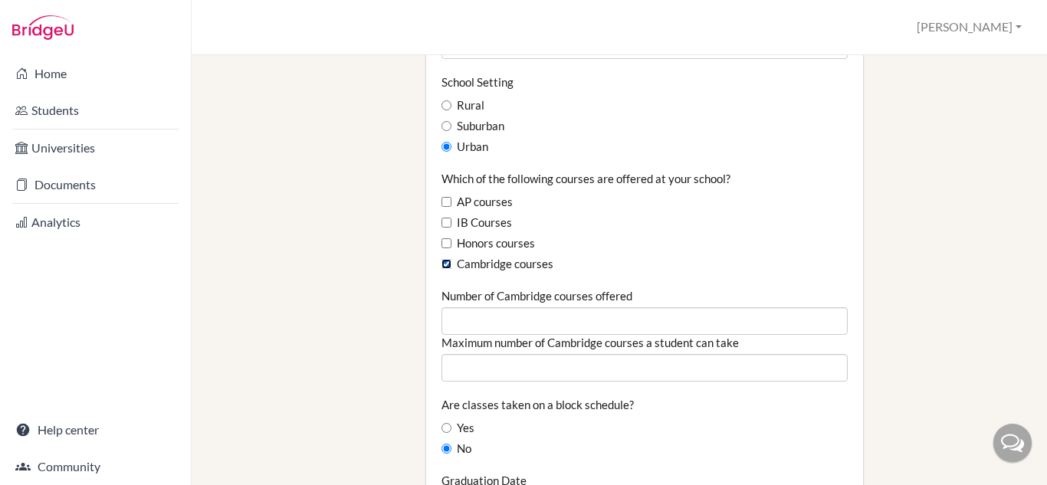
click at [443, 259] on input "Cambridge courses" at bounding box center [447, 264] width 10 height 10
checkbox input "false"
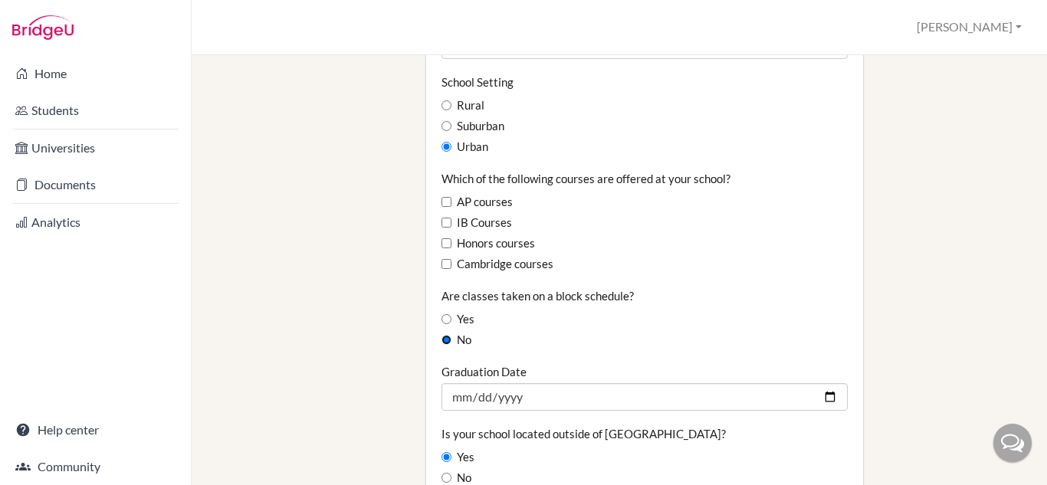
click at [447, 335] on input "No" at bounding box center [447, 340] width 10 height 10
click at [546, 332] on div "No" at bounding box center [645, 340] width 406 height 17
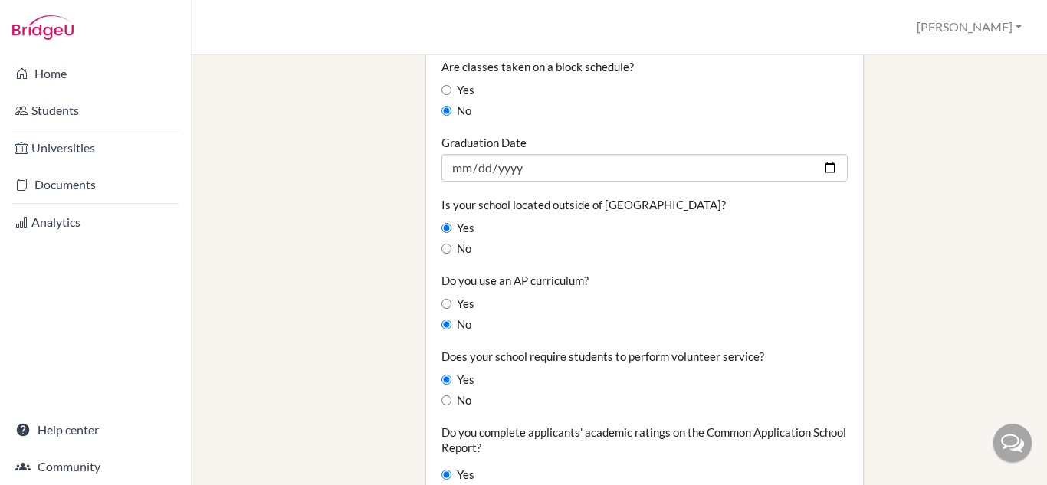
scroll to position [1150, 0]
click at [445, 319] on input "No" at bounding box center [447, 324] width 10 height 10
drag, startPoint x: 445, startPoint y: 281, endPoint x: 505, endPoint y: 294, distance: 61.4
click at [505, 294] on fieldset "Graduating class size Percentage of graduating class attending 2-year college P…" at bounding box center [645, 14] width 406 height 2047
click at [443, 319] on input "No" at bounding box center [447, 324] width 10 height 10
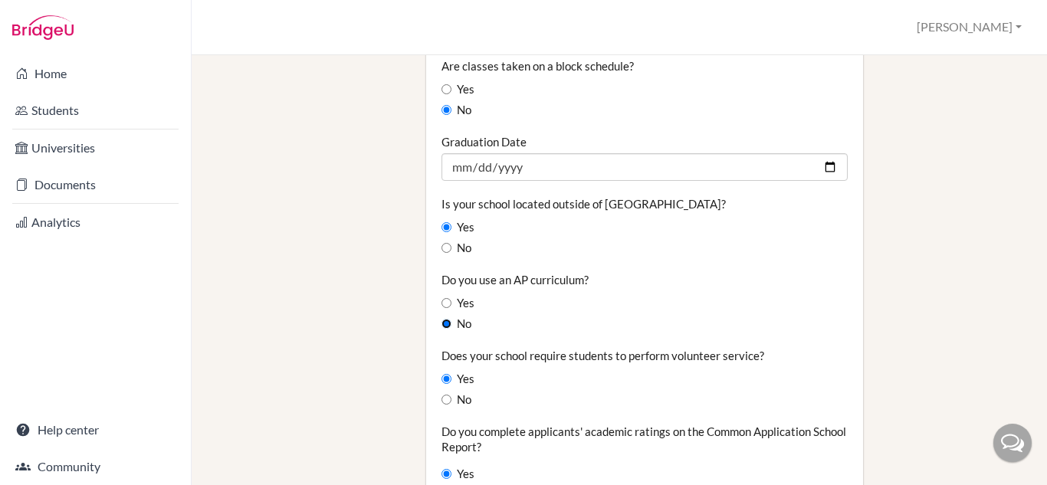
click at [443, 319] on input "No" at bounding box center [447, 324] width 10 height 10
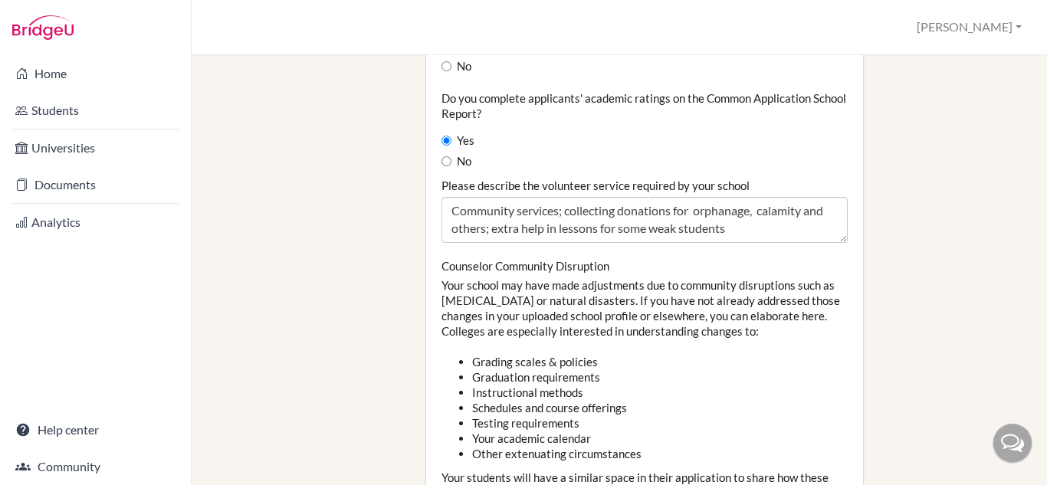
scroll to position [1457, 0]
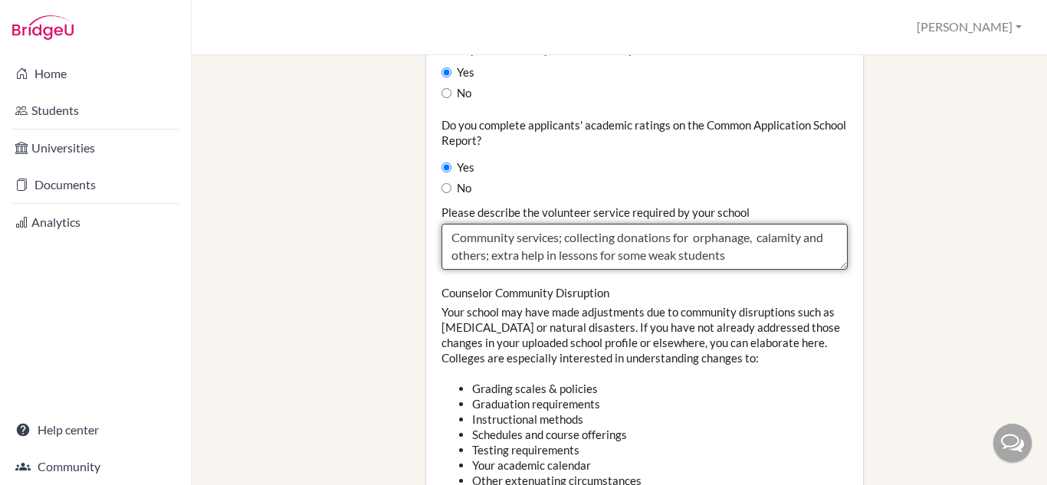
drag, startPoint x: 450, startPoint y: 191, endPoint x: 761, endPoint y: 212, distance: 312.0
click at [761, 224] on textarea "Community services; collecting donations for orphanage, calamity and others; ex…" at bounding box center [645, 247] width 406 height 46
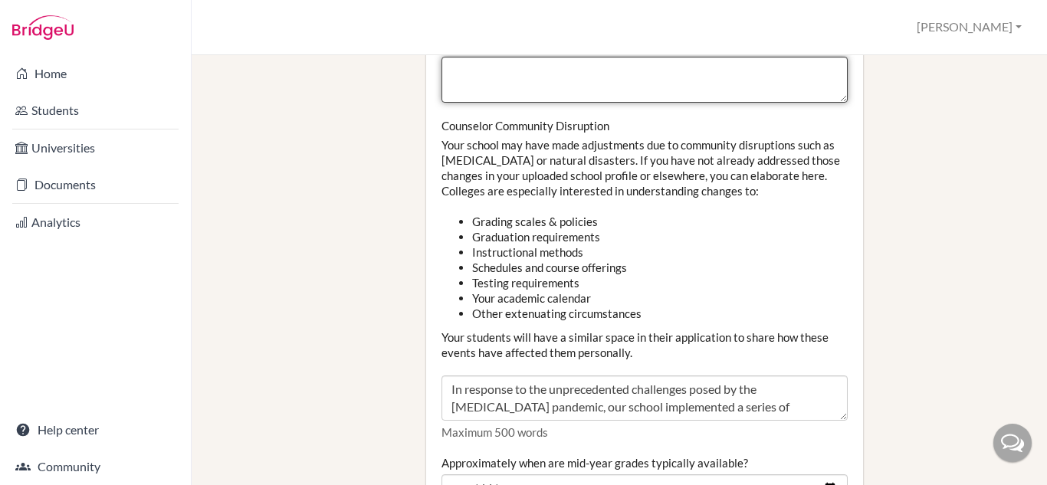
scroll to position [1687, 0]
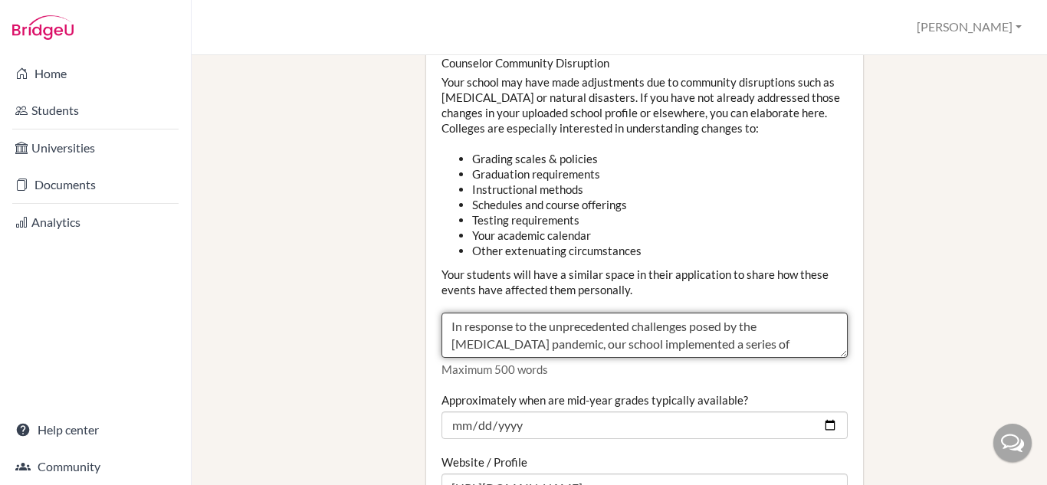
drag, startPoint x: 448, startPoint y: 282, endPoint x: 817, endPoint y: 297, distance: 369.9
click at [817, 313] on textarea "In response to the unprecedented challenges posed by the COVID-19 pandemic, our…" at bounding box center [645, 336] width 406 height 46
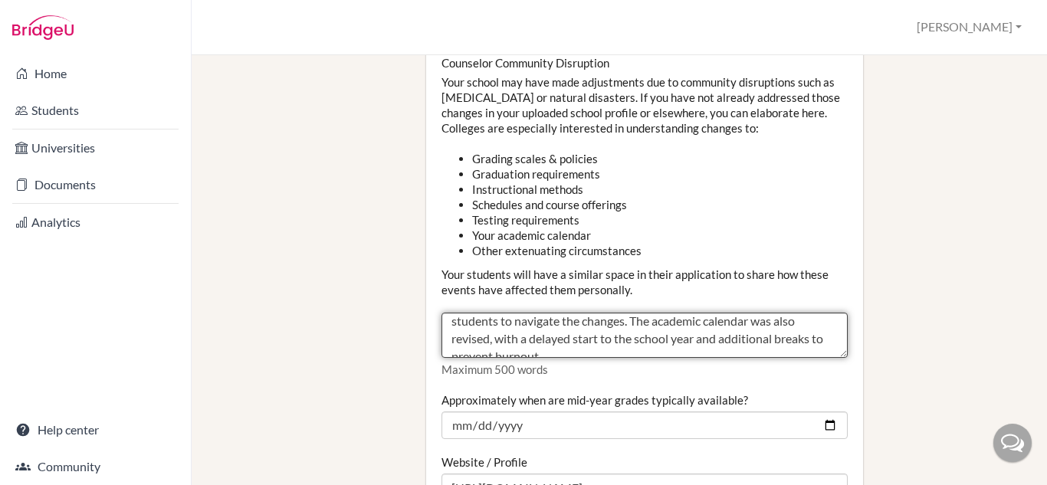
scroll to position [192, 0]
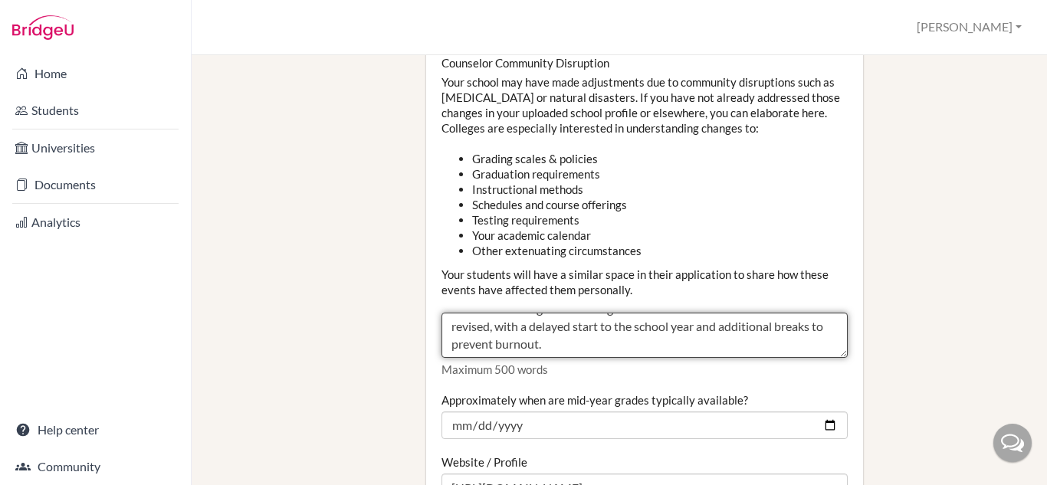
click at [711, 313] on textarea "In response to the unprecedented challenges posed by the COVID-19 pandemic, our…" at bounding box center [645, 336] width 406 height 46
drag, startPoint x: 443, startPoint y: 278, endPoint x: 814, endPoint y: 317, distance: 373.1
click at [814, 316] on div "Counselor Community Disruption Your school may have made adjustments due to com…" at bounding box center [645, 216] width 406 height 323
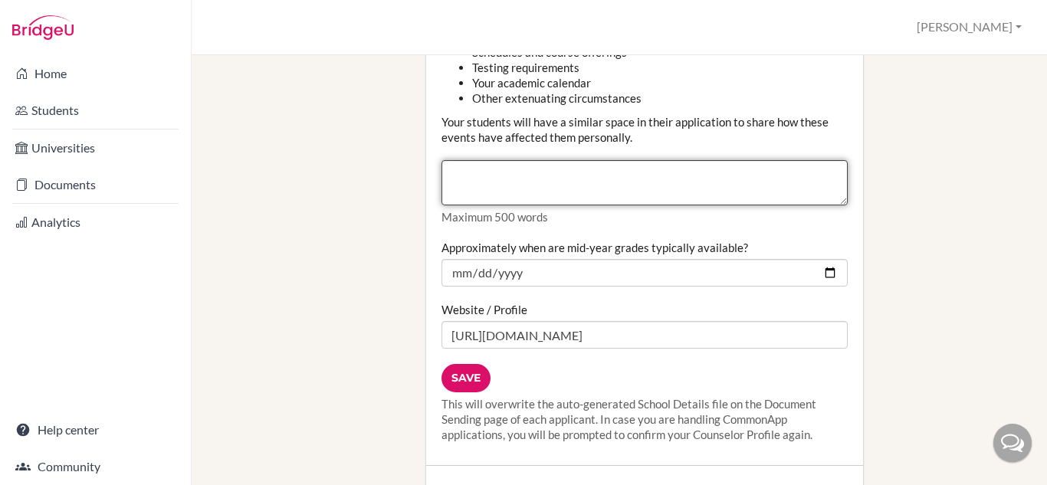
scroll to position [1840, 0]
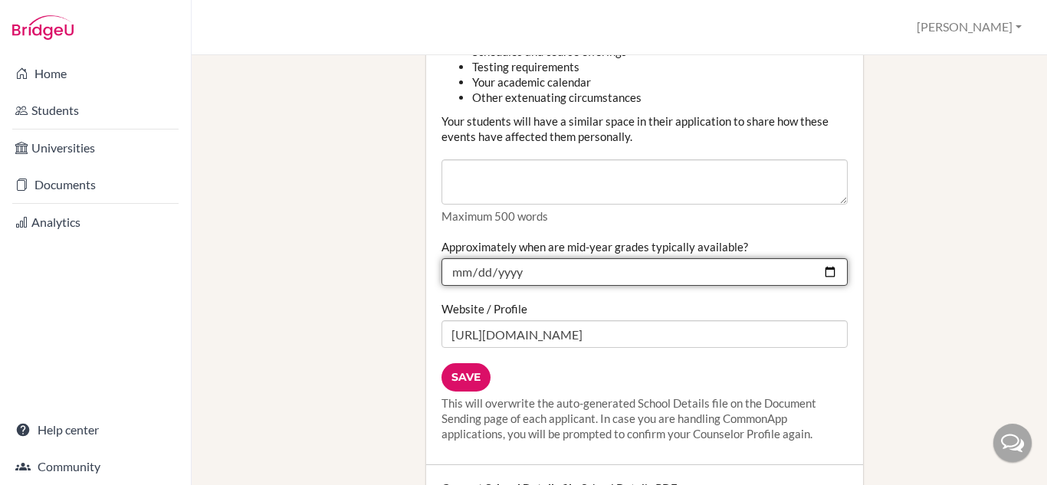
drag, startPoint x: 580, startPoint y: 214, endPoint x: 405, endPoint y: 219, distance: 174.9
click at [474, 258] on input "Approximately when are mid-year grades typically available?" at bounding box center [645, 272] width 406 height 28
click at [510, 258] on input "Approximately when are mid-year grades typically available?" at bounding box center [645, 272] width 406 height 28
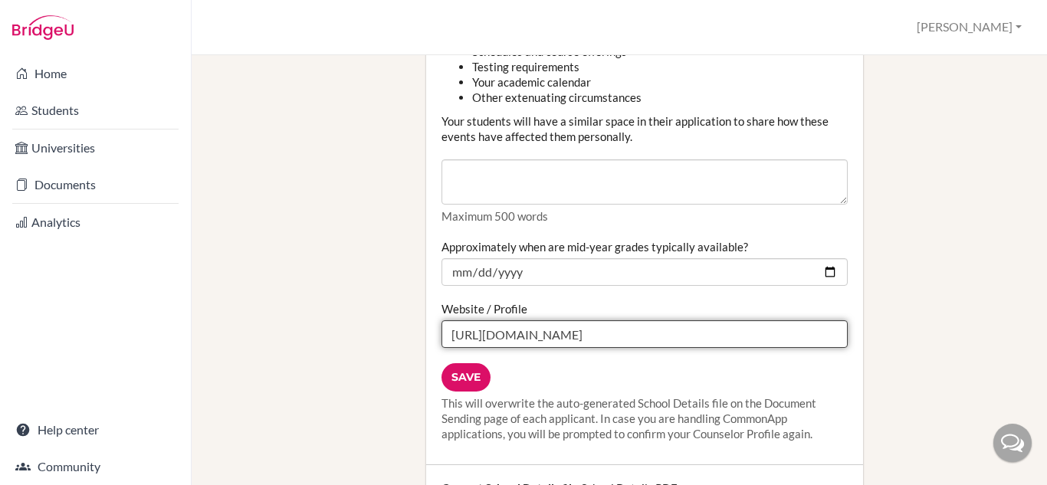
drag, startPoint x: 534, startPoint y: 291, endPoint x: 418, endPoint y: 291, distance: 115.8
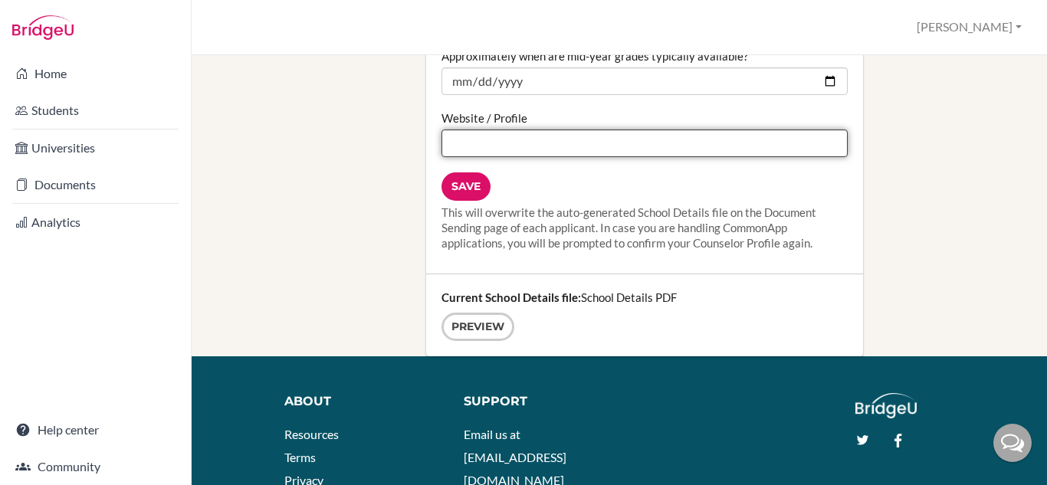
scroll to position [1993, 0]
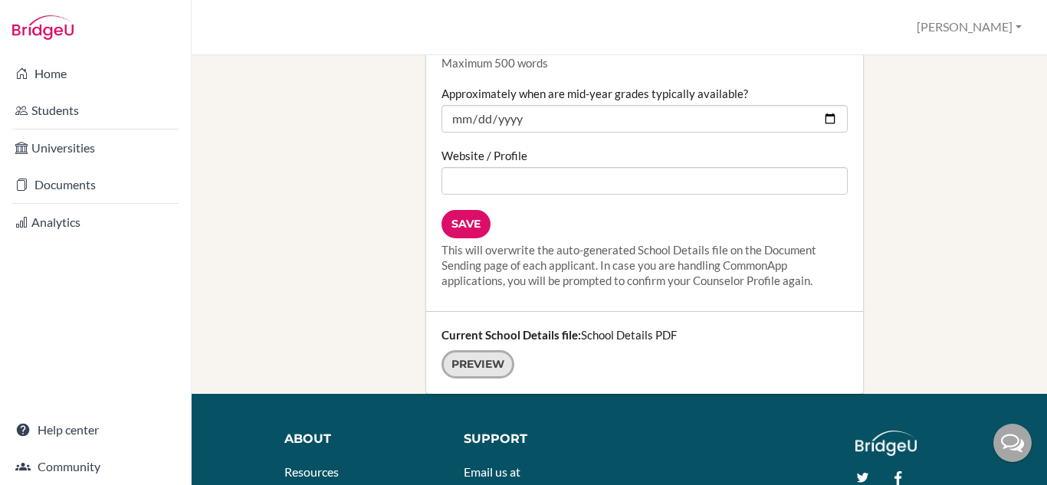
click at [491, 350] on link "Preview" at bounding box center [478, 364] width 73 height 28
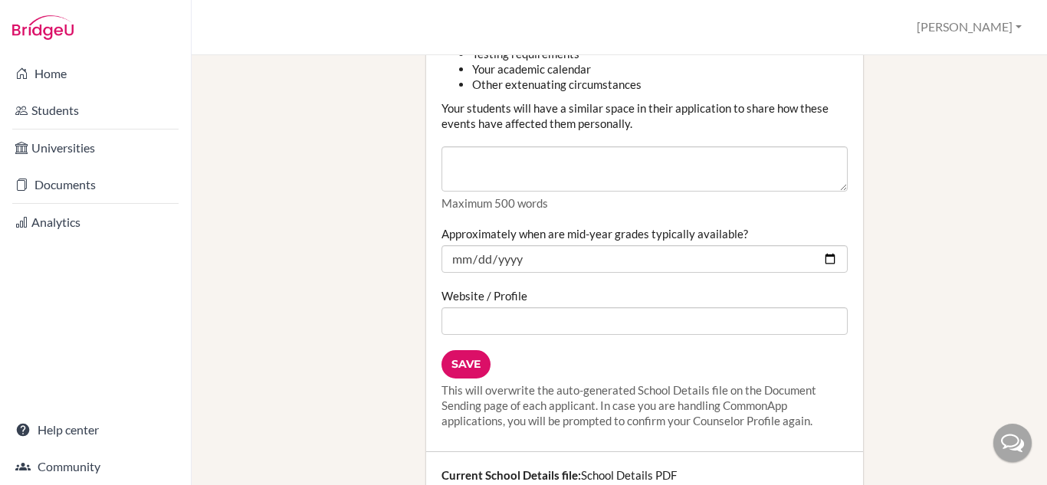
scroll to position [1840, 0]
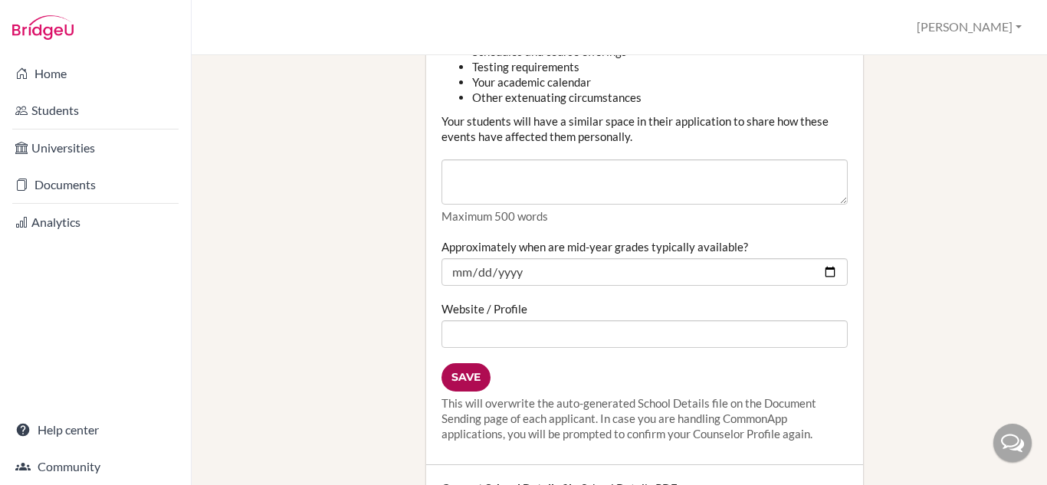
click at [456, 363] on input "Save" at bounding box center [466, 377] width 49 height 28
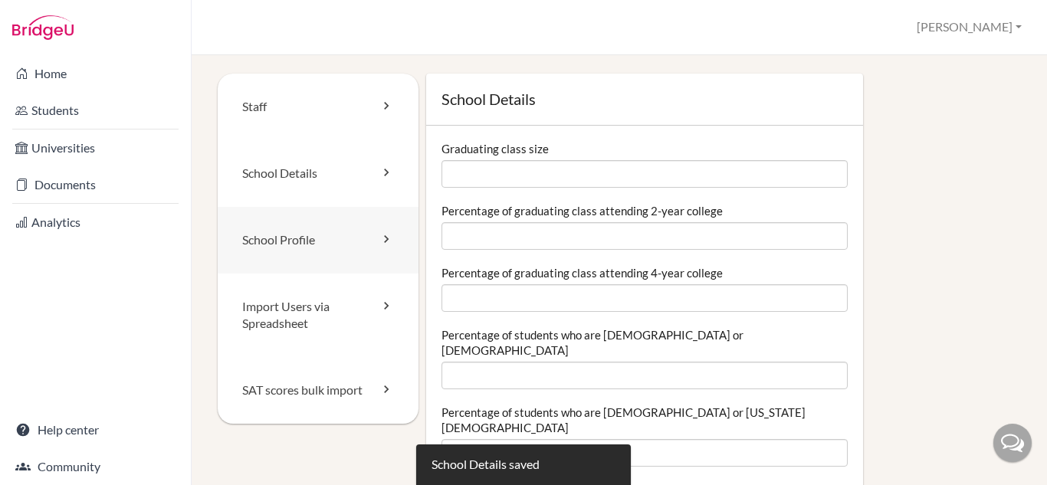
click at [346, 242] on link "School Profile" at bounding box center [318, 240] width 201 height 67
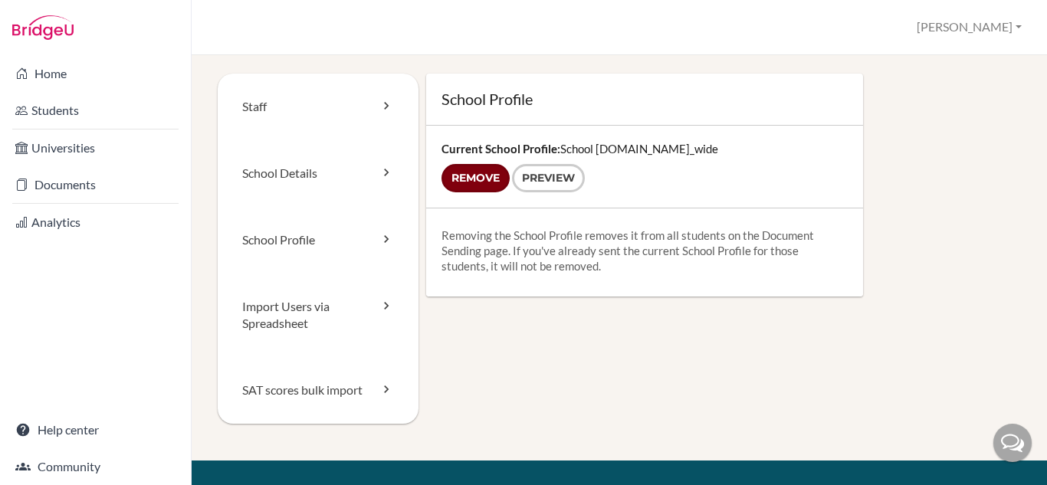
click at [485, 175] on input "Remove" at bounding box center [476, 178] width 68 height 28
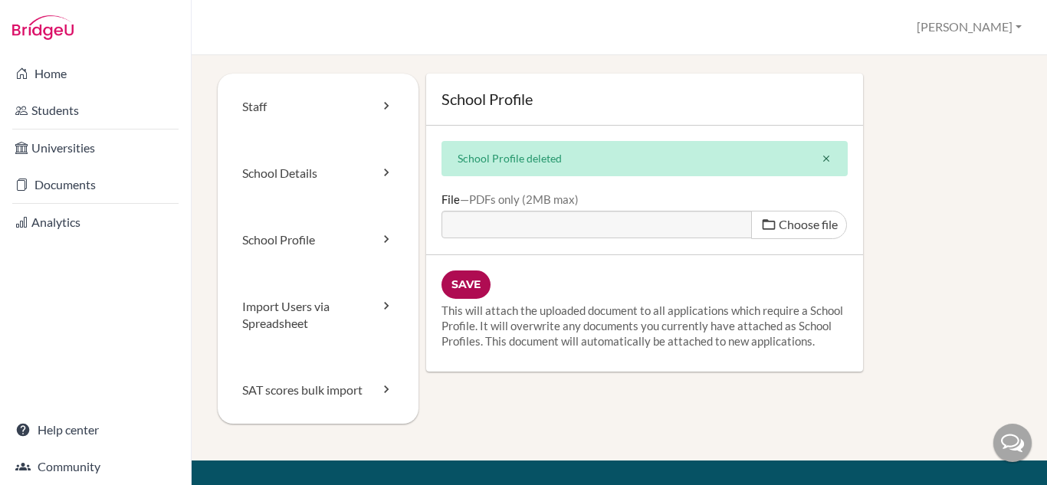
click at [452, 285] on input "Save" at bounding box center [466, 285] width 49 height 28
click at [701, 262] on div "Save This will attach the uploaded document to all applications which require a…" at bounding box center [644, 313] width 437 height 117
click at [330, 173] on link "School Details" at bounding box center [318, 173] width 201 height 67
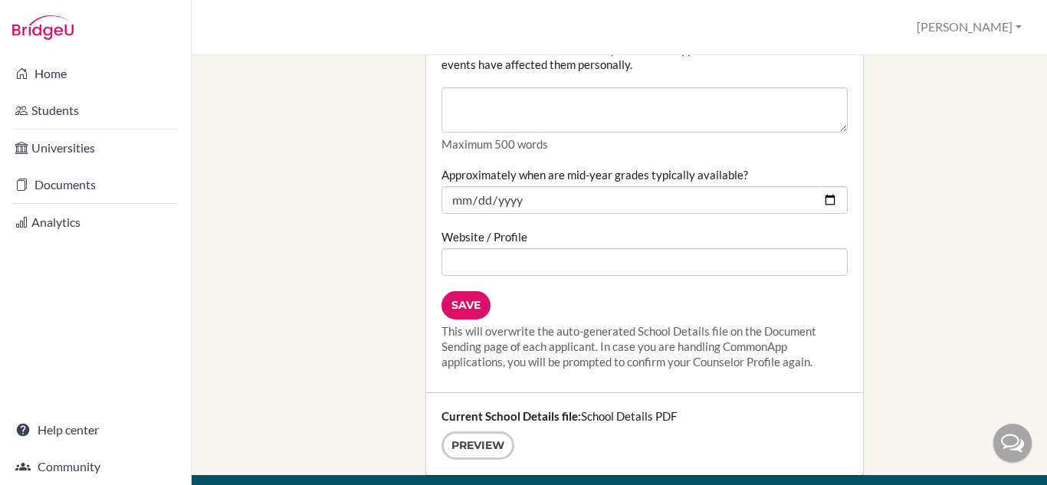
scroll to position [1917, 0]
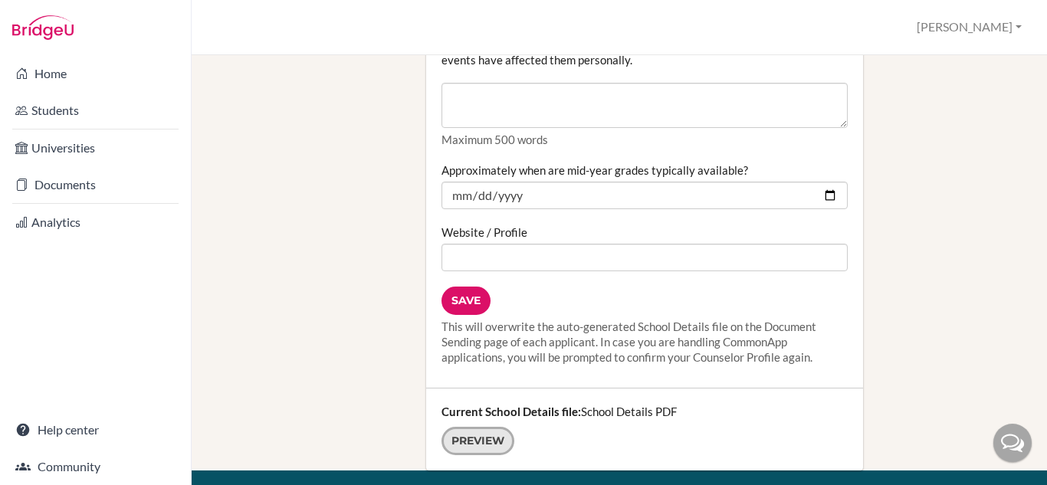
click at [445, 427] on link "Preview" at bounding box center [478, 441] width 73 height 28
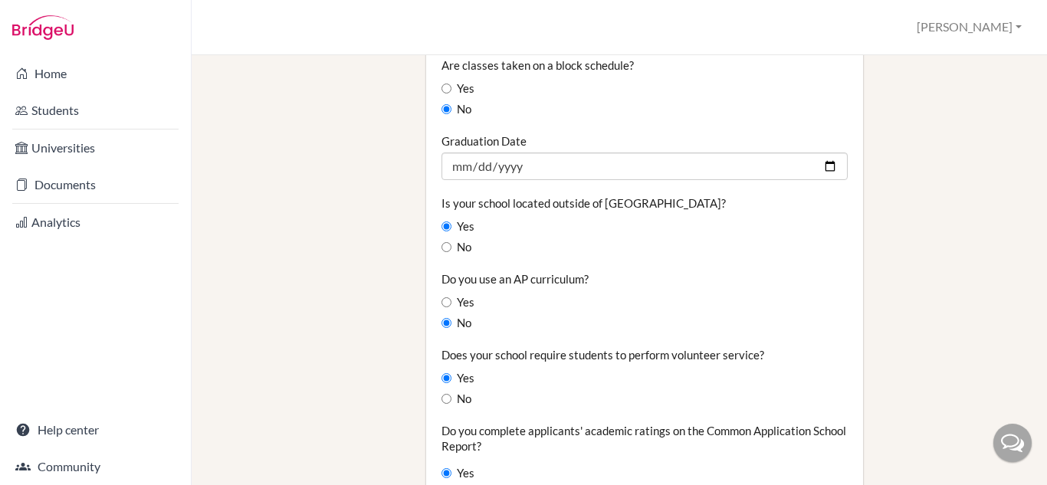
scroll to position [1150, 0]
click at [634, 196] on label "Is your school located outside of [GEOGRAPHIC_DATA]?" at bounding box center [584, 203] width 284 height 15
click at [448, 222] on input "Yes" at bounding box center [447, 227] width 10 height 10
click at [443, 222] on input "Yes" at bounding box center [447, 227] width 10 height 10
click at [501, 196] on div "Is your school located outside of [GEOGRAPHIC_DATA]? Yes No" at bounding box center [645, 226] width 406 height 61
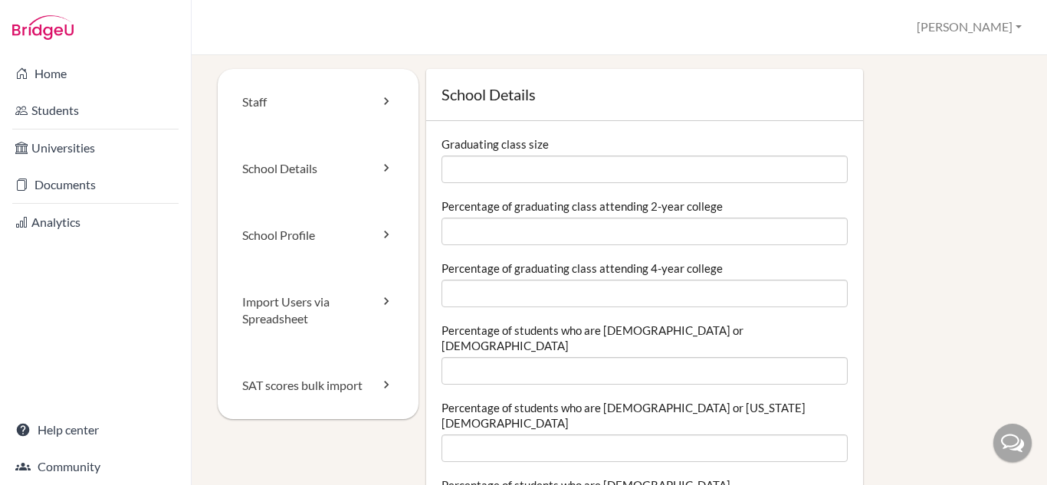
scroll to position [0, 0]
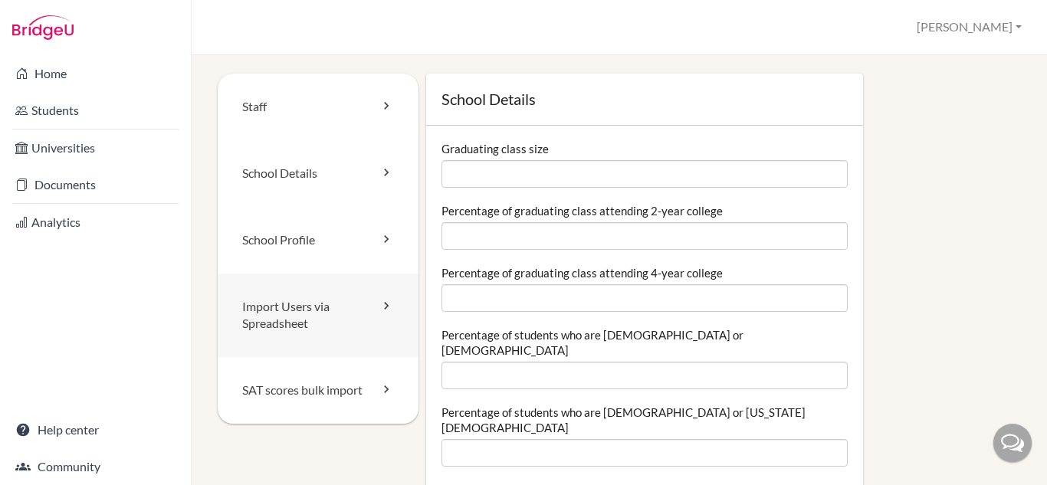
click at [287, 314] on link "Import Users via Spreadsheet" at bounding box center [318, 316] width 201 height 84
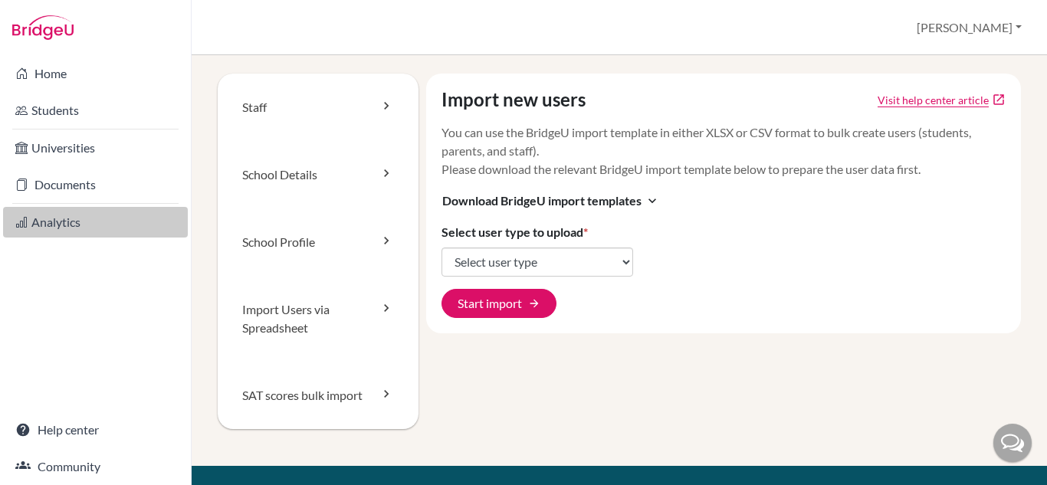
click at [90, 222] on link "Analytics" at bounding box center [95, 222] width 185 height 31
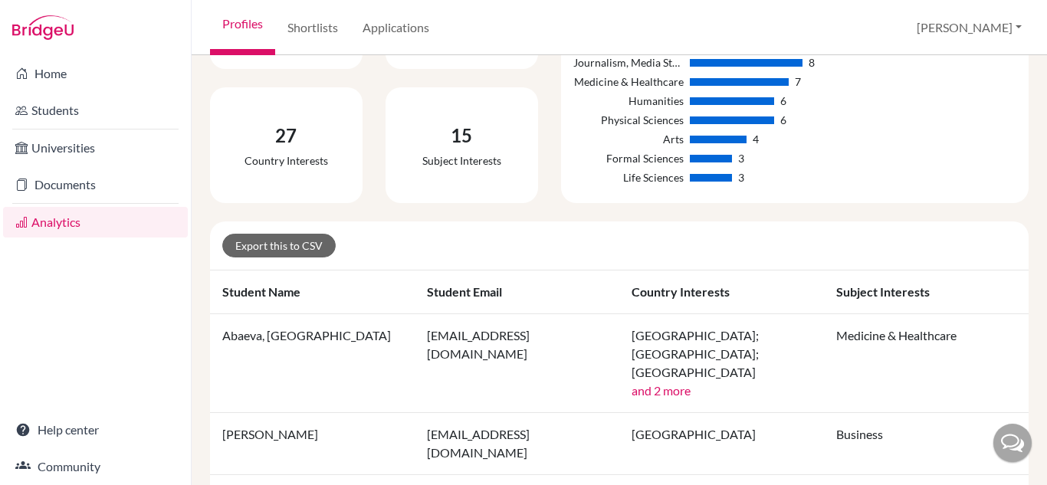
scroll to position [230, 0]
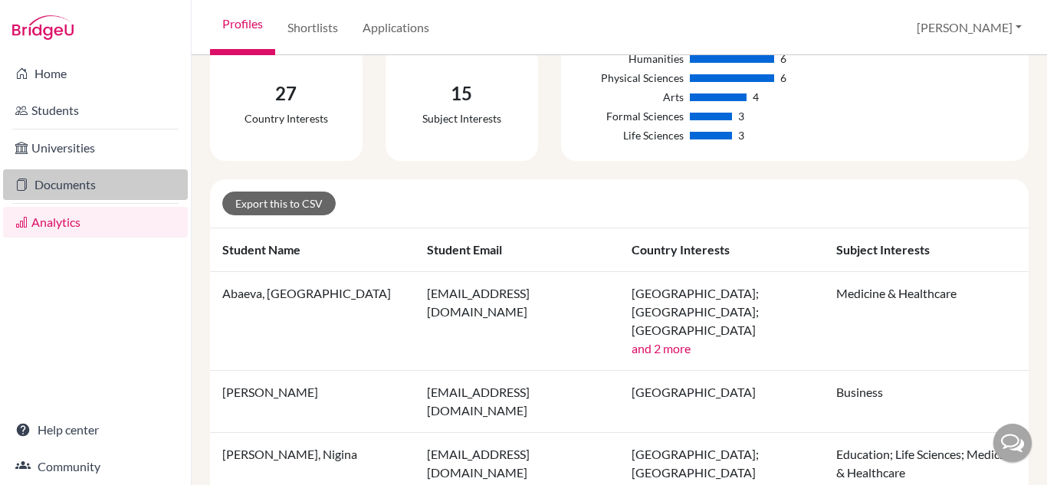
click at [140, 179] on link "Documents" at bounding box center [95, 184] width 185 height 31
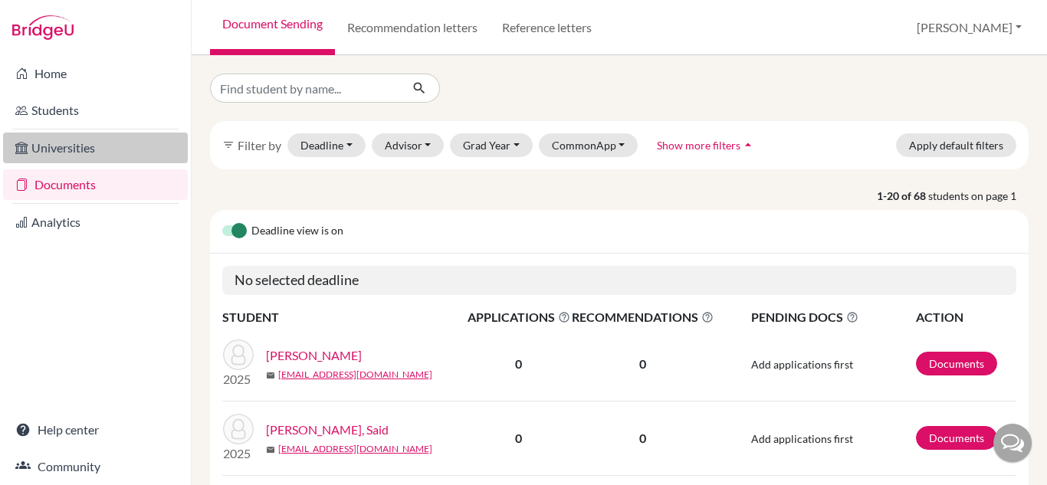
click at [110, 144] on link "Universities" at bounding box center [95, 148] width 185 height 31
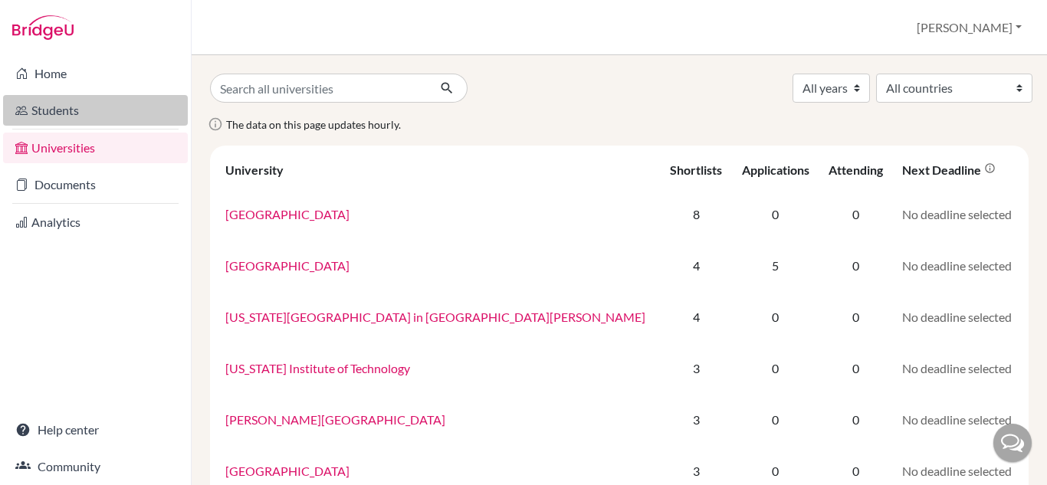
click at [116, 104] on link "Students" at bounding box center [95, 110] width 185 height 31
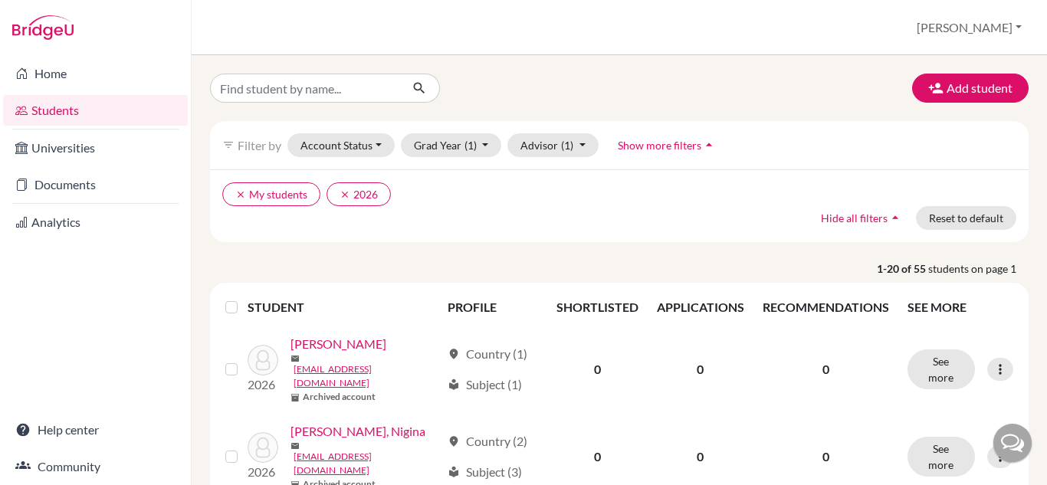
click at [108, 58] on li "Home" at bounding box center [95, 73] width 191 height 37
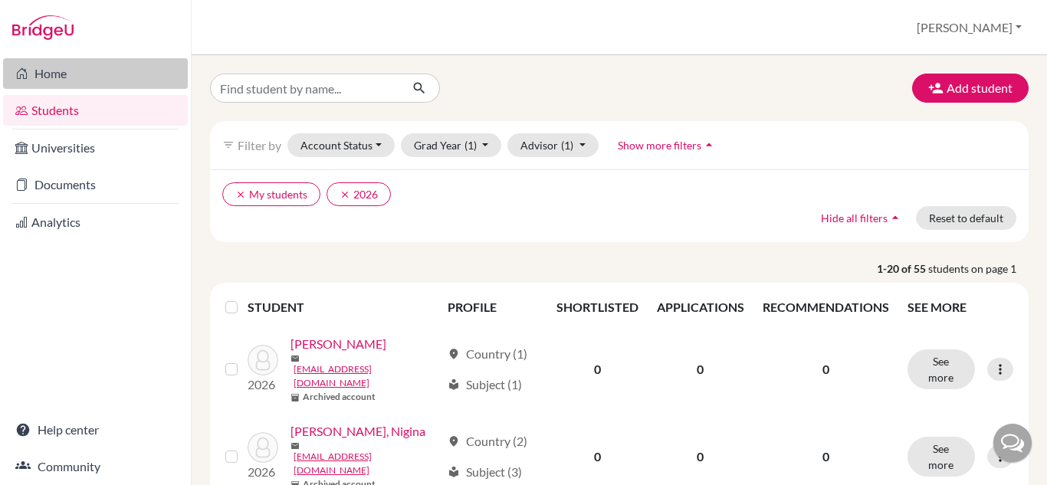
click at [97, 78] on link "Home" at bounding box center [95, 73] width 185 height 31
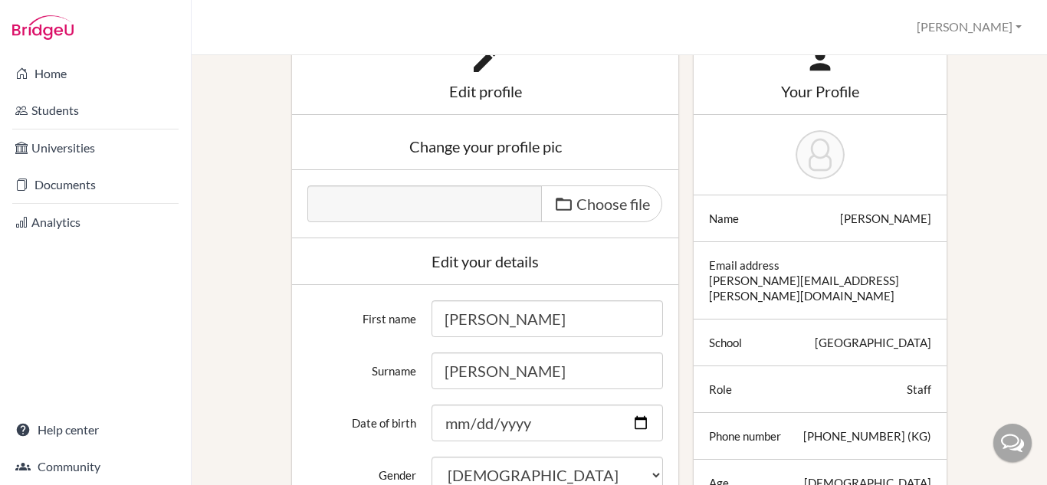
scroll to position [77, 0]
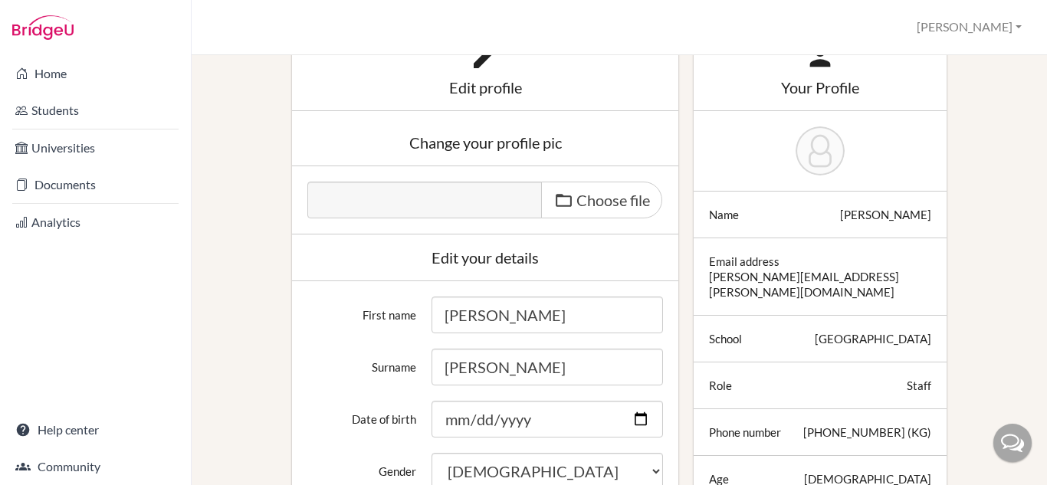
drag, startPoint x: 490, startPoint y: 314, endPoint x: 394, endPoint y: 314, distance: 95.8
click at [394, 314] on div "First name [PERSON_NAME]" at bounding box center [485, 315] width 371 height 37
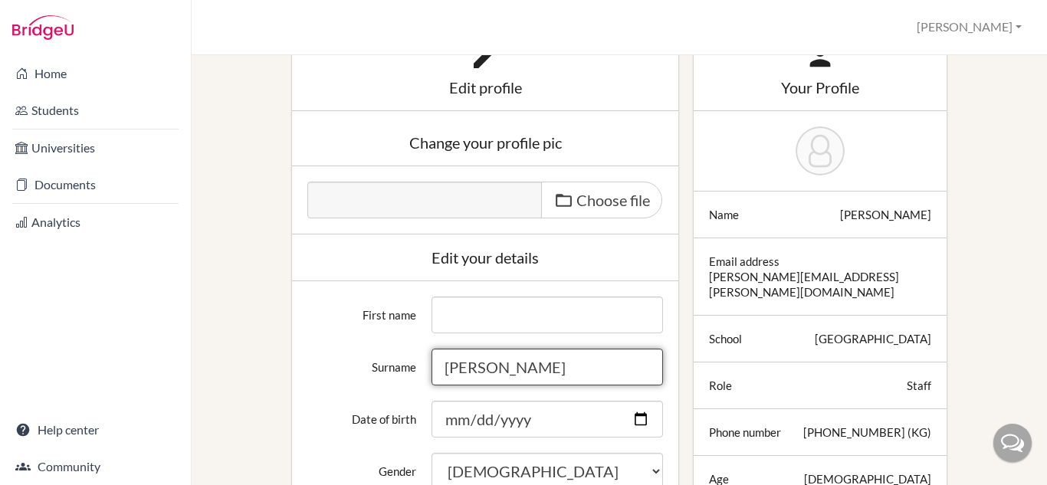
drag, startPoint x: 478, startPoint y: 357, endPoint x: 416, endPoint y: 351, distance: 62.4
click at [416, 351] on div "Surname Dacumos" at bounding box center [485, 367] width 371 height 37
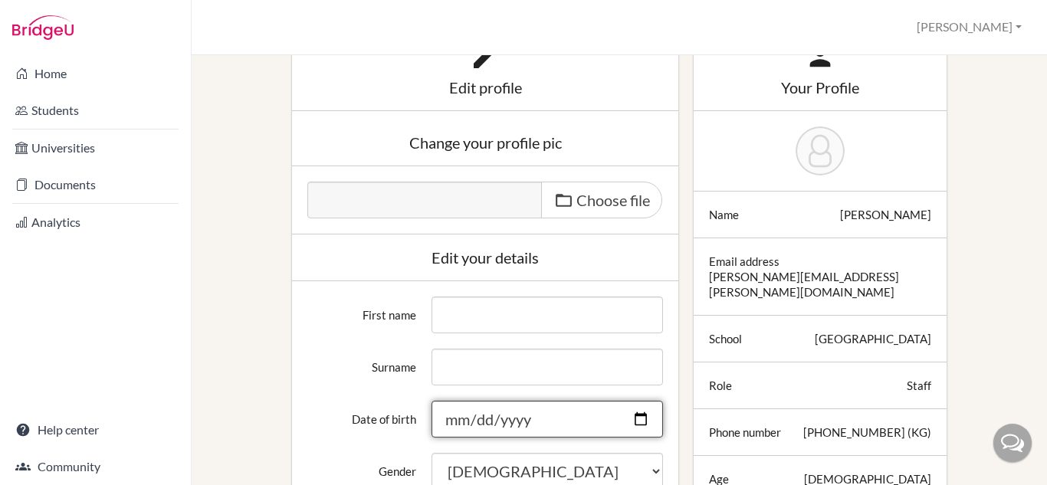
drag, startPoint x: 564, startPoint y: 419, endPoint x: 513, endPoint y: 424, distance: 50.8
click at [513, 424] on input "1973-08-10" at bounding box center [548, 419] width 232 height 37
click at [470, 416] on input "Date of birth" at bounding box center [548, 419] width 232 height 37
click at [514, 422] on input "Date of birth" at bounding box center [548, 419] width 232 height 37
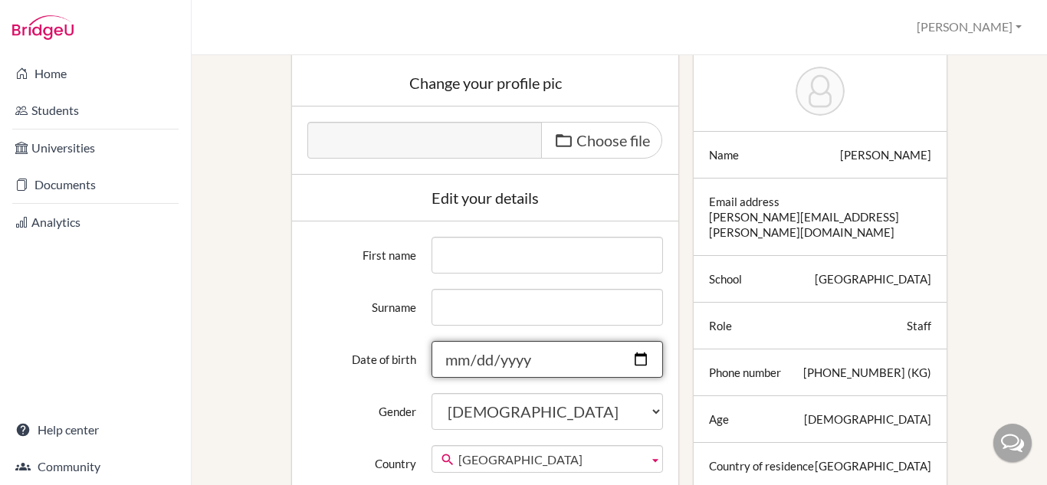
scroll to position [230, 0]
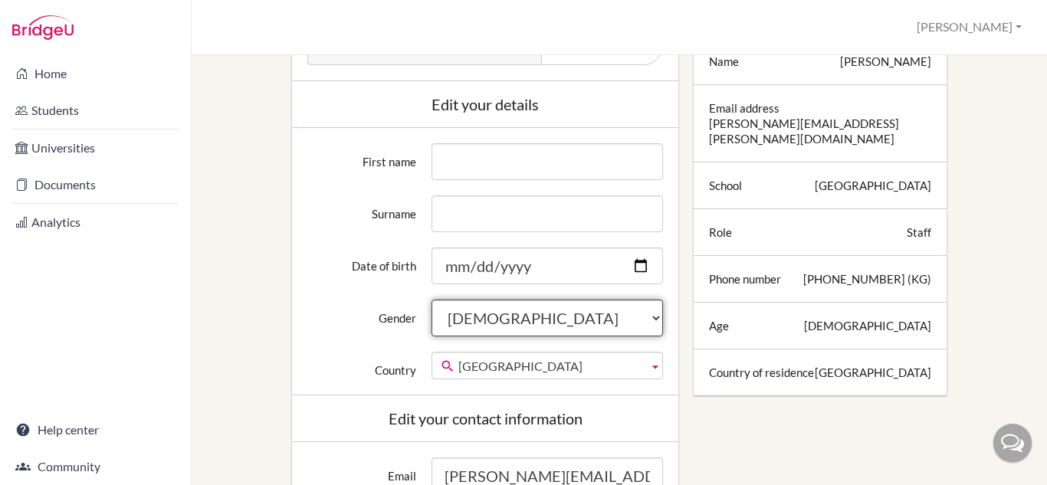
drag, startPoint x: 508, startPoint y: 308, endPoint x: 398, endPoint y: 308, distance: 109.6
click at [398, 308] on div "Gender Female Male Neither" at bounding box center [485, 318] width 371 height 37
click at [496, 313] on select "Female Male Neither" at bounding box center [548, 318] width 232 height 37
click at [649, 321] on select "Female Male Neither" at bounding box center [548, 318] width 232 height 37
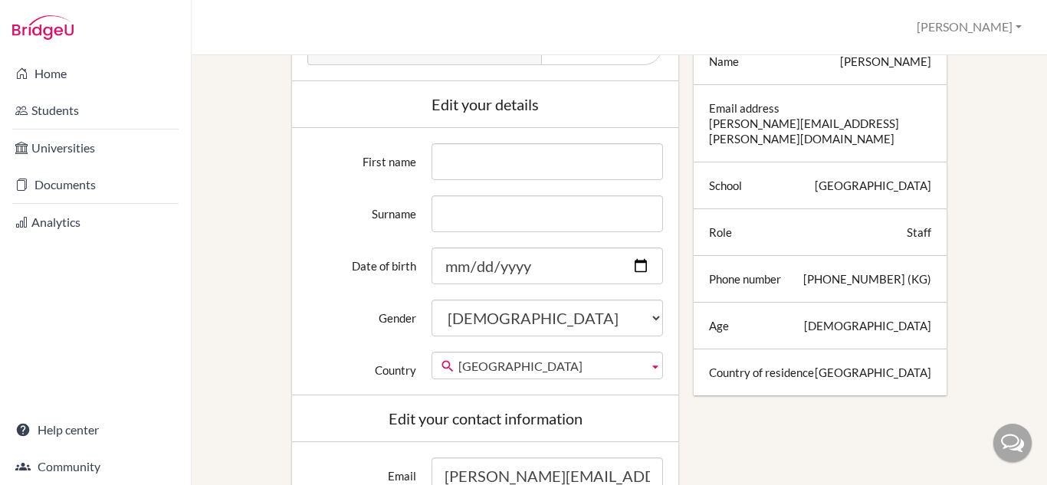
click at [701, 393] on div "Your Profile Name Aileen Dacumos Email address aileen.dacumos@sris.edu.kg Schoo…" at bounding box center [820, 150] width 268 height 554
click at [652, 371] on b at bounding box center [656, 366] width 14 height 26
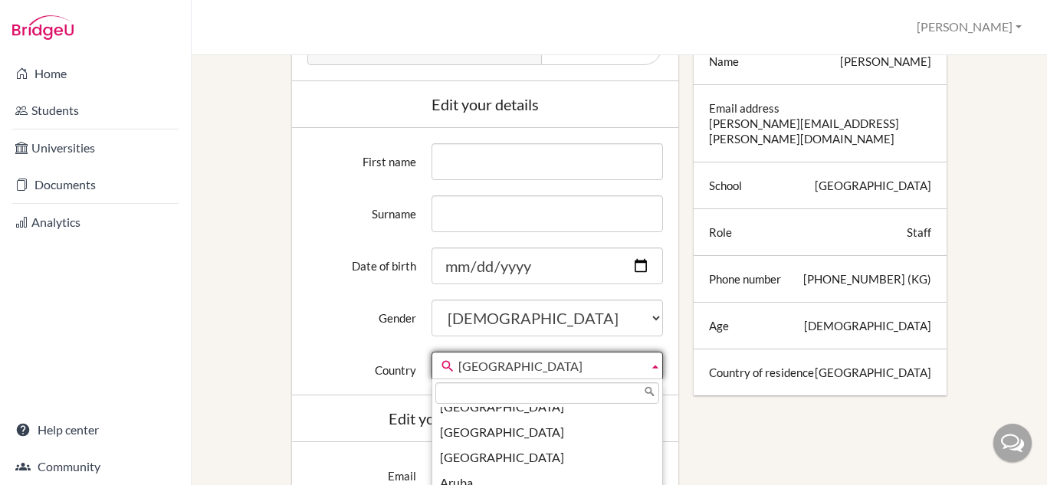
scroll to position [0, 0]
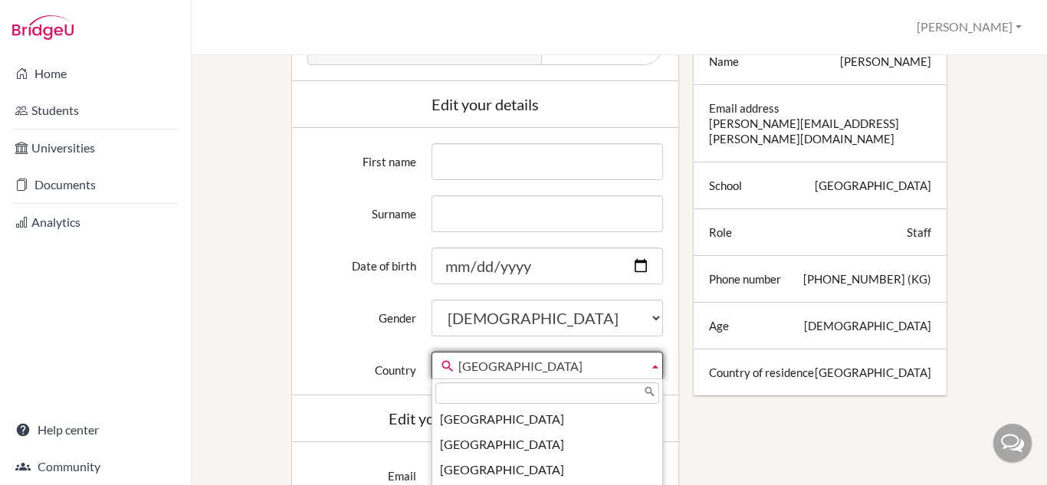
click at [570, 363] on span "Kyrgyzstan" at bounding box center [550, 367] width 185 height 28
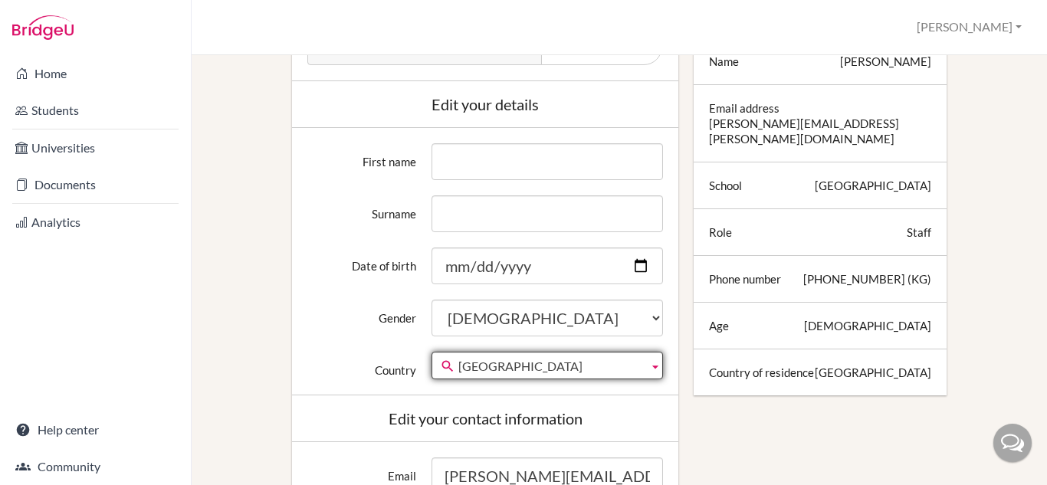
click at [501, 370] on span "Kyrgyzstan" at bounding box center [550, 367] width 185 height 28
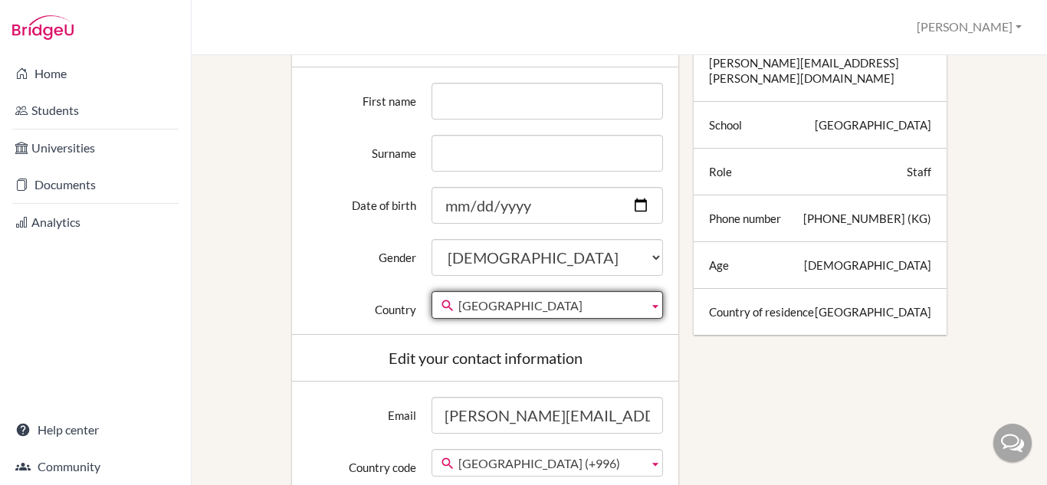
scroll to position [383, 0]
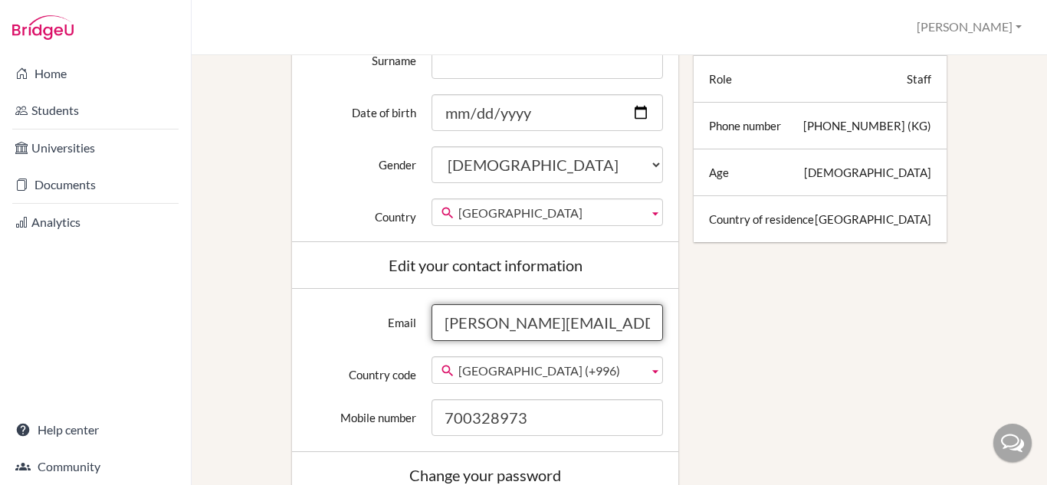
drag, startPoint x: 636, startPoint y: 330, endPoint x: 358, endPoint y: 327, distance: 278.3
click at [358, 327] on div "Email aileen.dacumos@sris.edu.kg" at bounding box center [485, 322] width 371 height 37
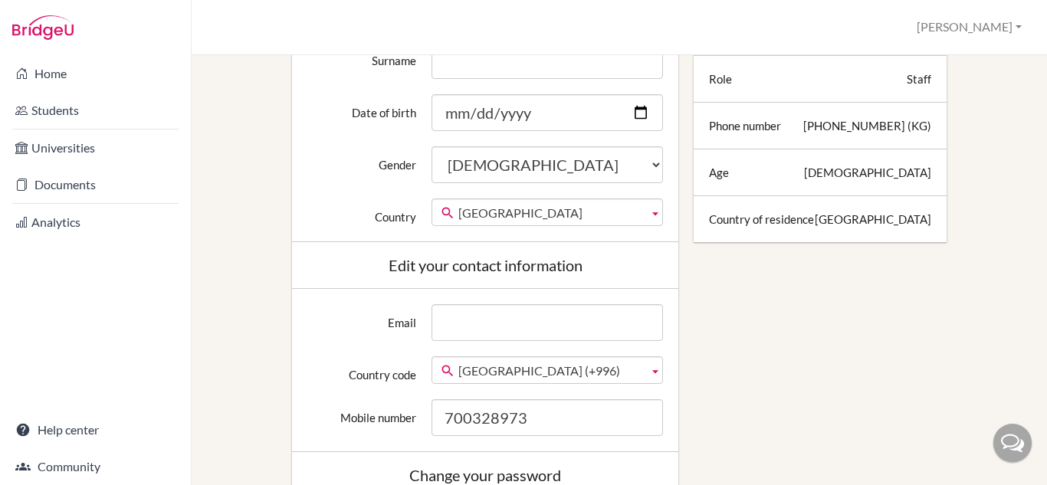
click at [397, 404] on label "Mobile number" at bounding box center [361, 412] width 123 height 26
click at [432, 404] on input "700328973" at bounding box center [548, 417] width 232 height 37
drag, startPoint x: 564, startPoint y: 421, endPoint x: 366, endPoint y: 409, distance: 197.4
click at [366, 409] on div "Mobile number 700328973" at bounding box center [485, 417] width 371 height 37
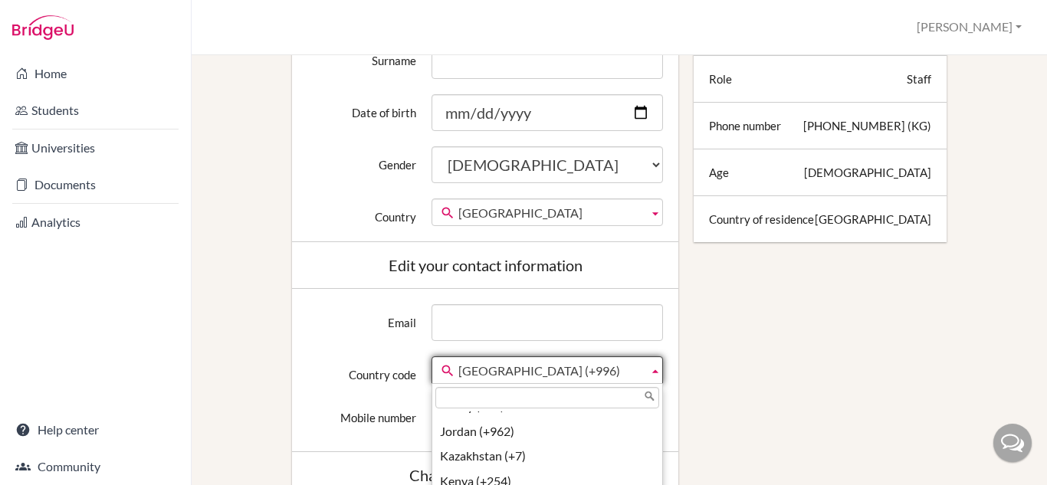
drag, startPoint x: 651, startPoint y: 371, endPoint x: 612, endPoint y: 398, distance: 47.4
click at [612, 398] on input "text" at bounding box center [547, 397] width 225 height 21
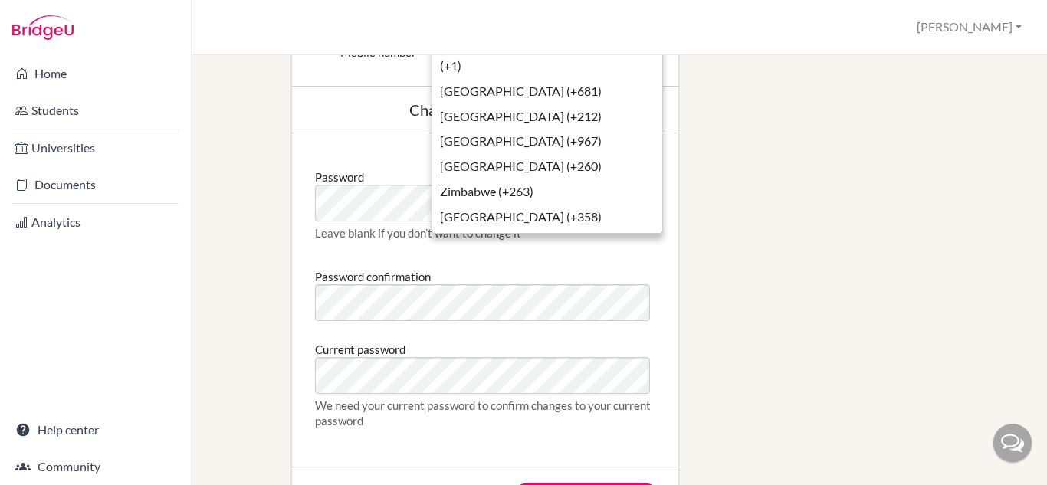
scroll to position [767, 0]
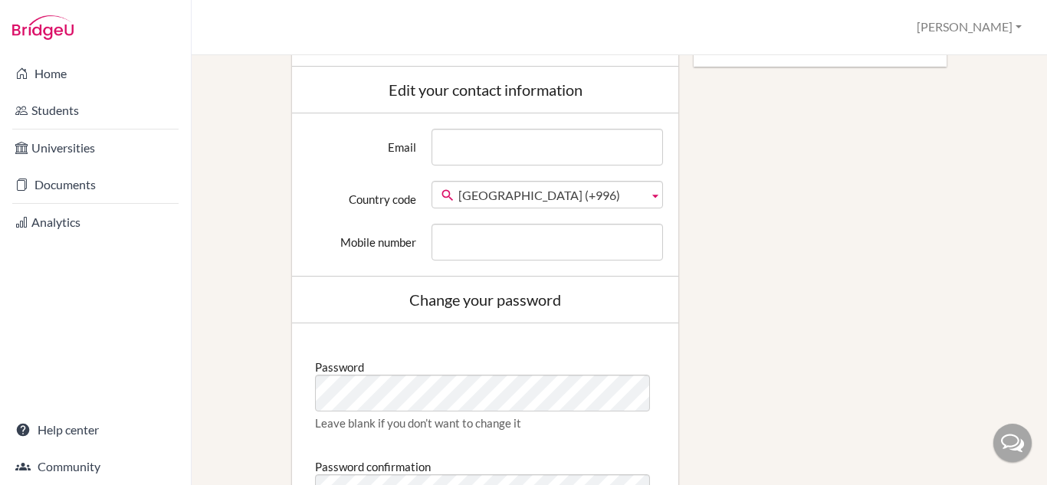
scroll to position [690, 0]
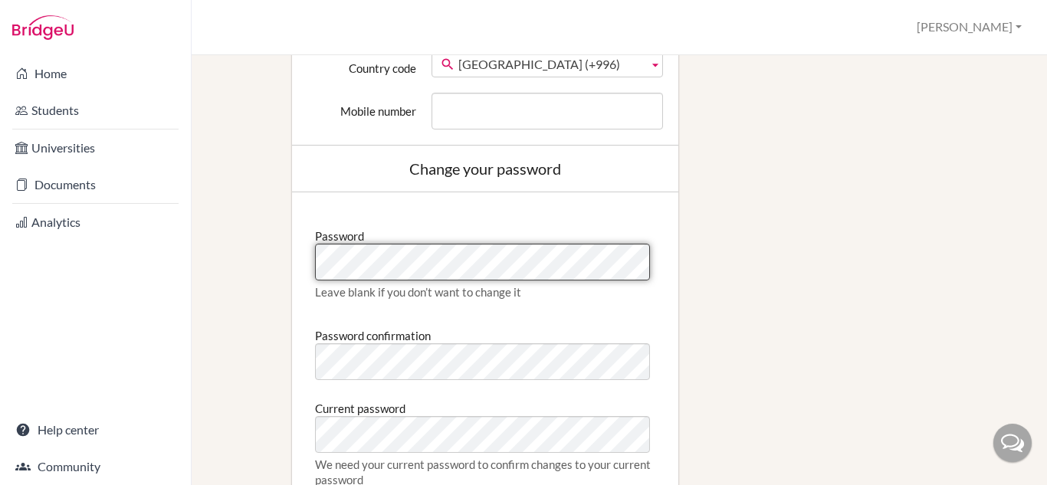
click at [265, 262] on div "Edit profile Change your profile pic Choose file Edit your details First name S…" at bounding box center [619, 20] width 803 height 1215
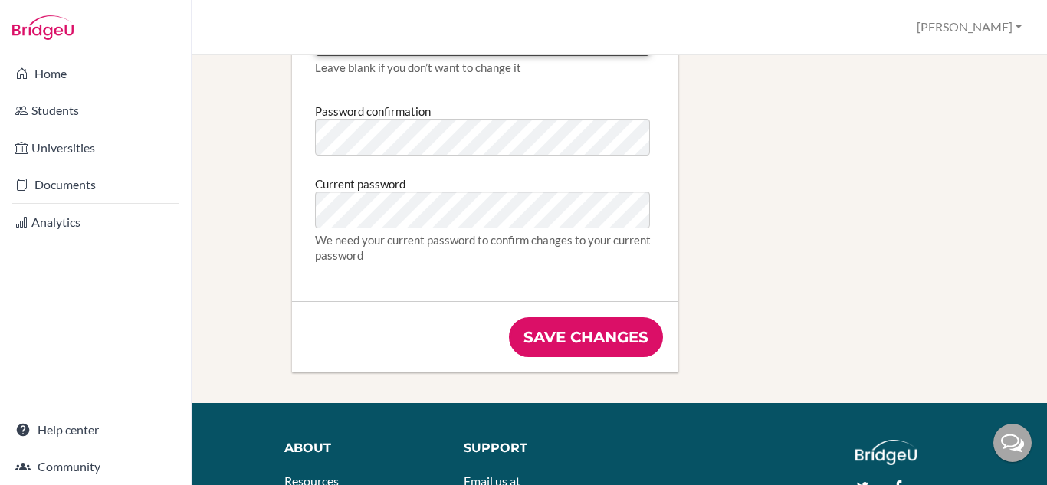
scroll to position [920, 0]
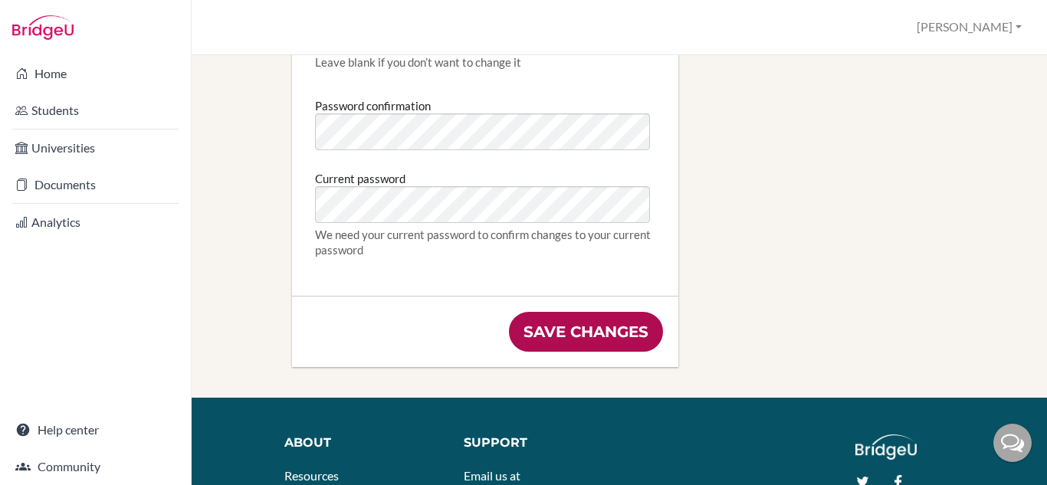
click at [629, 330] on input "Save changes" at bounding box center [586, 332] width 154 height 40
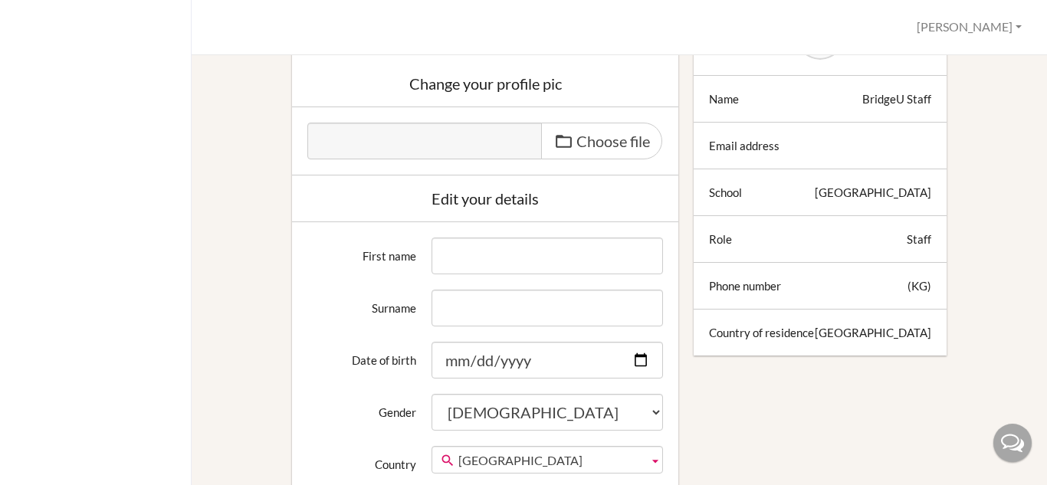
scroll to position [318, 0]
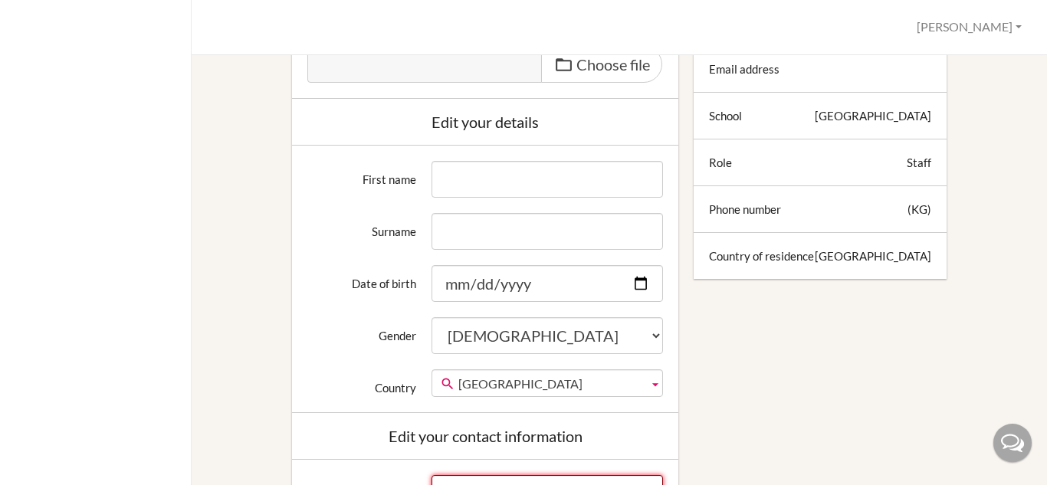
type input "aileen.dacumos@sris.edu.kg"
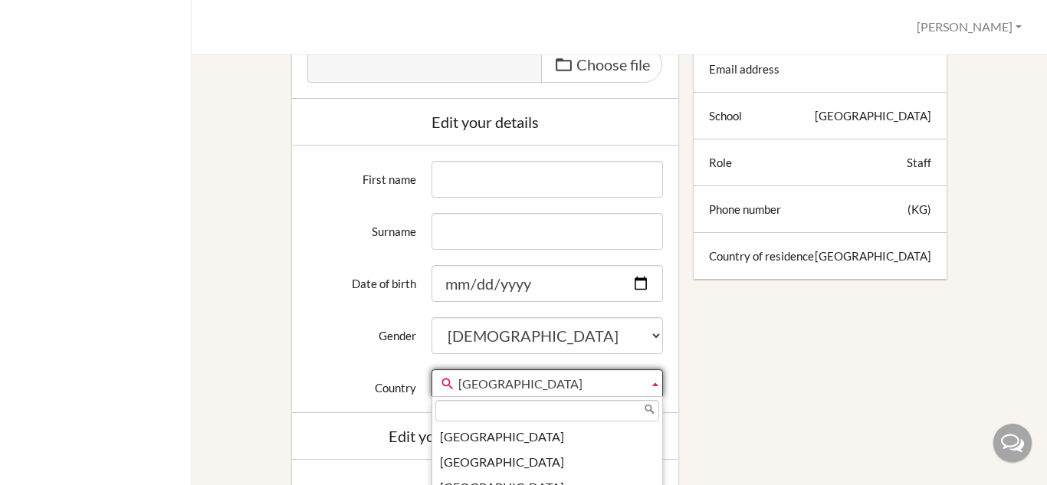
scroll to position [2863, 0]
click at [651, 383] on b at bounding box center [656, 383] width 14 height 26
click at [800, 404] on div "Edit profile We couldn't register you: Email can't be blank Change your profile…" at bounding box center [619, 470] width 803 height 1272
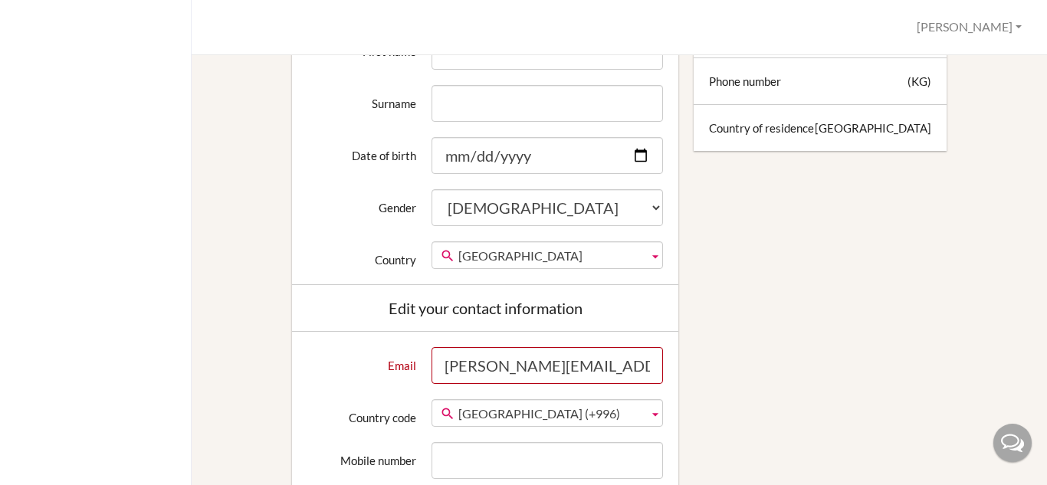
scroll to position [460, 0]
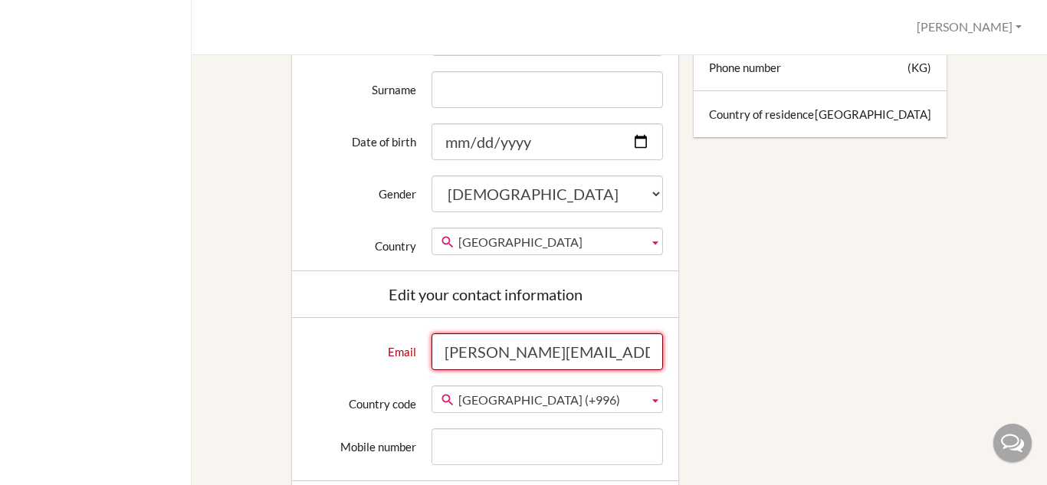
click at [638, 362] on input "aileen.dacumos@sris.edu.kg" at bounding box center [548, 352] width 232 height 37
drag, startPoint x: 640, startPoint y: 357, endPoint x: 347, endPoint y: 349, distance: 293.8
click at [353, 350] on div "Email aileen.dacumos@sris.edu.kg" at bounding box center [485, 352] width 371 height 37
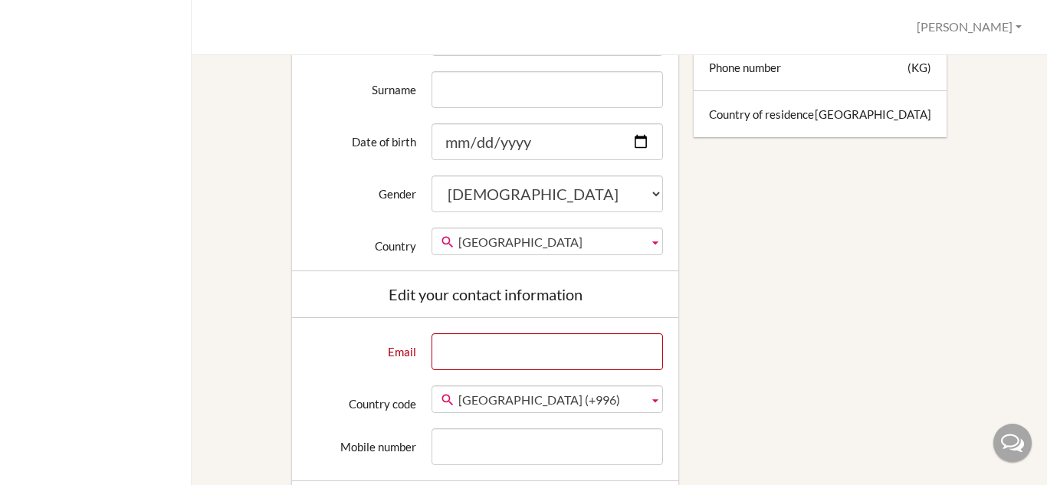
click at [798, 413] on div "Edit profile We couldn't register you: Email can't be blank Change your profile…" at bounding box center [619, 328] width 803 height 1272
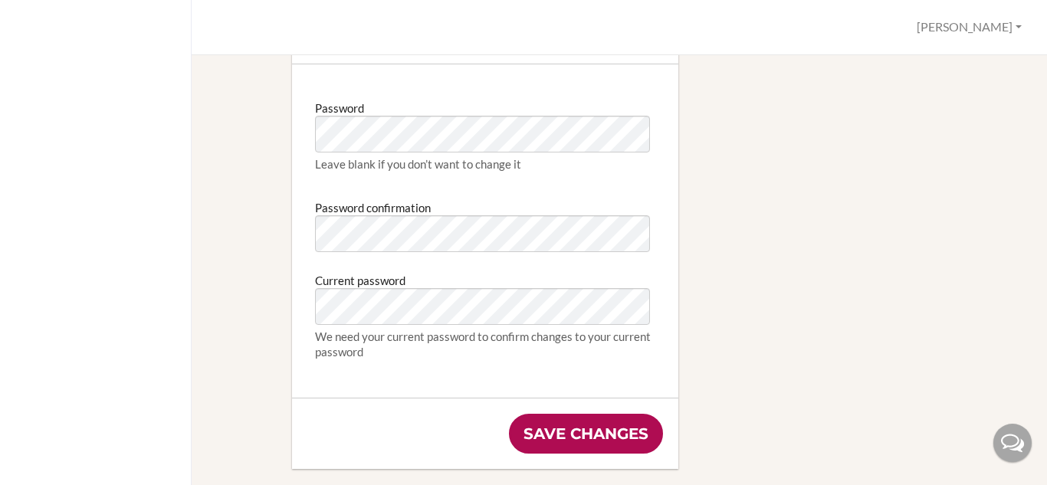
scroll to position [1227, 0]
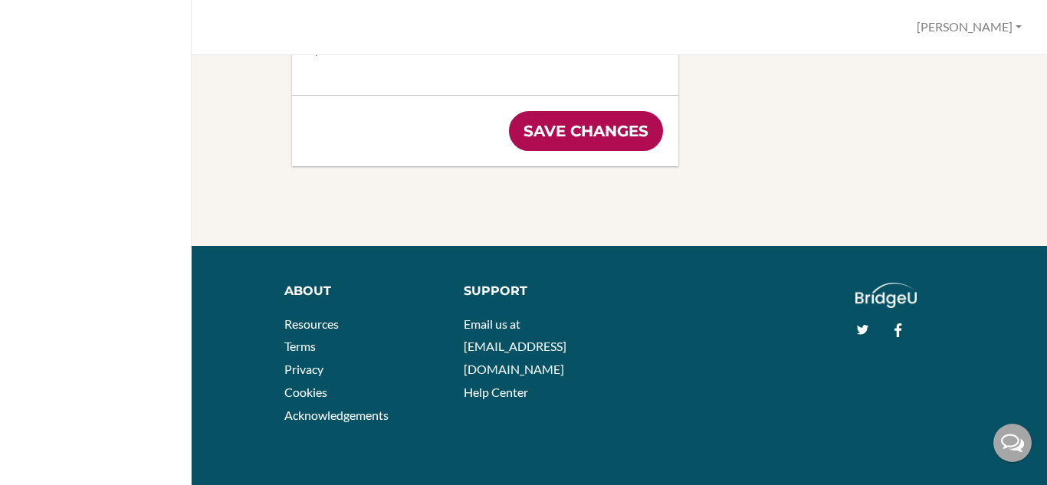
click at [588, 122] on input "Save changes" at bounding box center [586, 131] width 154 height 40
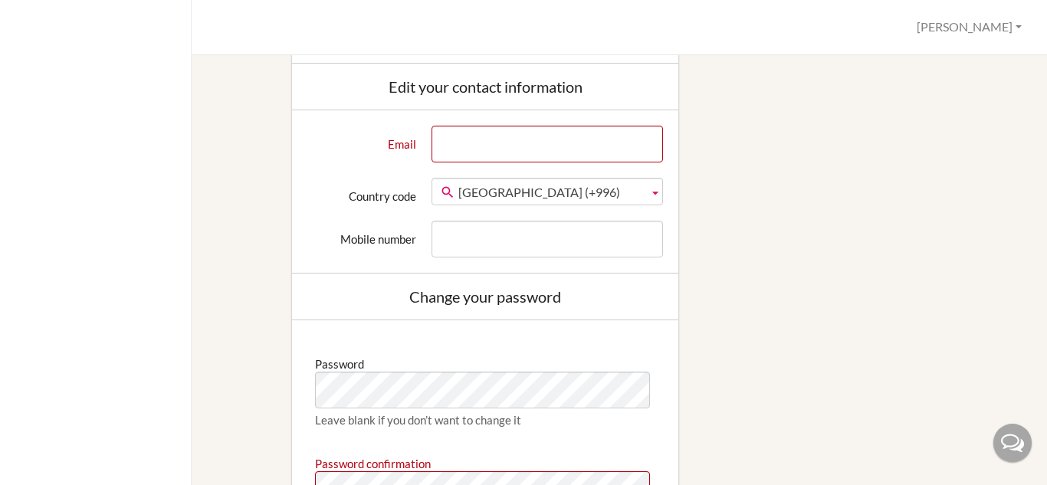
scroll to position [637, 0]
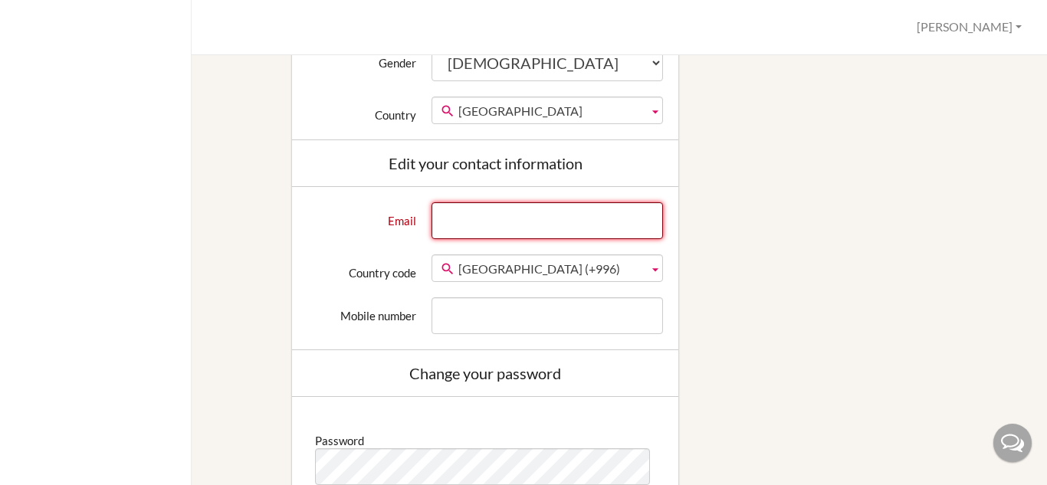
type input "[PERSON_NAME][EMAIL_ADDRESS][PERSON_NAME][DOMAIN_NAME]"
click at [596, 226] on input "[PERSON_NAME][EMAIL_ADDRESS][PERSON_NAME][DOMAIN_NAME]" at bounding box center [548, 220] width 232 height 37
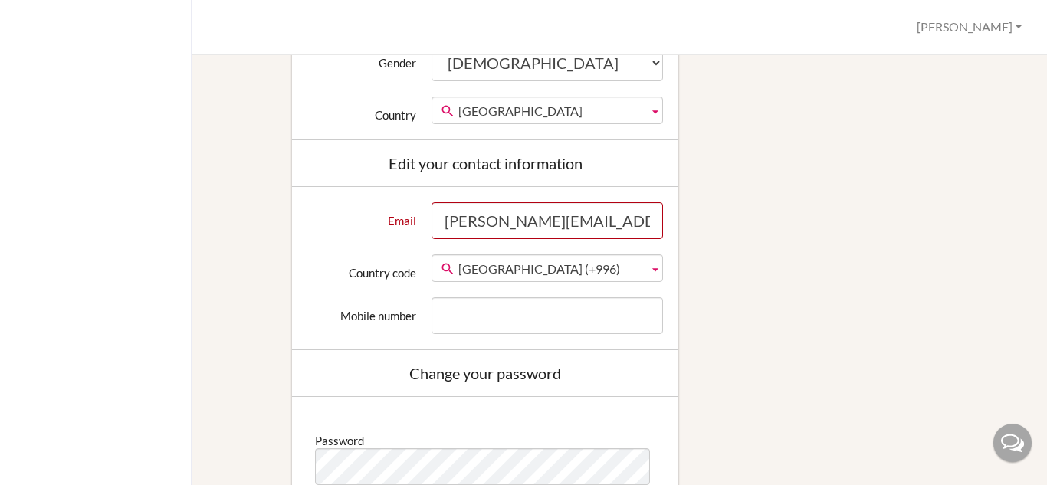
click at [820, 238] on div "Edit profile We couldn't register you: Email can't be blank Password confirmati…" at bounding box center [619, 174] width 803 height 1318
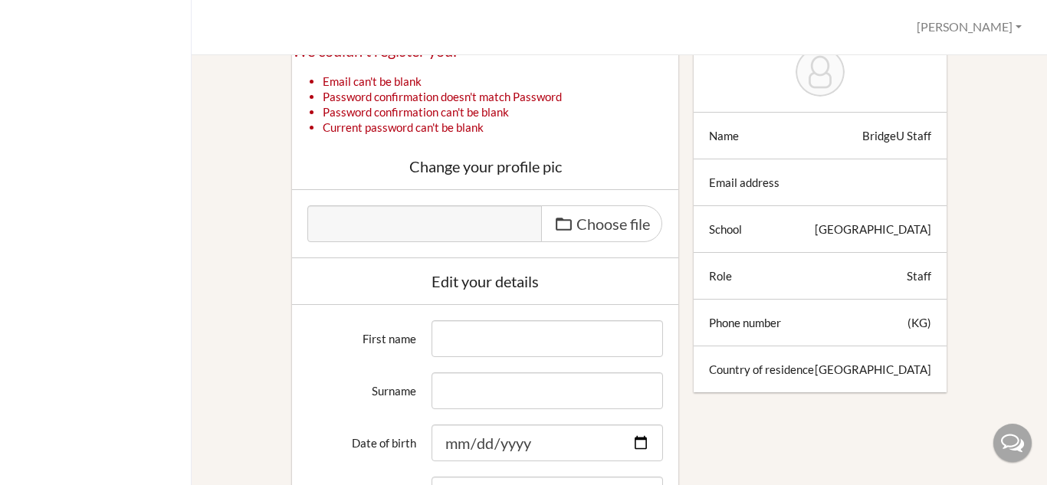
scroll to position [177, 0]
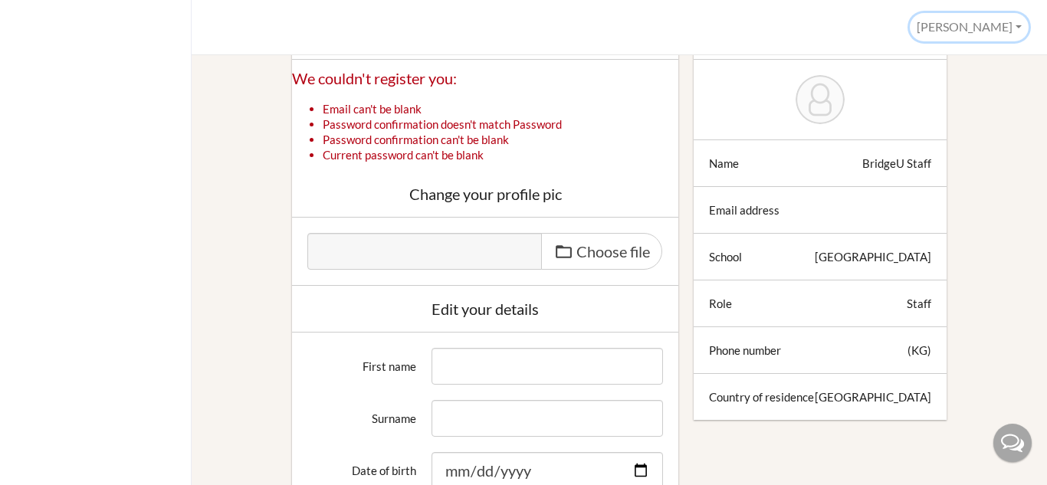
click at [1008, 33] on button "[PERSON_NAME]" at bounding box center [969, 27] width 119 height 28
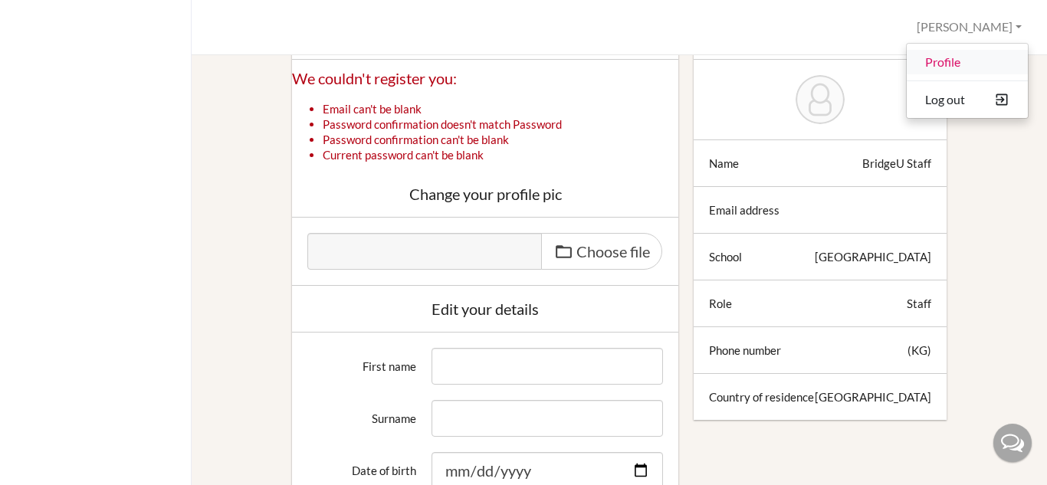
click at [987, 59] on link "Profile" at bounding box center [967, 62] width 121 height 25
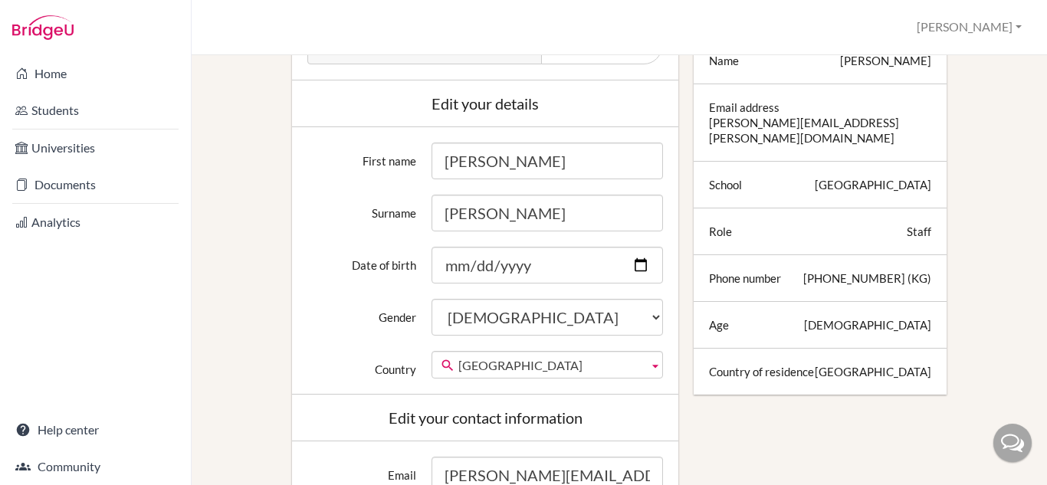
scroll to position [230, 0]
drag, startPoint x: 593, startPoint y: 171, endPoint x: 226, endPoint y: 170, distance: 367.2
click at [226, 170] on div "Edit profile Change your profile pic Choose file Edit your details First name A…" at bounding box center [619, 480] width 803 height 1215
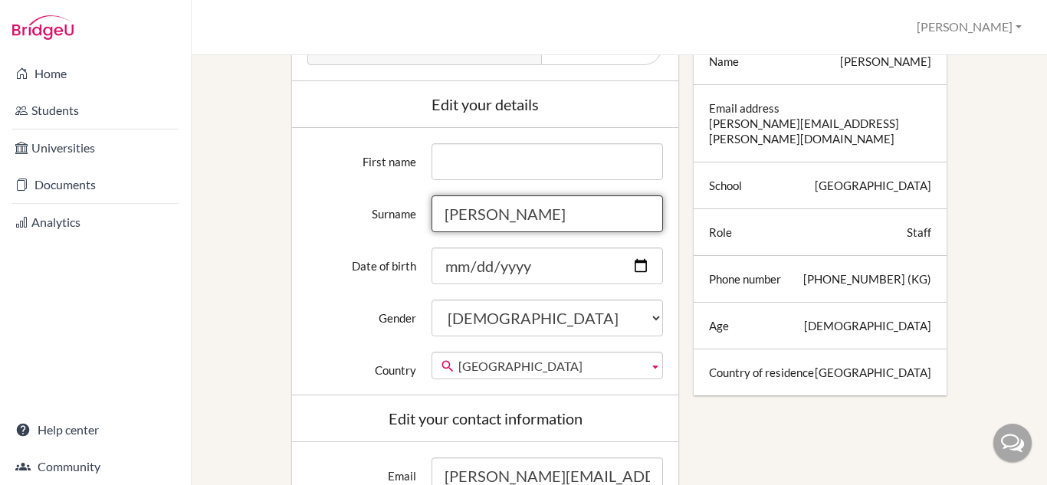
drag, startPoint x: 545, startPoint y: 216, endPoint x: 366, endPoint y: 214, distance: 178.6
click at [366, 214] on div "Surname Dacumos" at bounding box center [485, 214] width 371 height 37
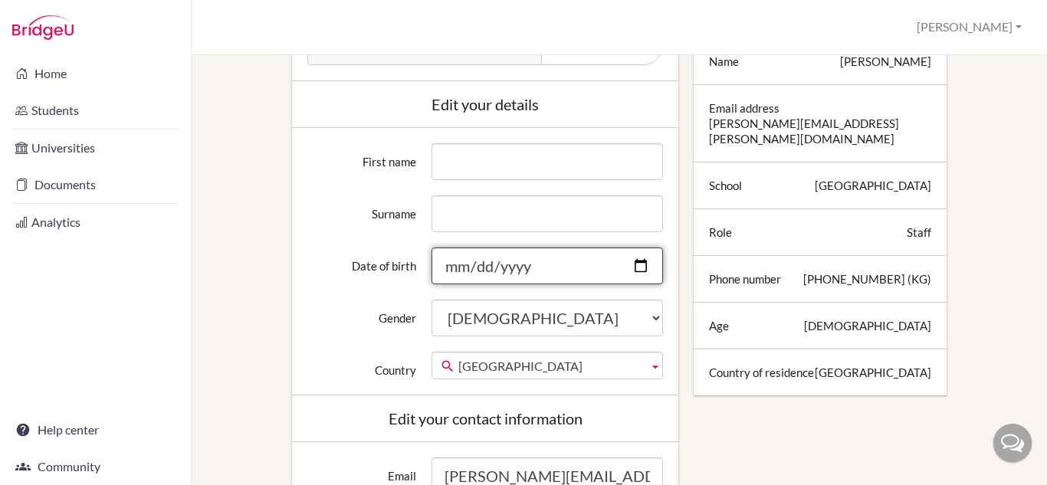
click at [506, 265] on input "1973-08-10" at bounding box center [548, 266] width 232 height 37
click at [470, 265] on input "Date of birth" at bounding box center [548, 266] width 232 height 37
click at [458, 268] on input "Date of birth" at bounding box center [548, 266] width 232 height 37
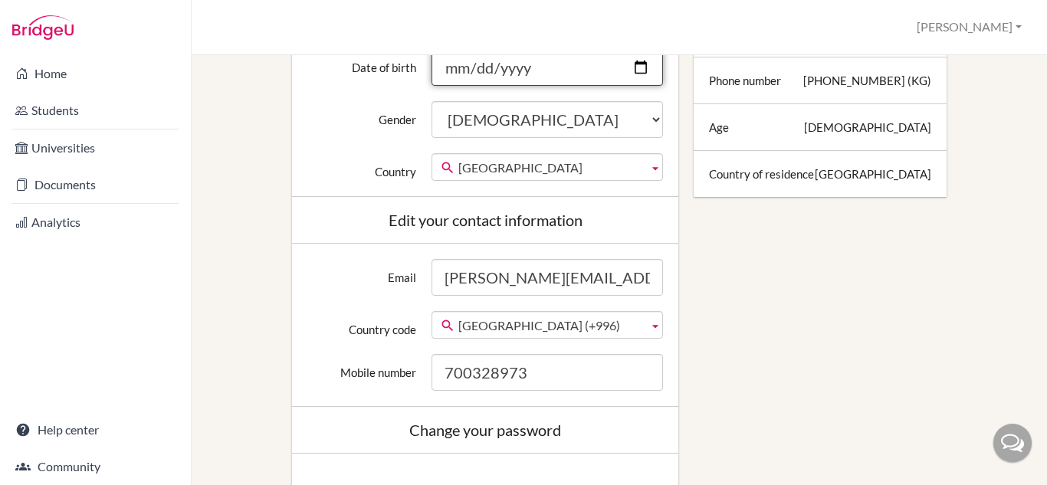
scroll to position [460, 0]
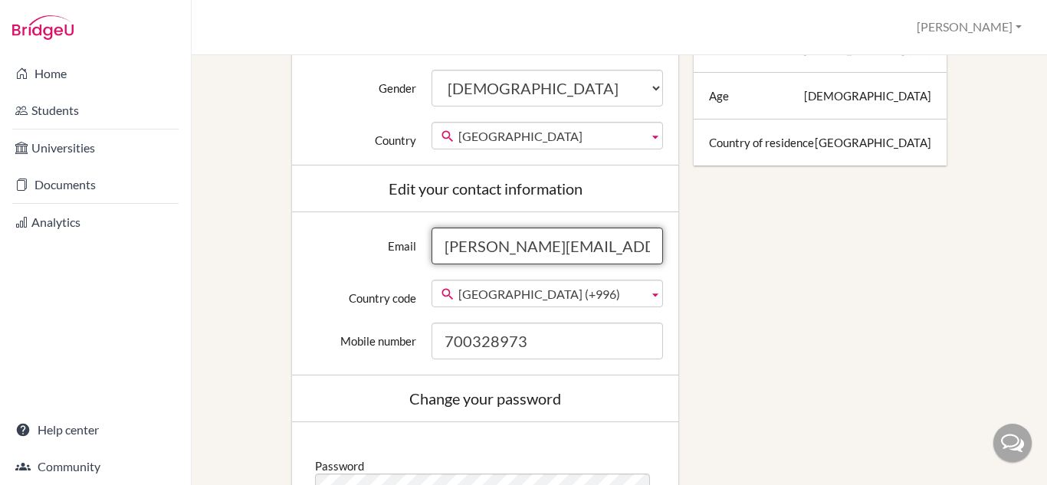
drag, startPoint x: 645, startPoint y: 242, endPoint x: 443, endPoint y: 242, distance: 201.6
click at [443, 242] on input "aileen.dacumos@sris.edu.kg" at bounding box center [548, 246] width 232 height 37
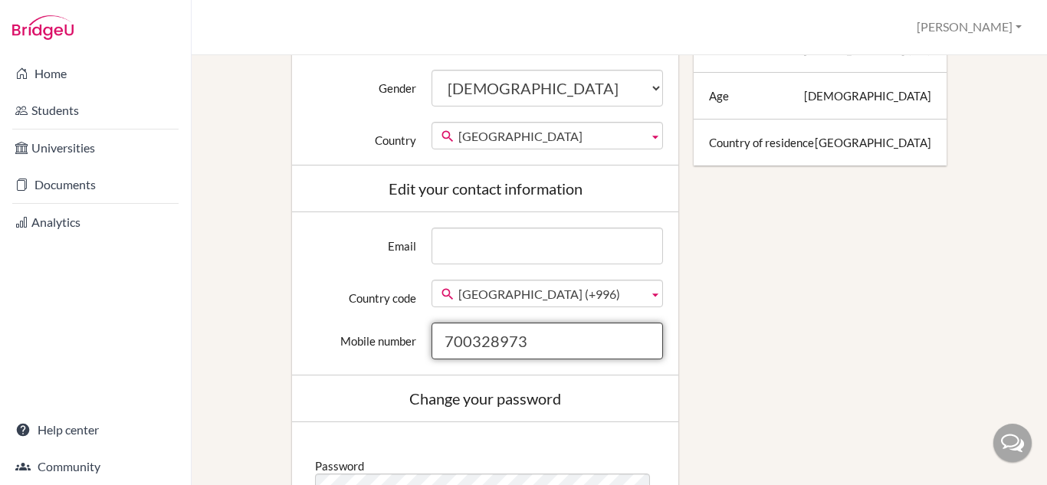
click at [494, 338] on input "700328973" at bounding box center [548, 341] width 232 height 37
drag, startPoint x: 576, startPoint y: 350, endPoint x: 365, endPoint y: 337, distance: 211.2
click at [365, 337] on div "Mobile number 700328973" at bounding box center [485, 341] width 371 height 37
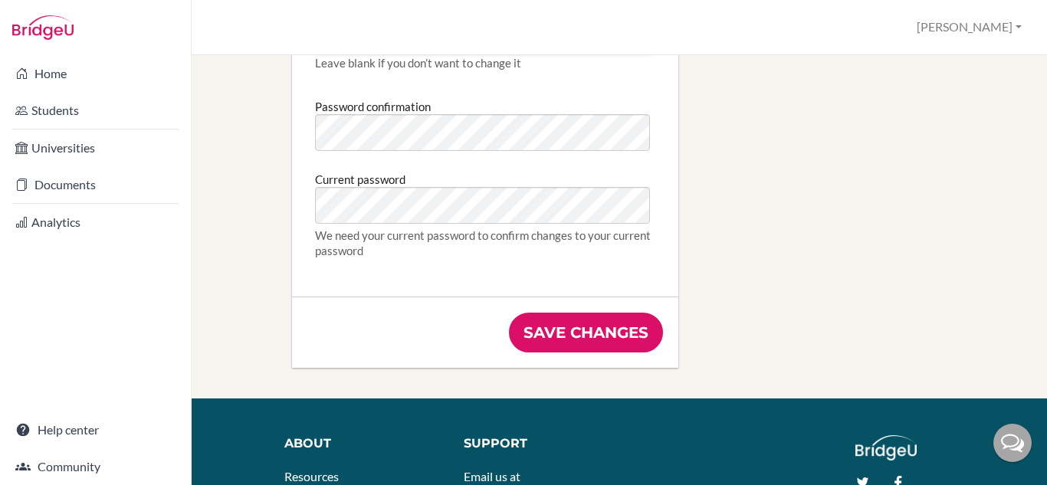
scroll to position [920, 0]
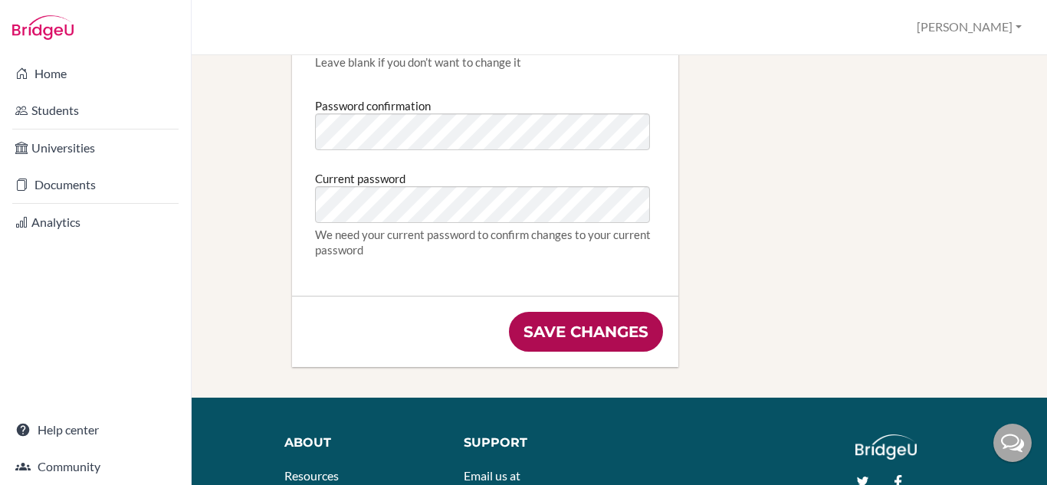
click at [599, 334] on input "Save changes" at bounding box center [586, 332] width 154 height 40
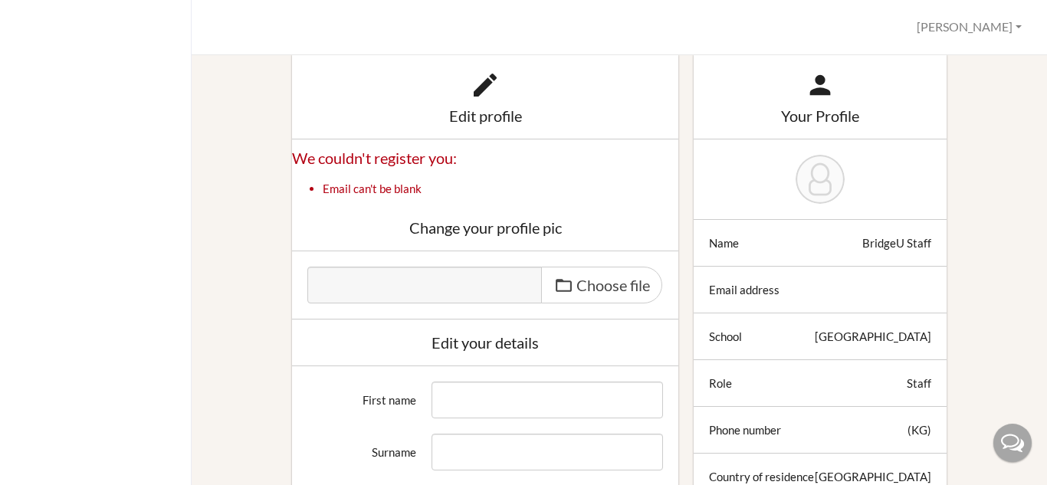
scroll to position [88, 0]
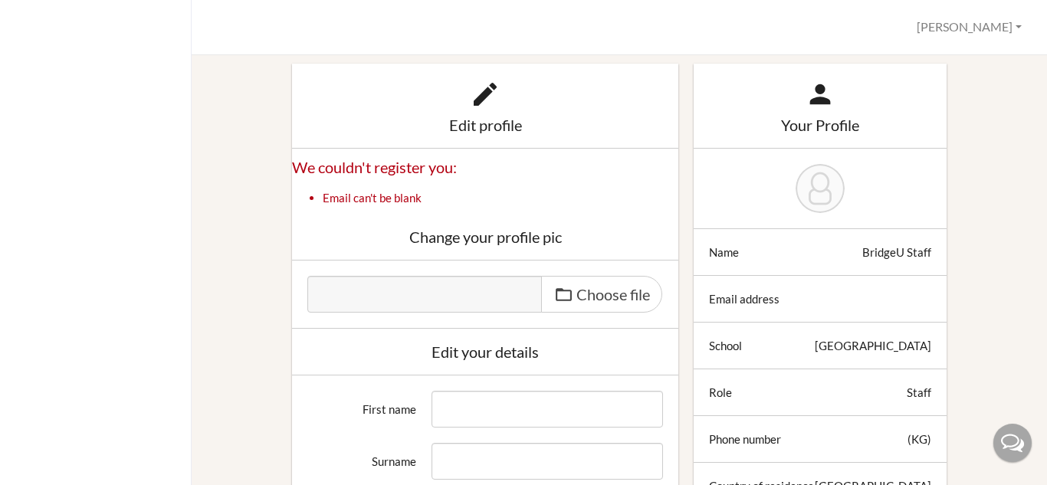
type input "aileen.dacumos@sris.edu.kg"
click at [990, 28] on button "[PERSON_NAME]" at bounding box center [969, 27] width 119 height 28
click at [956, 63] on link "Profile" at bounding box center [967, 62] width 121 height 25
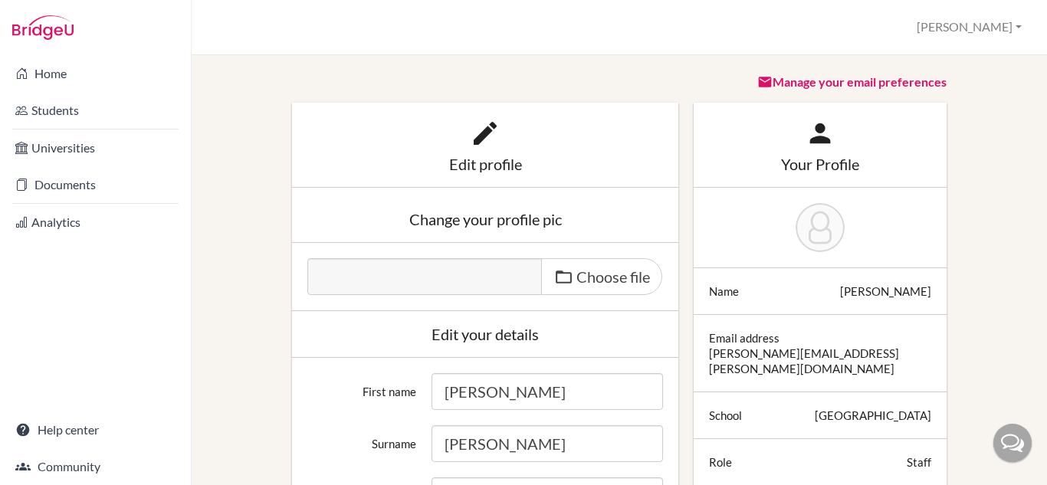
click at [922, 84] on link "Manage your email preferences" at bounding box center [851, 81] width 189 height 15
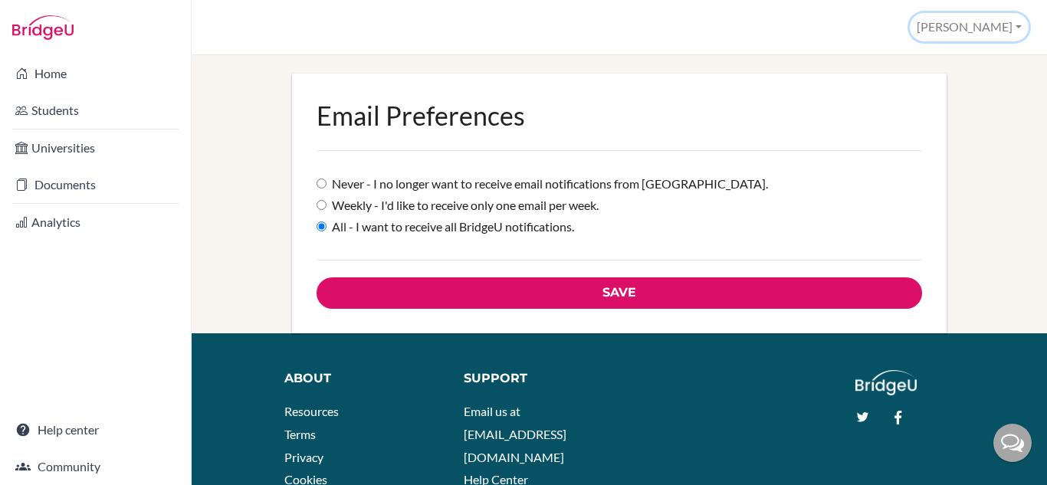
click at [1014, 30] on button "[PERSON_NAME]" at bounding box center [969, 27] width 119 height 28
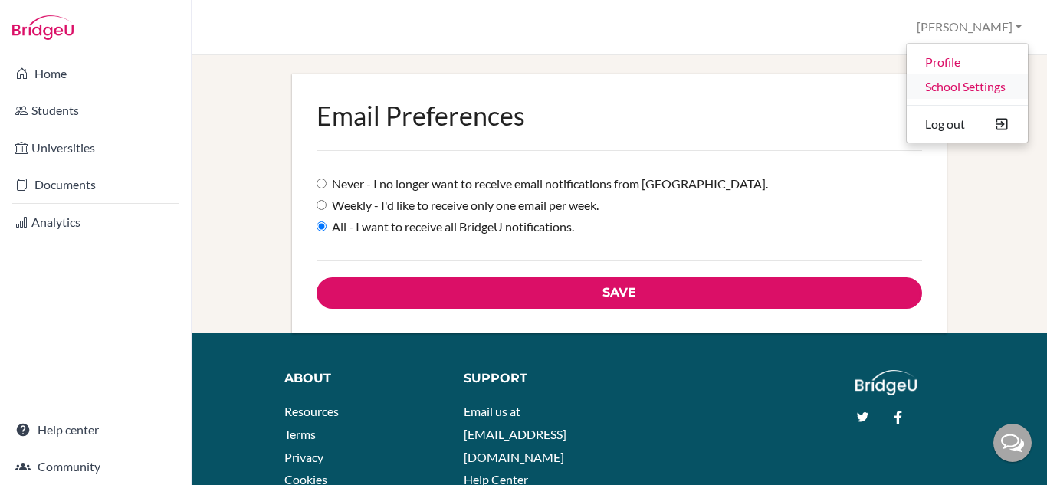
click at [982, 85] on link "School Settings" at bounding box center [967, 86] width 121 height 25
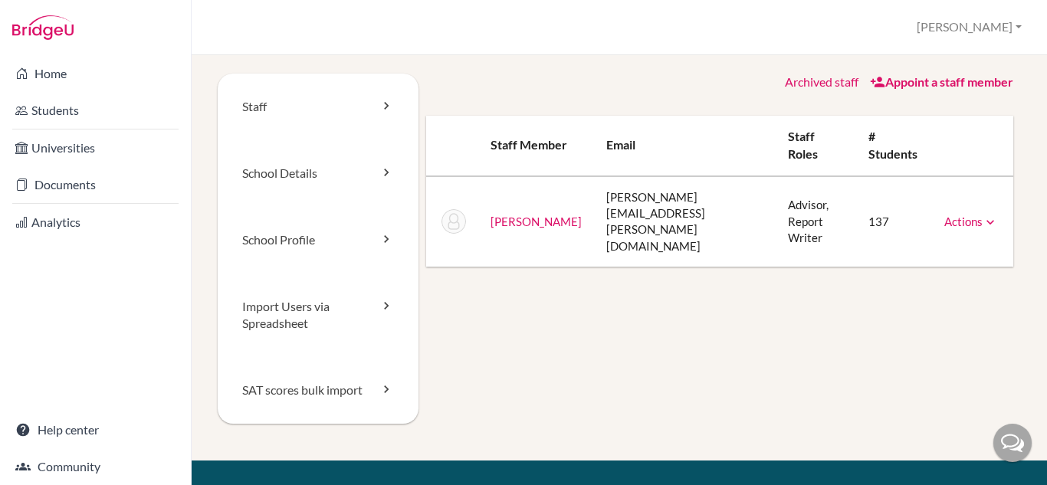
click at [983, 215] on icon at bounding box center [990, 222] width 15 height 15
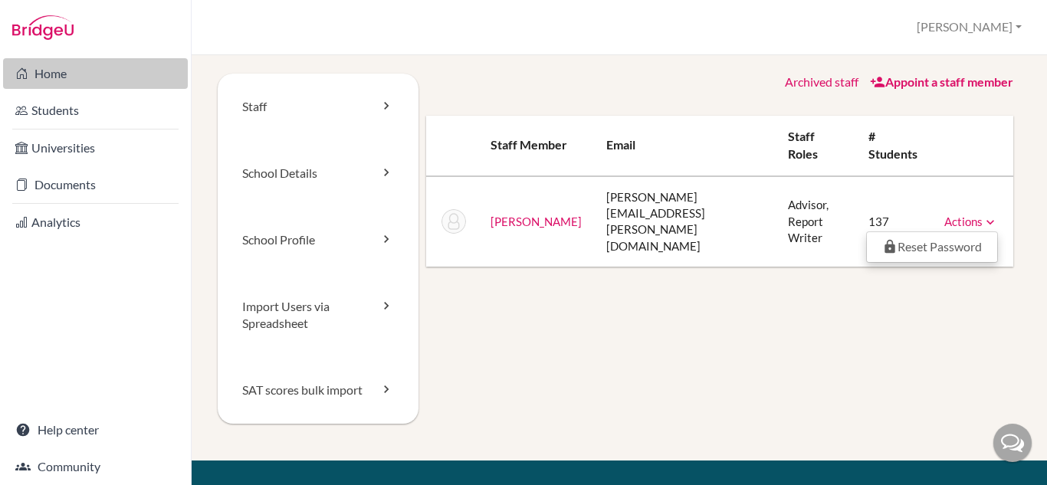
click at [56, 69] on link "Home" at bounding box center [95, 73] width 185 height 31
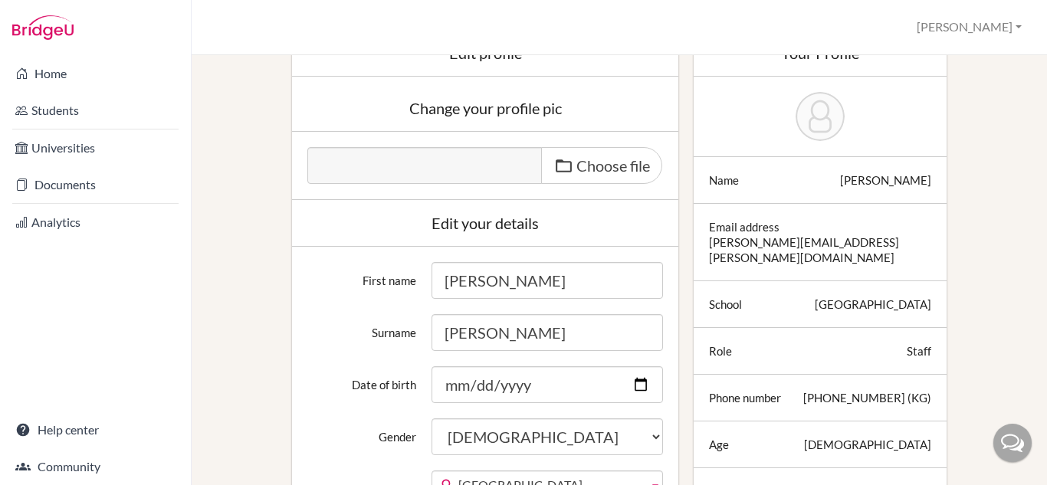
scroll to position [77, 0]
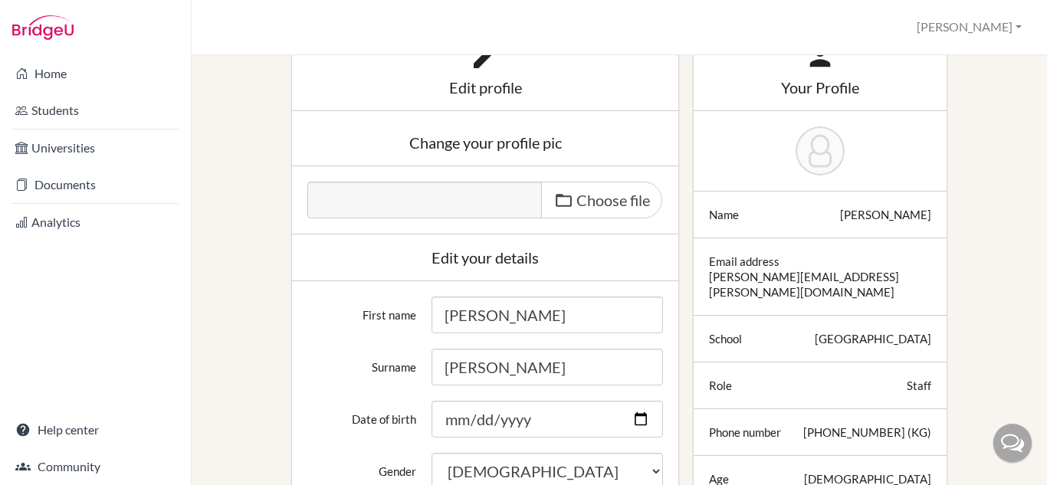
click at [478, 69] on icon at bounding box center [485, 56] width 31 height 31
click at [478, 63] on icon at bounding box center [485, 56] width 31 height 31
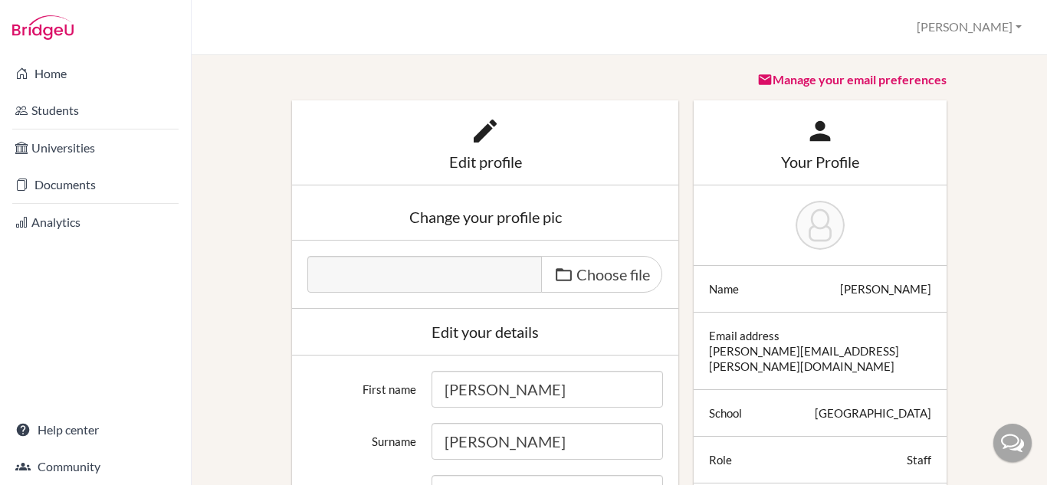
scroll to position [0, 0]
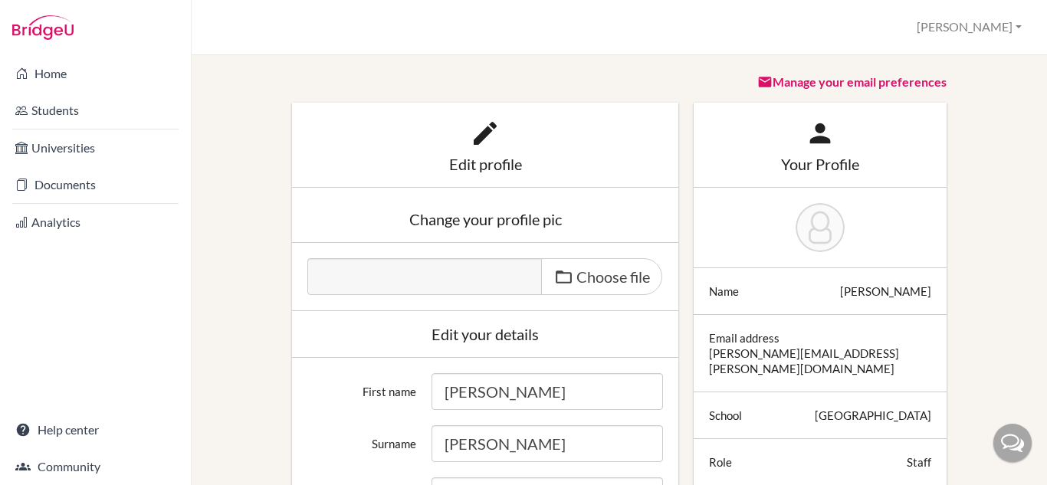
click at [821, 74] on div "Manage your email preferences" at bounding box center [820, 88] width 252 height 29
click at [821, 85] on link "Manage your email preferences" at bounding box center [851, 81] width 189 height 15
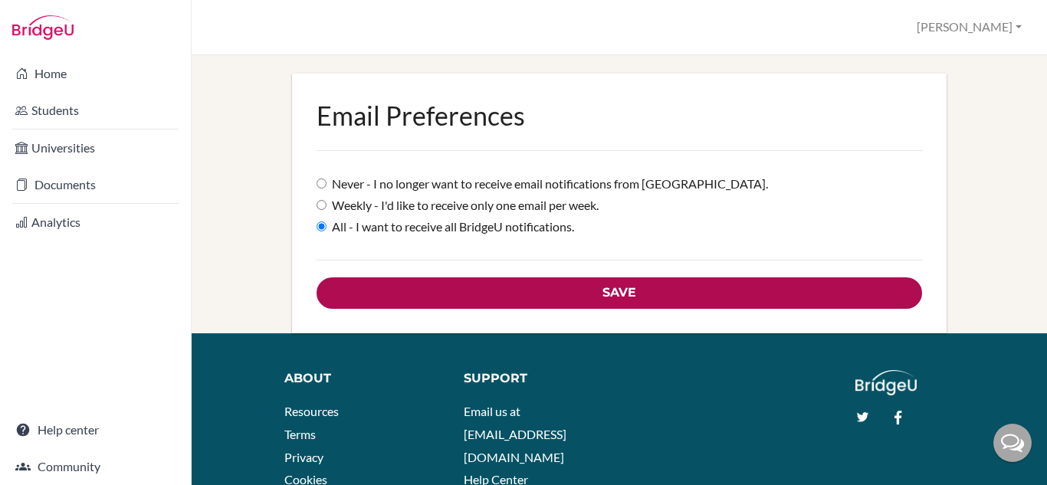
click at [672, 288] on input "Save" at bounding box center [619, 293] width 605 height 31
